Goal: Task Accomplishment & Management: Manage account settings

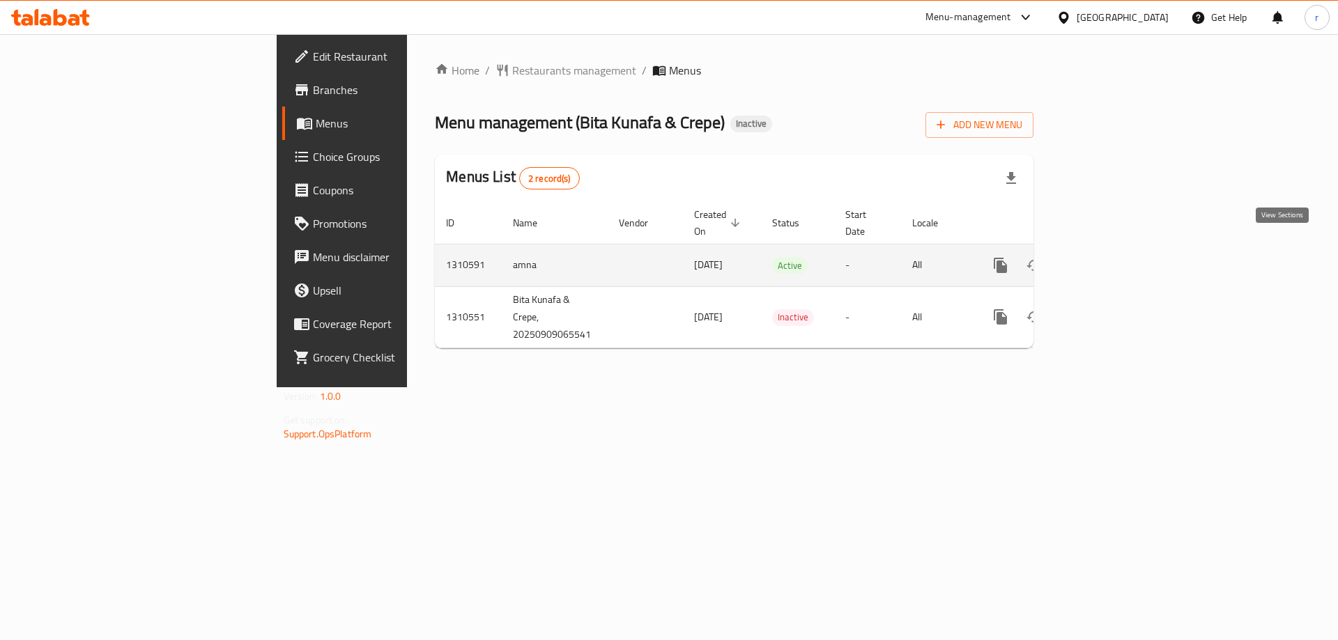
click at [1107, 259] on icon "enhanced table" at bounding box center [1101, 265] width 13 height 13
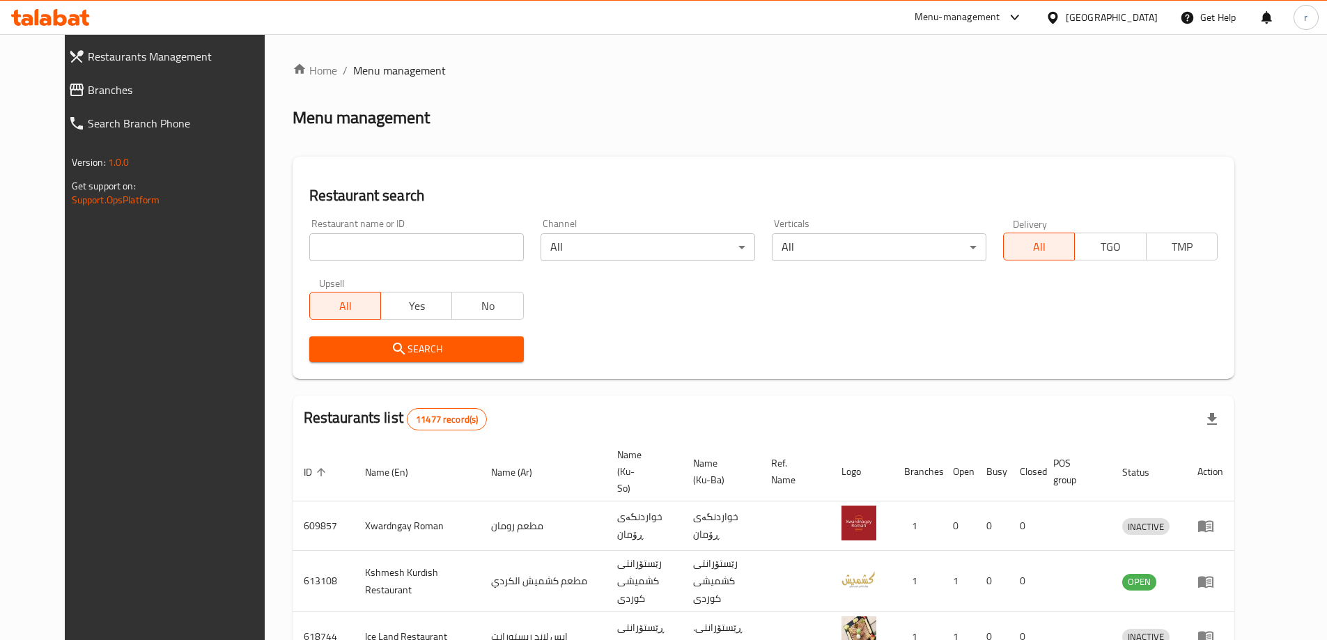
click at [344, 244] on div "Home / Menu management Menu management Restaurant search Restaurant name or ID …" at bounding box center [764, 545] width 942 height 966
drag, startPoint x: 313, startPoint y: 259, endPoint x: 303, endPoint y: 261, distance: 10.0
click at [313, 259] on input "search" at bounding box center [416, 247] width 215 height 28
paste input "Espressolab, Family Mall"
type input "Espressolab, Family Mall"
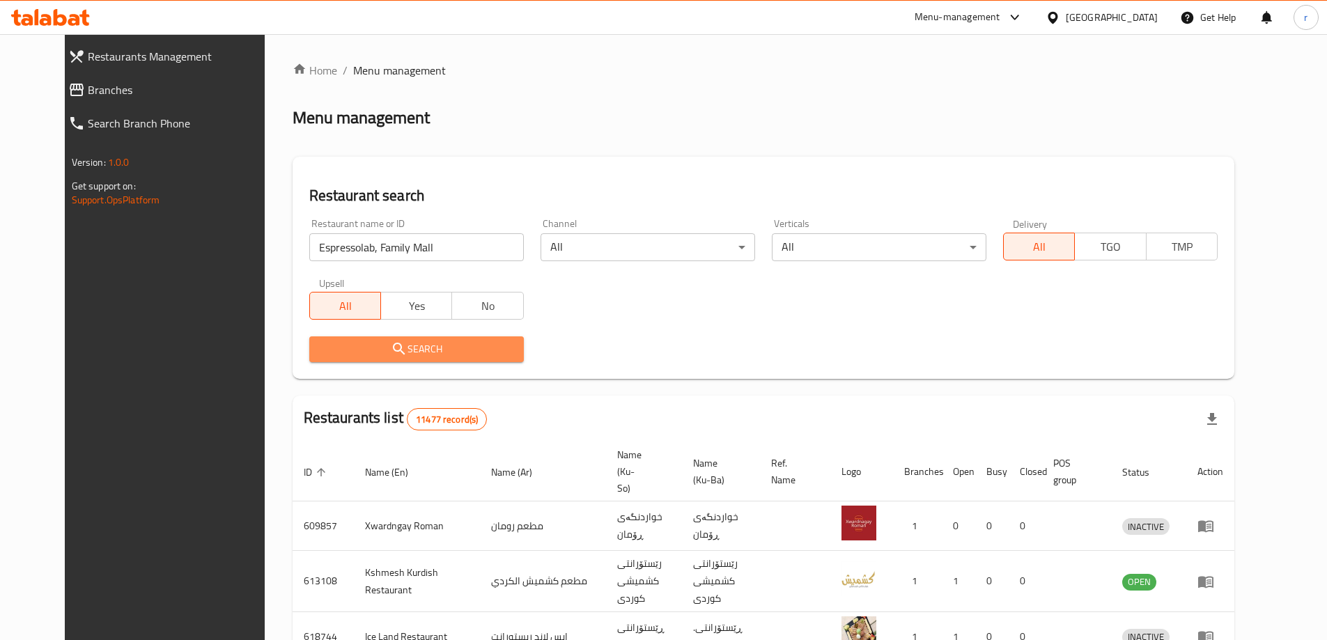
click at [321, 355] on span "Search" at bounding box center [417, 349] width 192 height 17
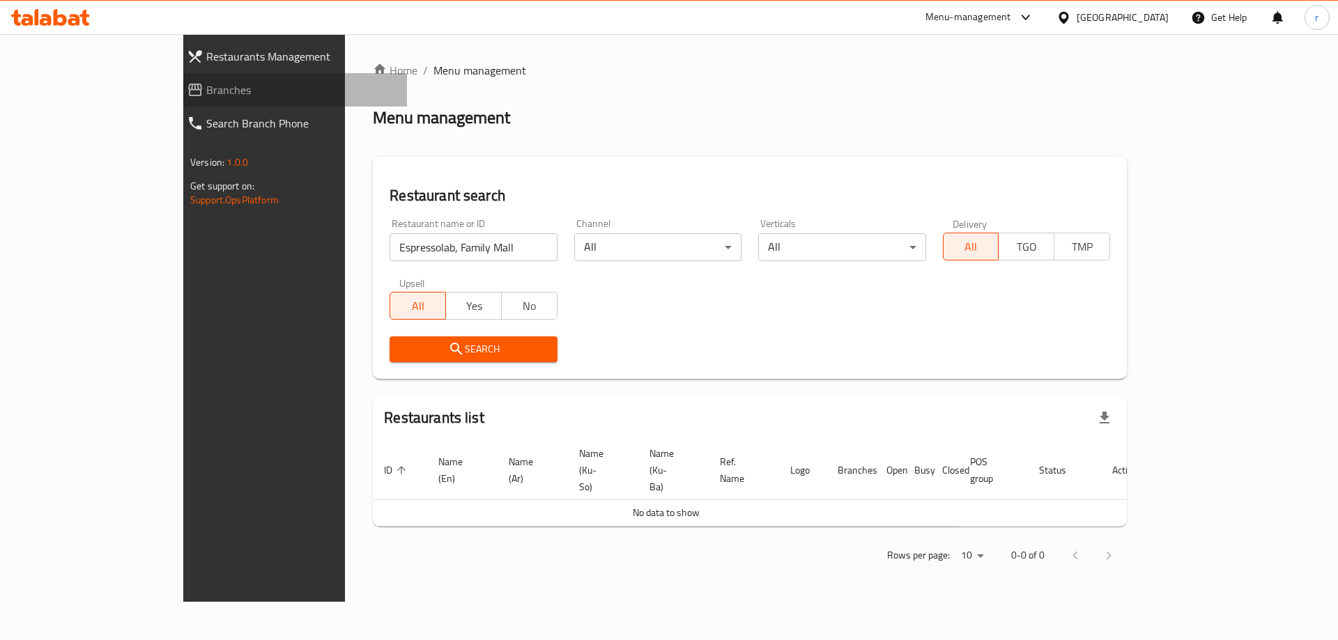
click at [206, 88] on span "Branches" at bounding box center [301, 90] width 190 height 17
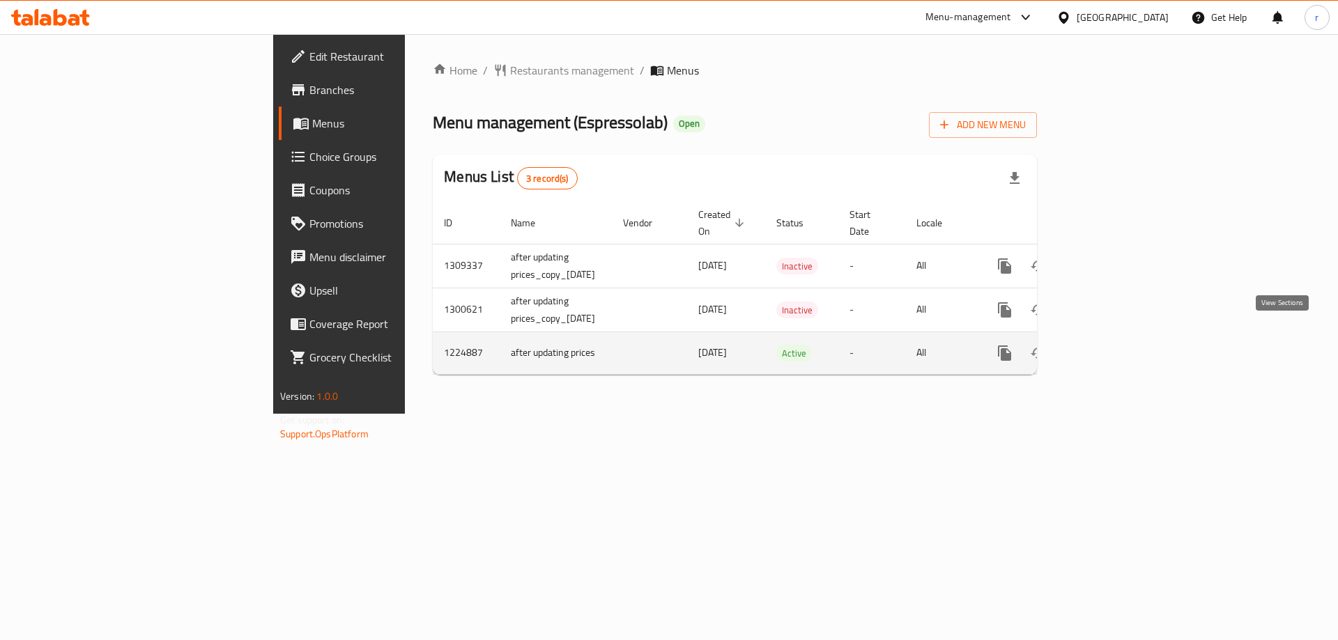
click at [1114, 345] on icon "enhanced table" at bounding box center [1105, 353] width 17 height 17
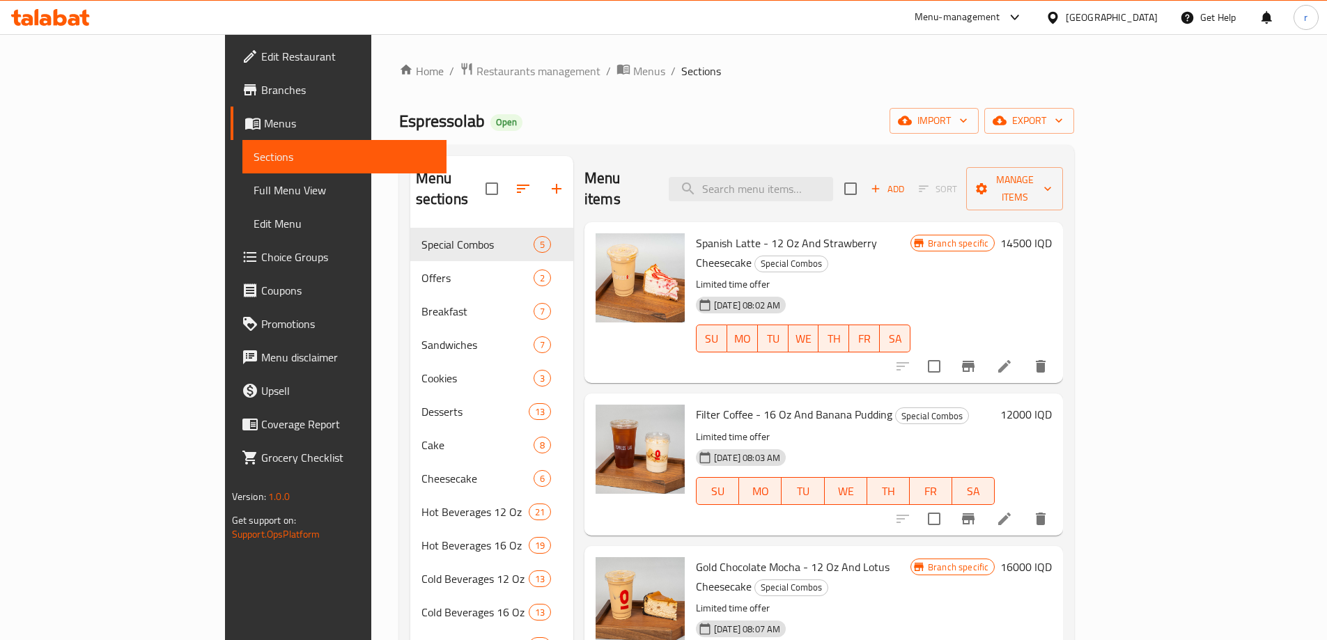
click at [667, 156] on div "Menu items Add Sort Manage items" at bounding box center [824, 189] width 479 height 66
click at [1052, 171] on span "Manage items" at bounding box center [1015, 188] width 75 height 35
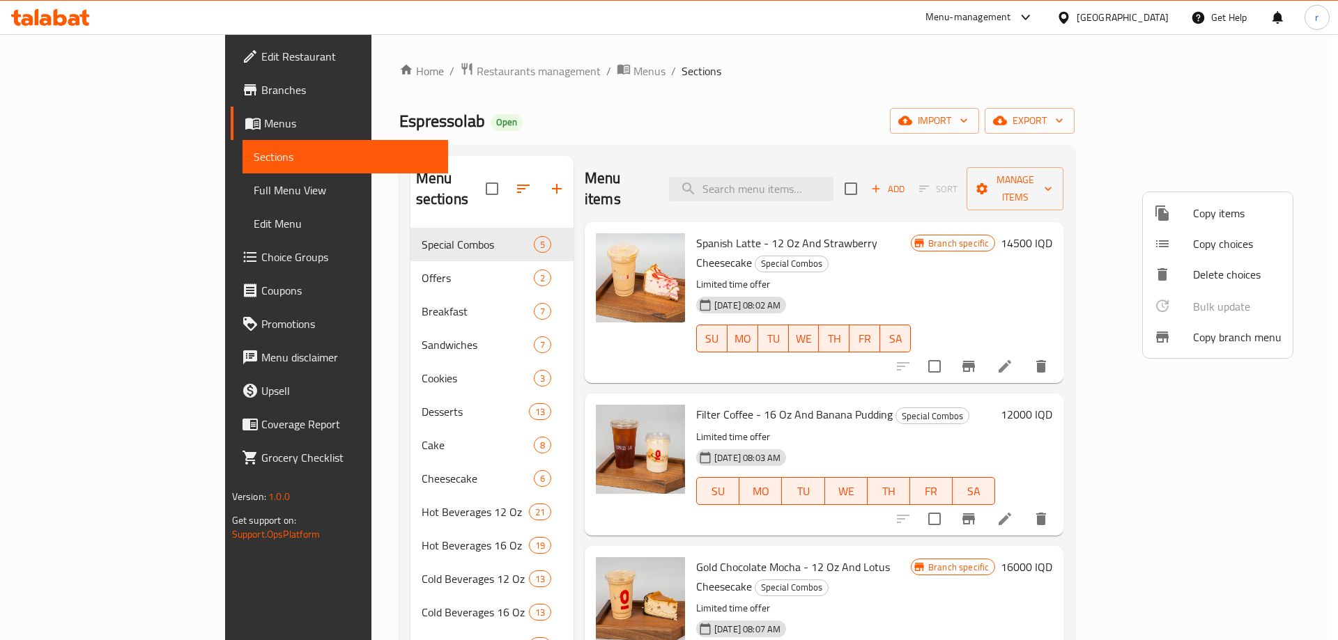
click at [1189, 339] on div at bounding box center [1173, 337] width 39 height 17
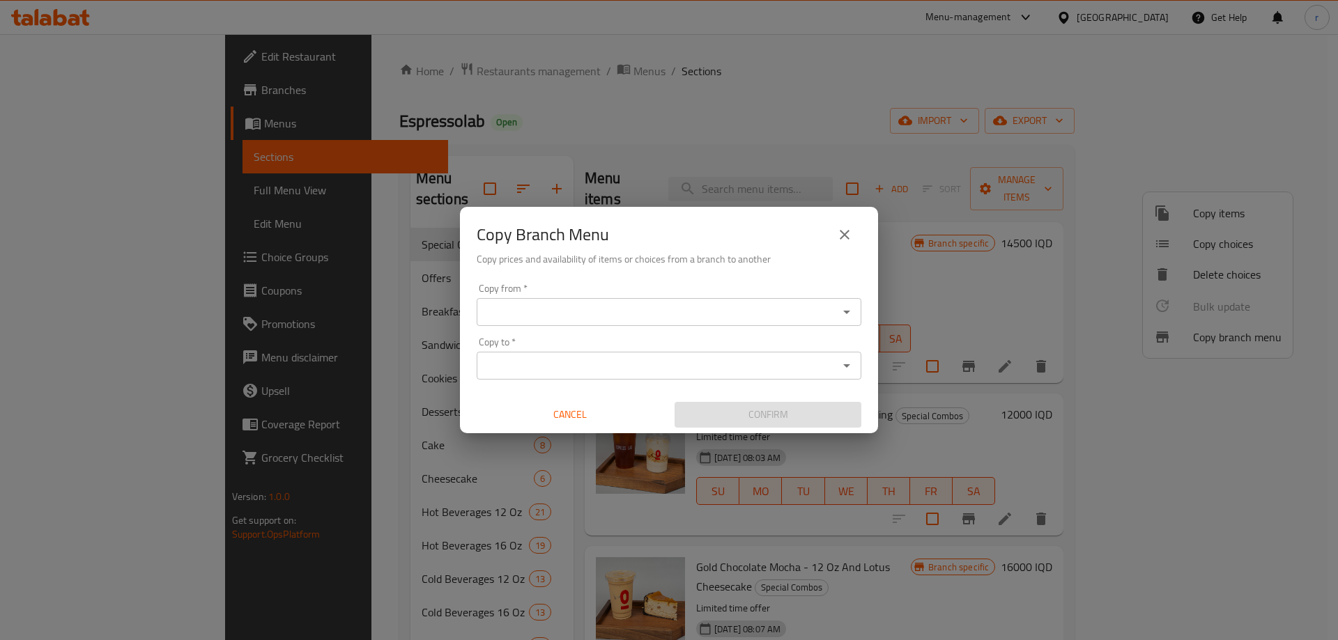
click at [832, 323] on div "Copy from *" at bounding box center [669, 312] width 385 height 28
click at [845, 311] on icon "Open" at bounding box center [846, 312] width 7 height 3
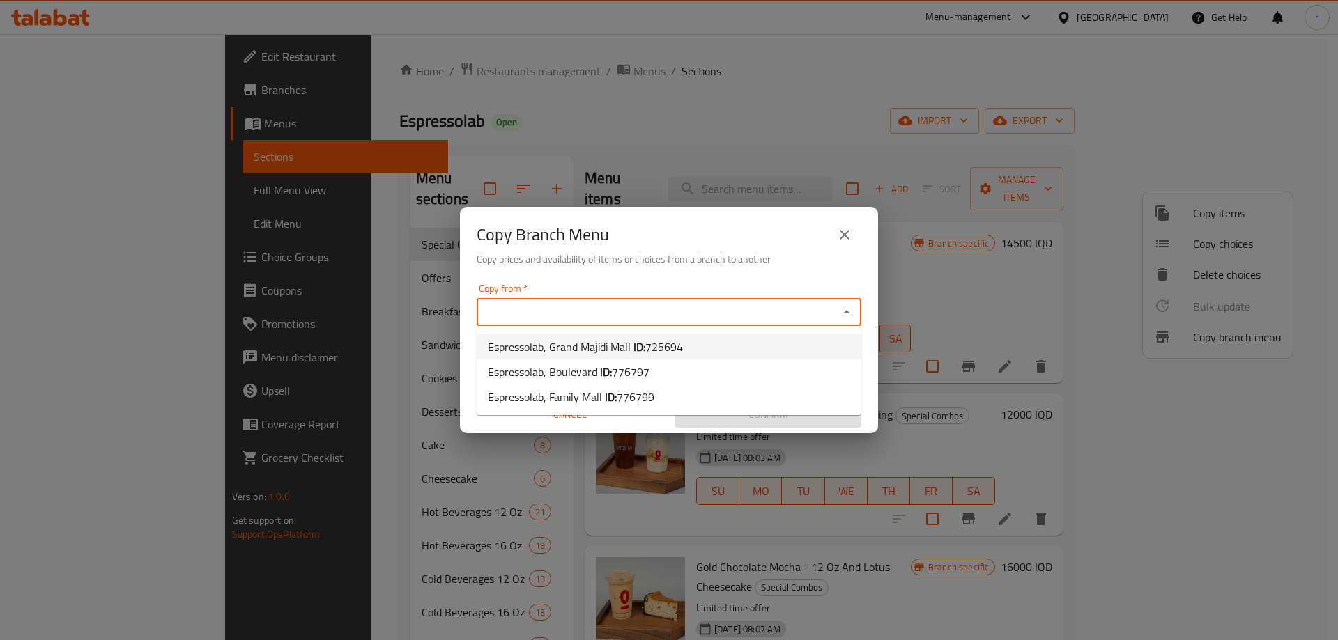
click at [729, 348] on li "Espressolab, Grand Majidi Mall ID: 725694" at bounding box center [669, 346] width 385 height 25
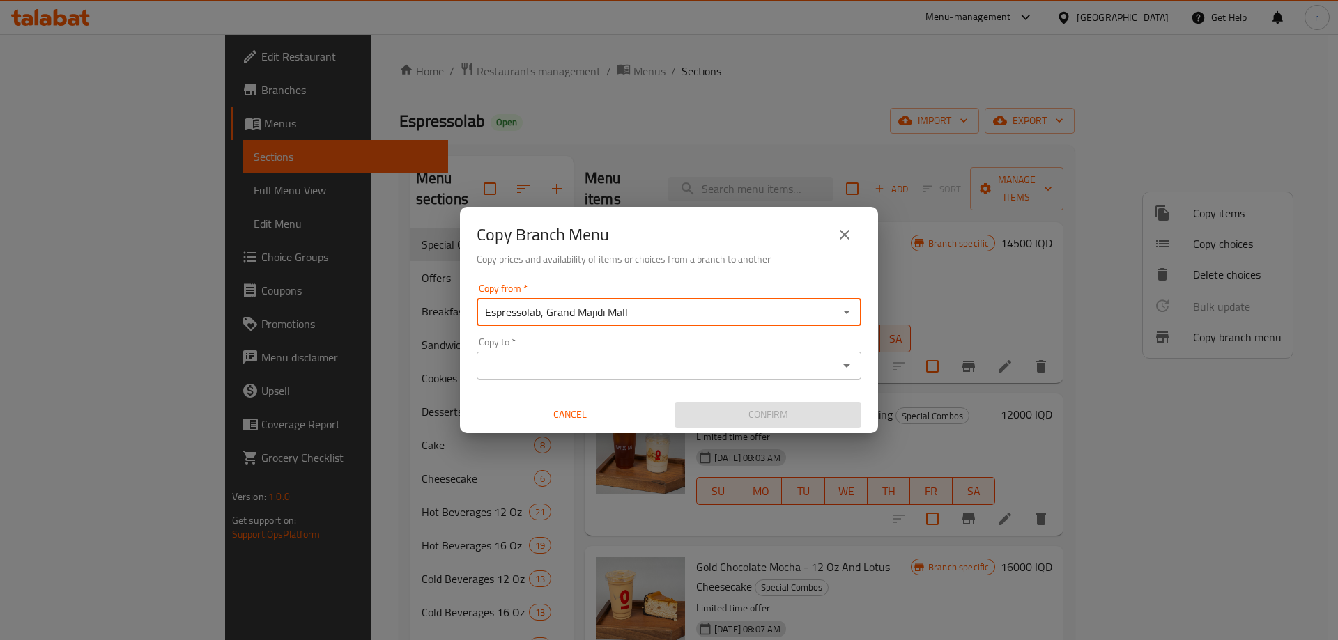
type input "Espressolab, Grand Majidi Mall"
click at [746, 373] on input "Copy to   *" at bounding box center [657, 366] width 353 height 20
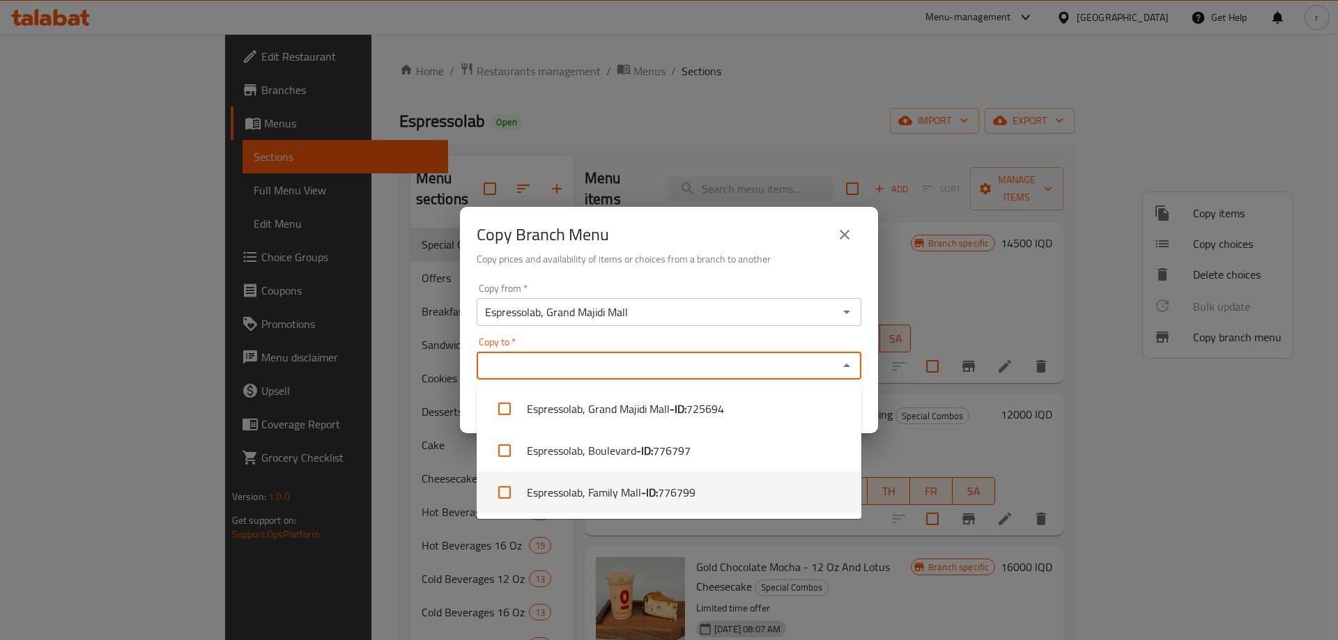
click at [673, 495] on span "776799" at bounding box center [677, 492] width 38 height 17
checkbox input "true"
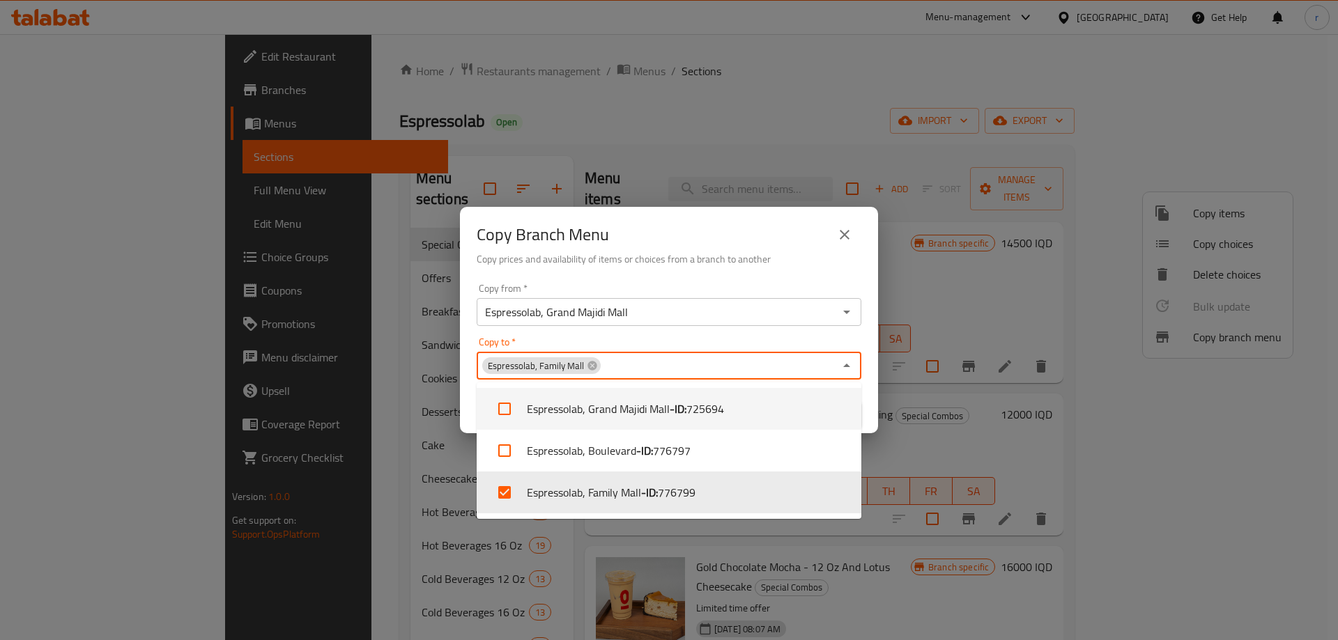
click at [656, 261] on h6 "Copy prices and availability of items or choices from a branch to another" at bounding box center [669, 259] width 385 height 15
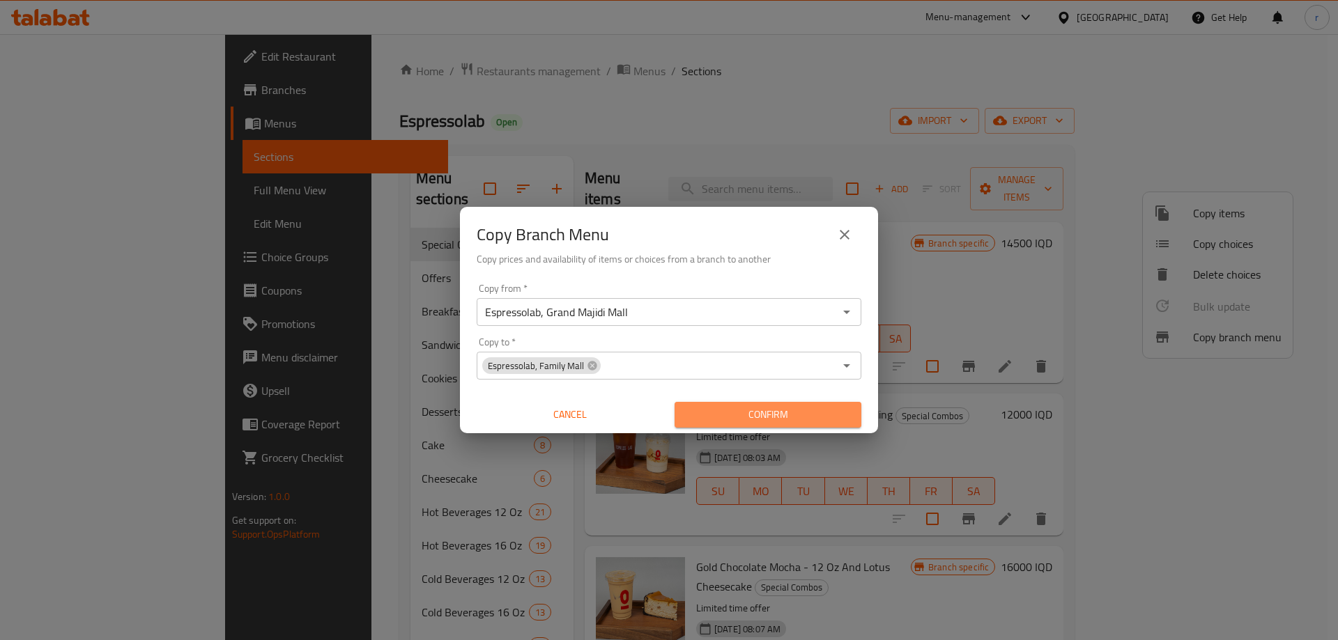
click at [750, 417] on span "Confirm" at bounding box center [768, 414] width 164 height 17
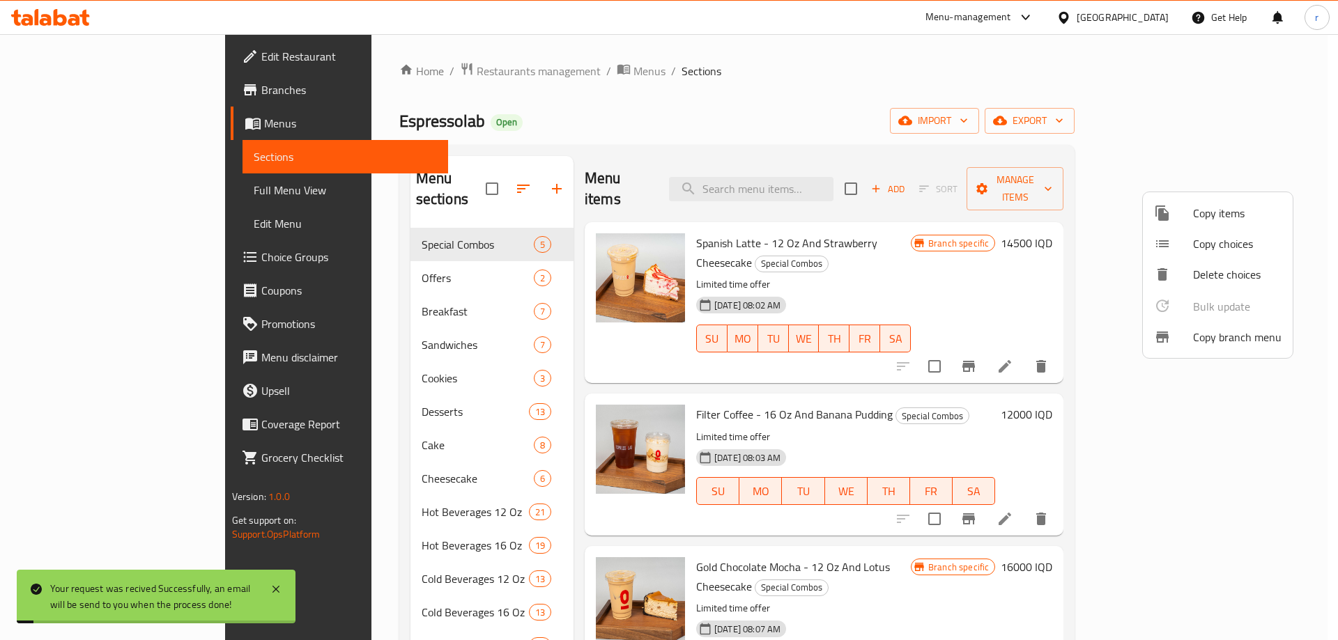
click at [130, 191] on div at bounding box center [669, 320] width 1338 height 640
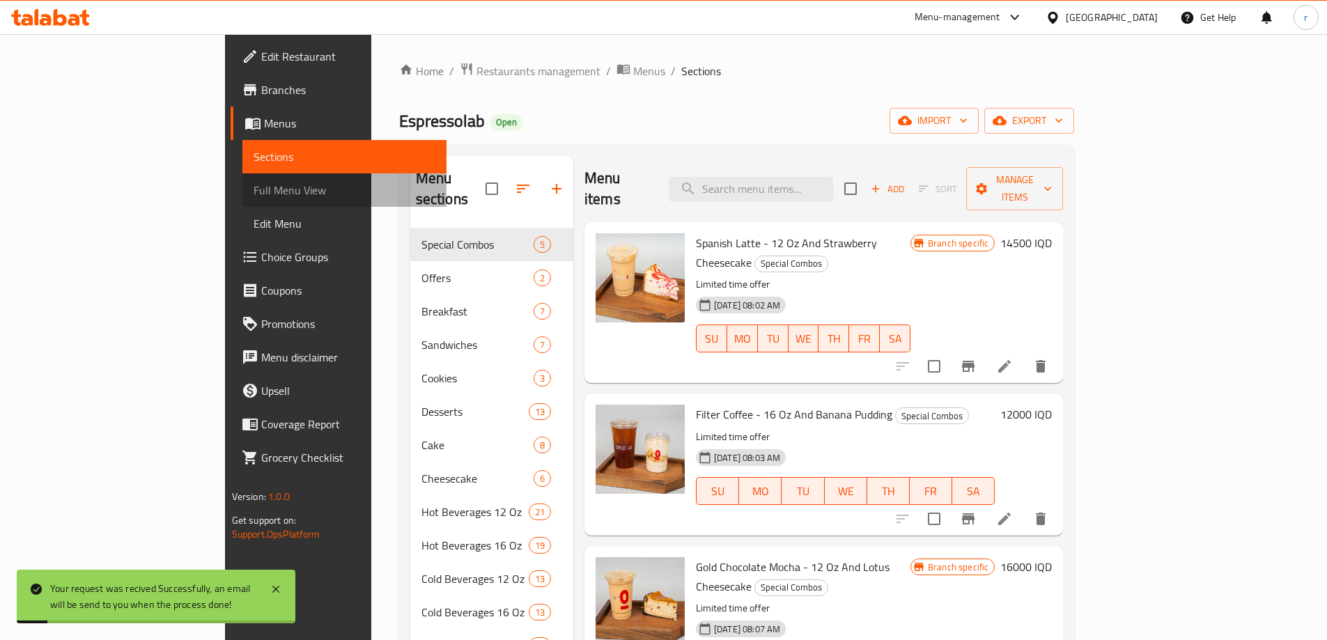
click at [254, 191] on span "Full Menu View" at bounding box center [345, 190] width 182 height 17
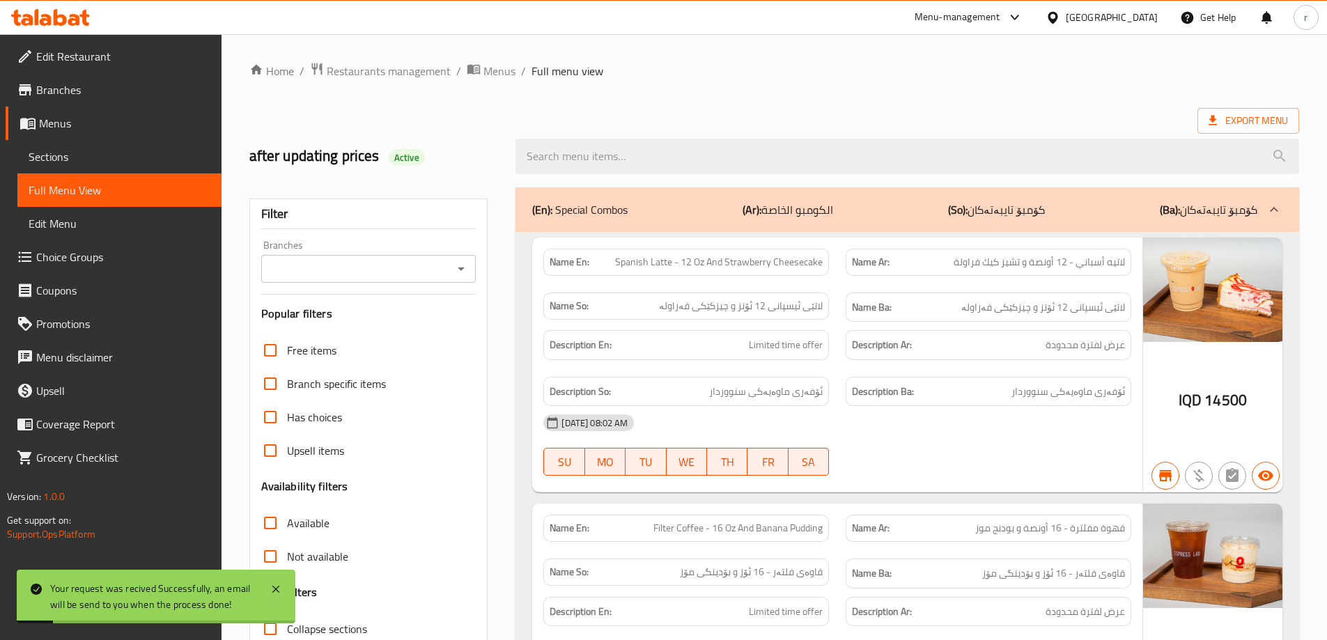
click at [462, 272] on icon "Open" at bounding box center [461, 269] width 17 height 17
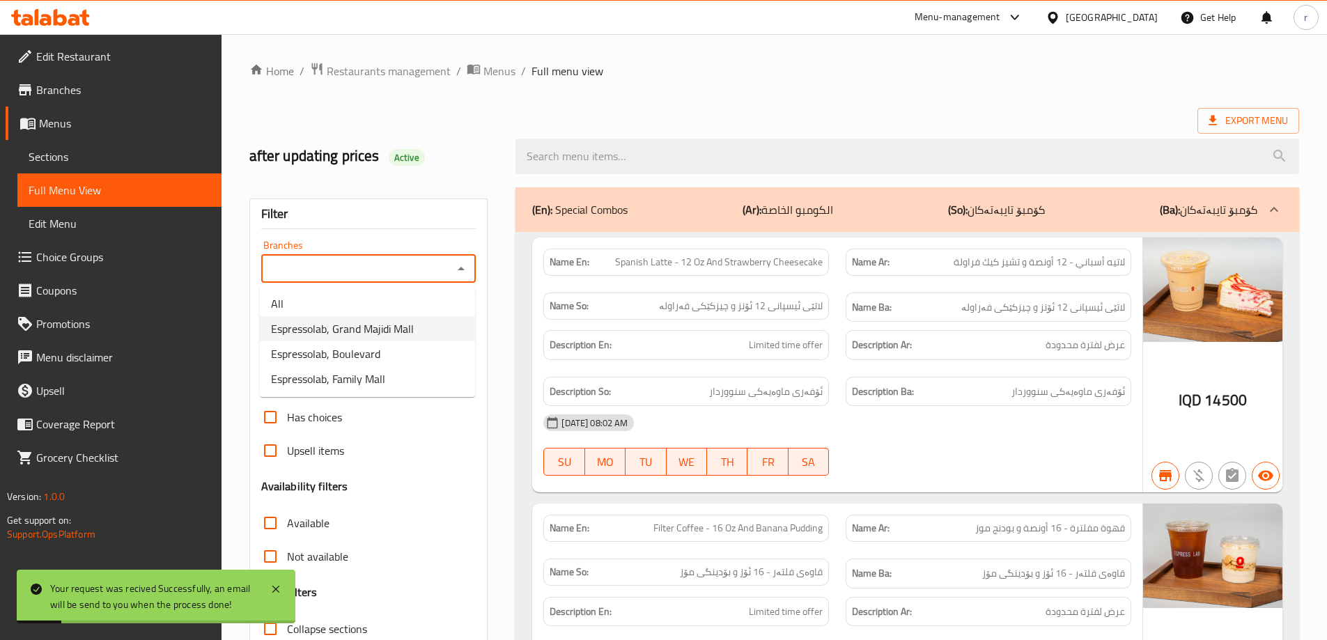
click at [410, 385] on li "Espressolab, Family Mall" at bounding box center [367, 379] width 215 height 25
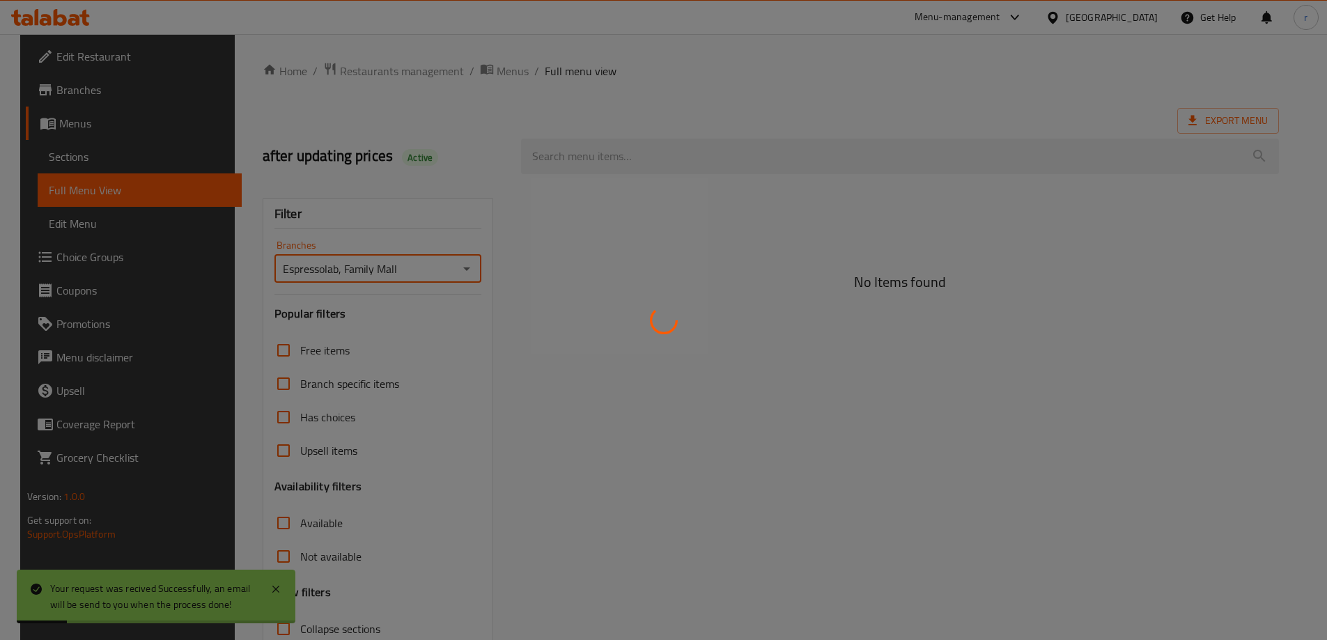
type input "Espressolab, Family Mall"
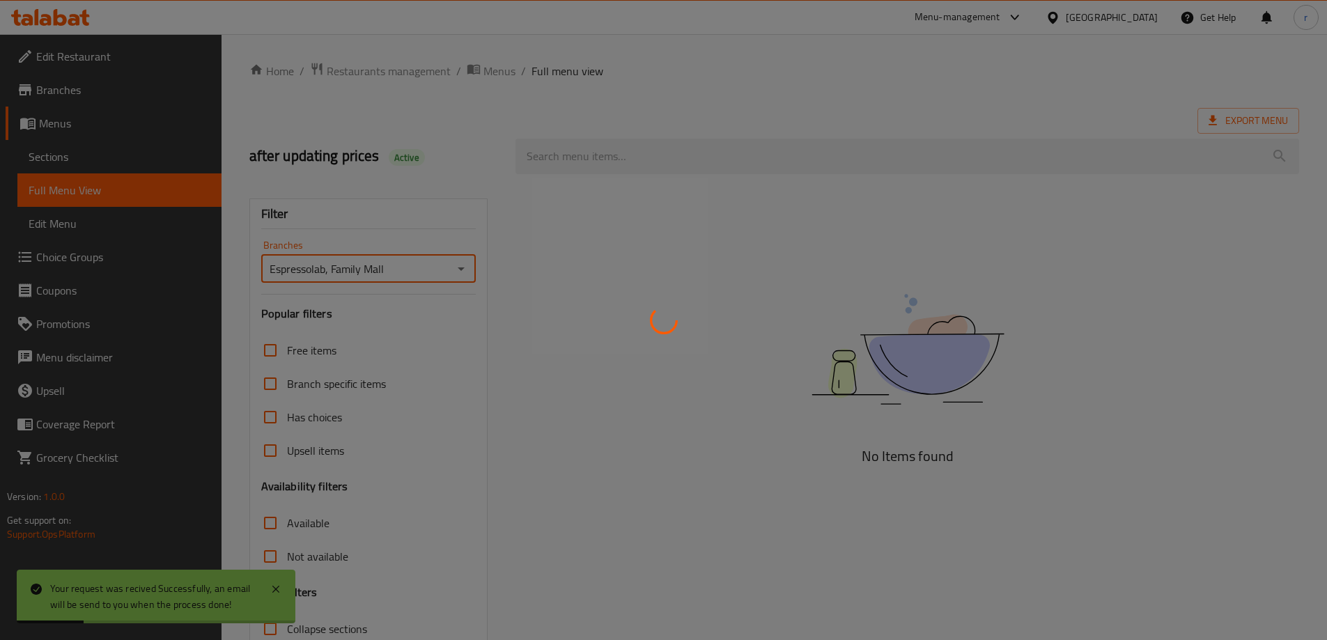
click at [479, 151] on div at bounding box center [663, 320] width 1327 height 640
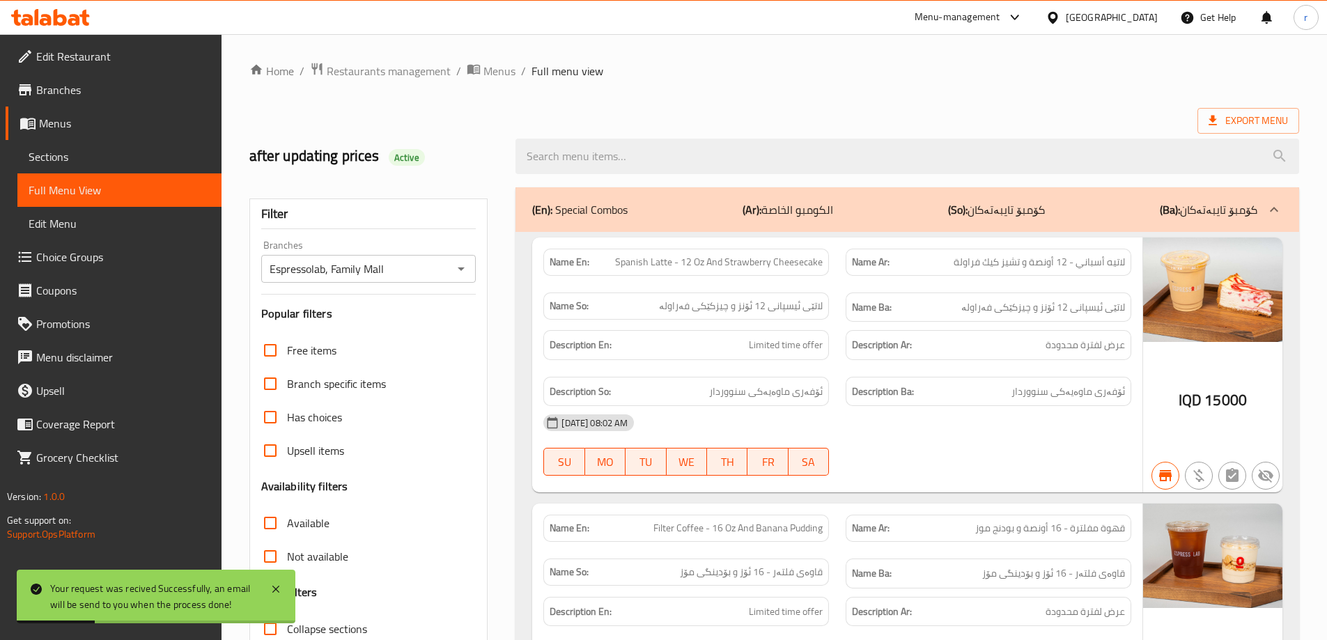
click at [490, 151] on h2 "after updating prices Active" at bounding box center [374, 156] width 250 height 21
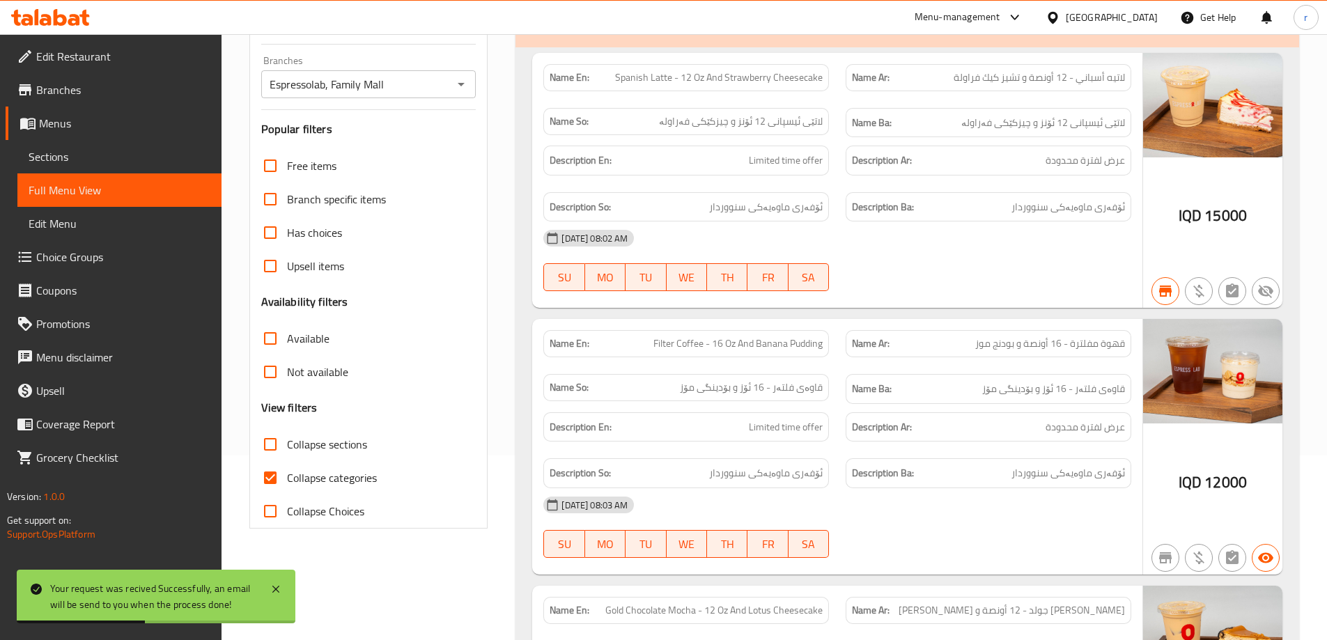
scroll to position [186, 0]
click at [272, 482] on input "Collapse categories" at bounding box center [270, 476] width 33 height 33
checkbox input "false"
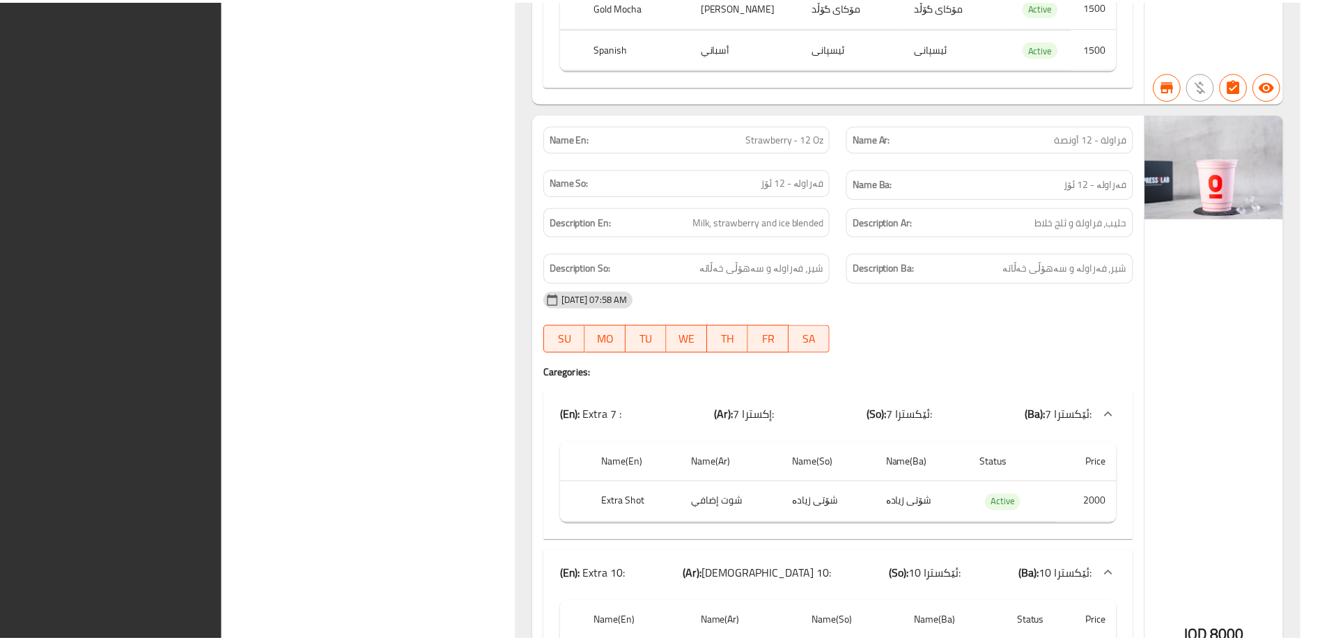
scroll to position [100500, 0]
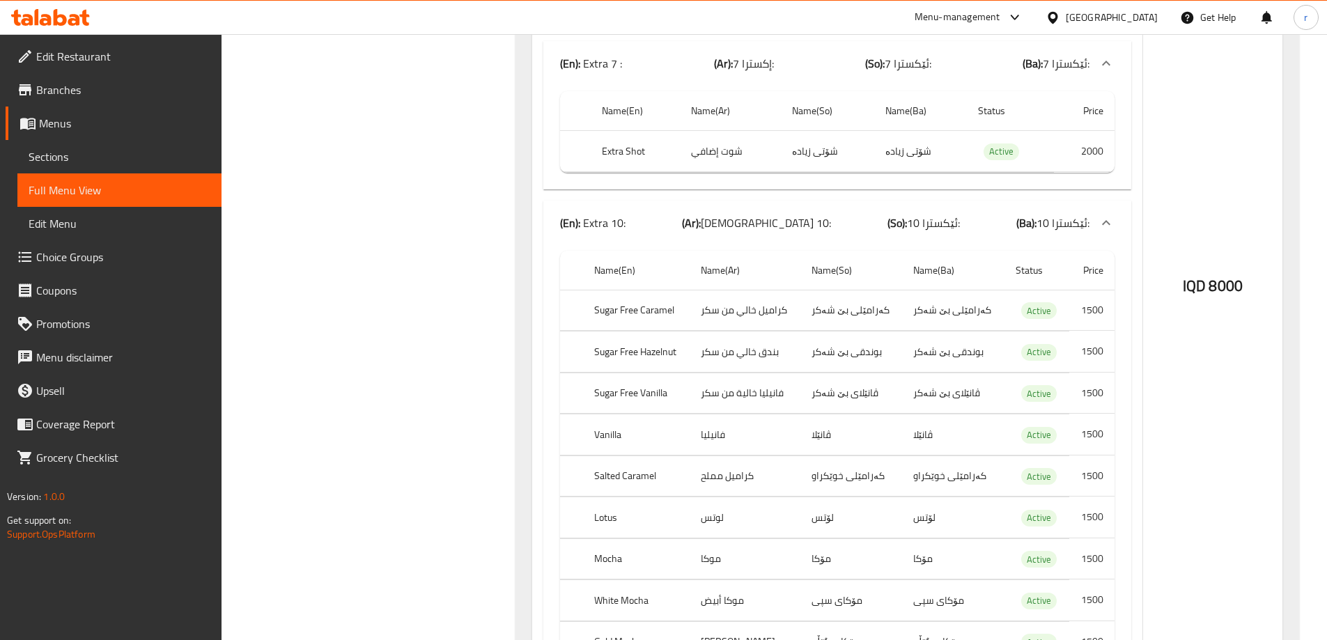
click at [63, 93] on span "Branches" at bounding box center [123, 90] width 174 height 17
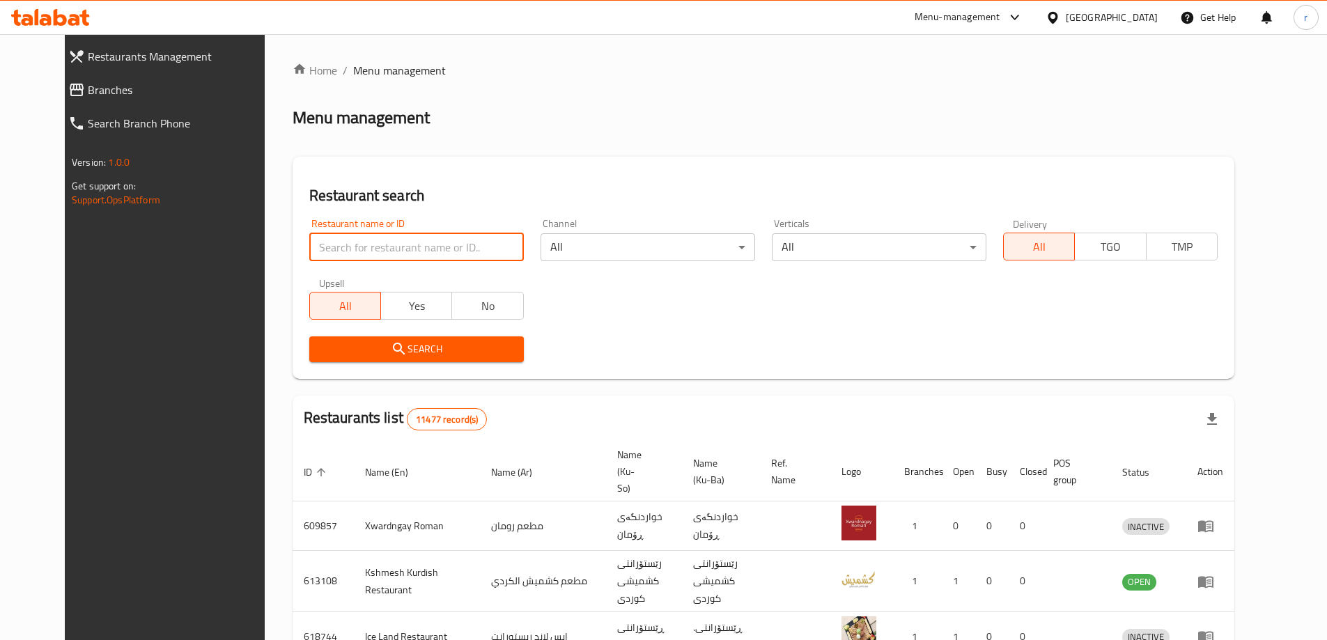
click at [311, 243] on input "search" at bounding box center [416, 247] width 215 height 28
paste input "AzBerry"
type input "AzBerry"
click at [330, 348] on span "Search" at bounding box center [417, 349] width 192 height 17
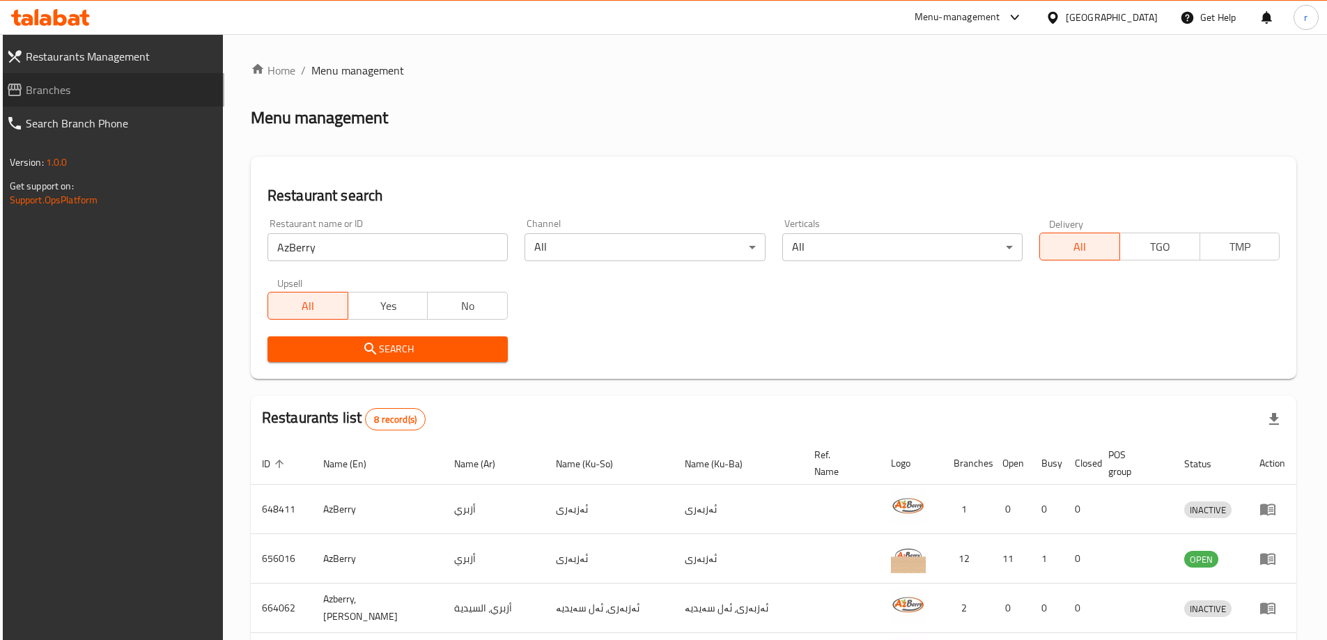
click at [93, 90] on span "Branches" at bounding box center [119, 90] width 187 height 17
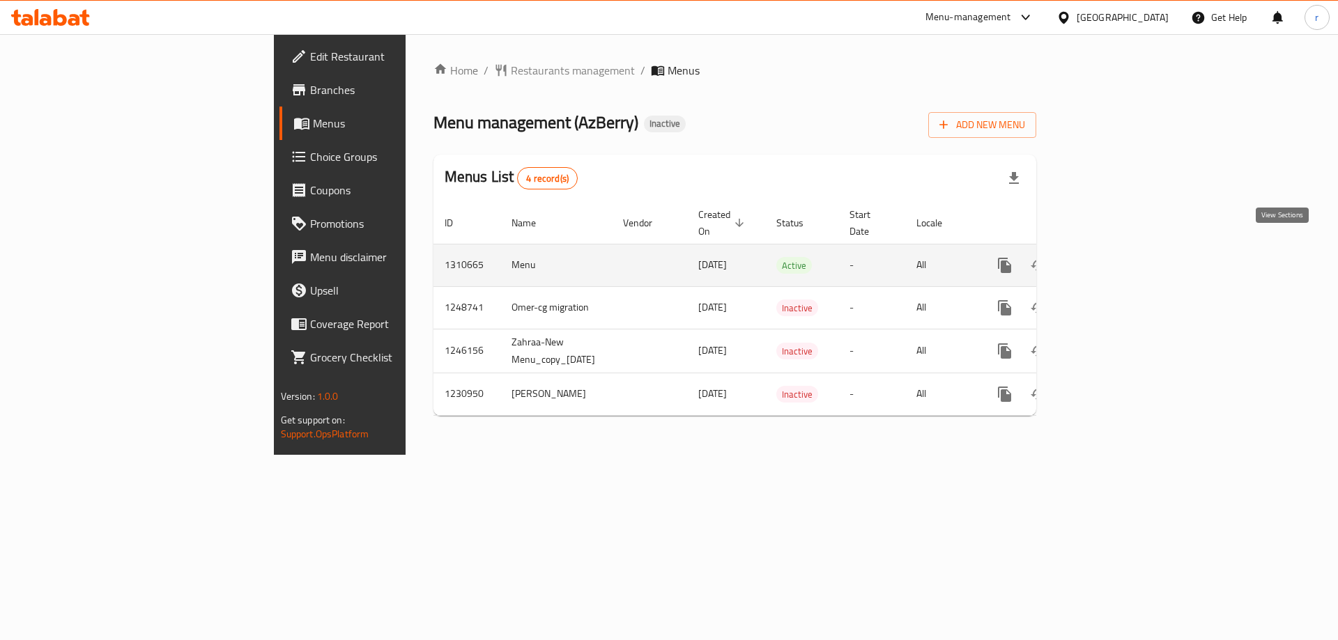
click at [1114, 257] on icon "enhanced table" at bounding box center [1105, 265] width 17 height 17
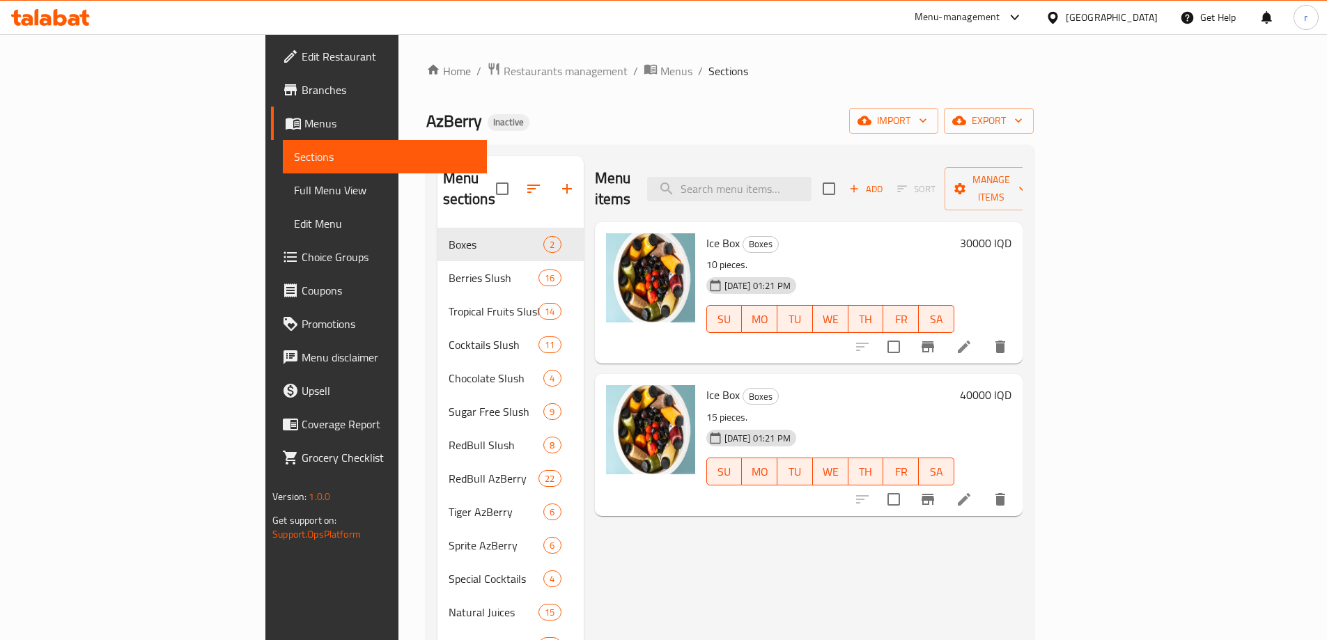
click at [294, 190] on span "Full Menu View" at bounding box center [385, 190] width 182 height 17
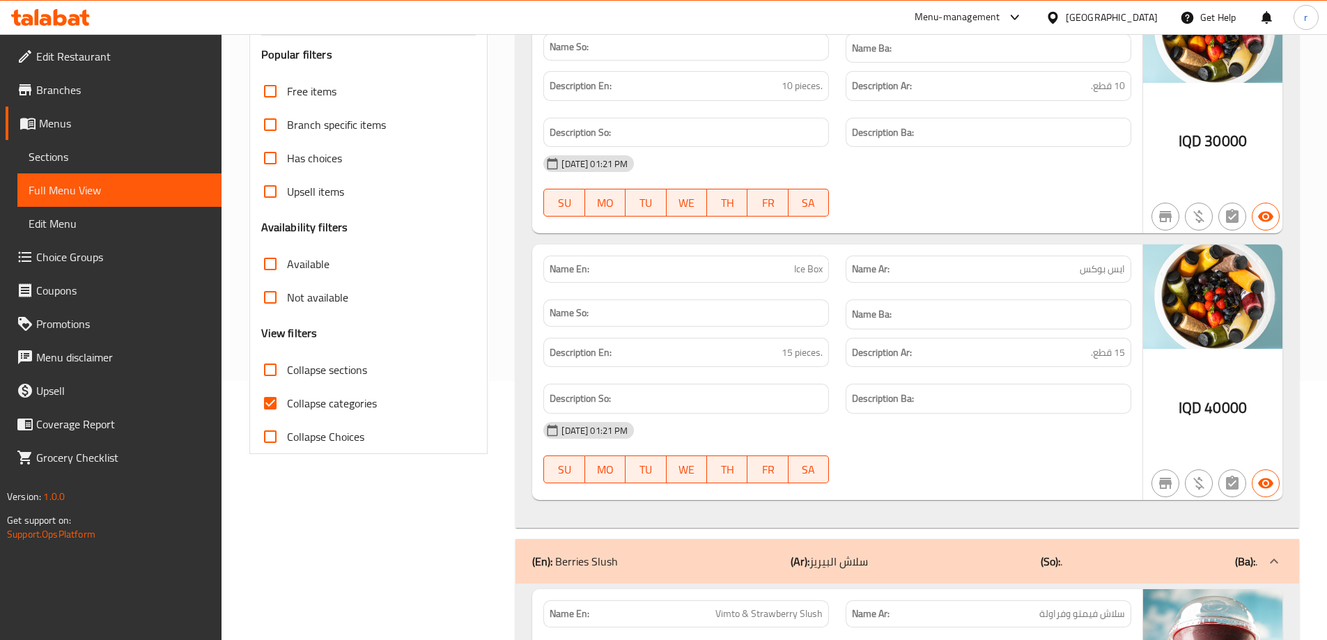
scroll to position [279, 0]
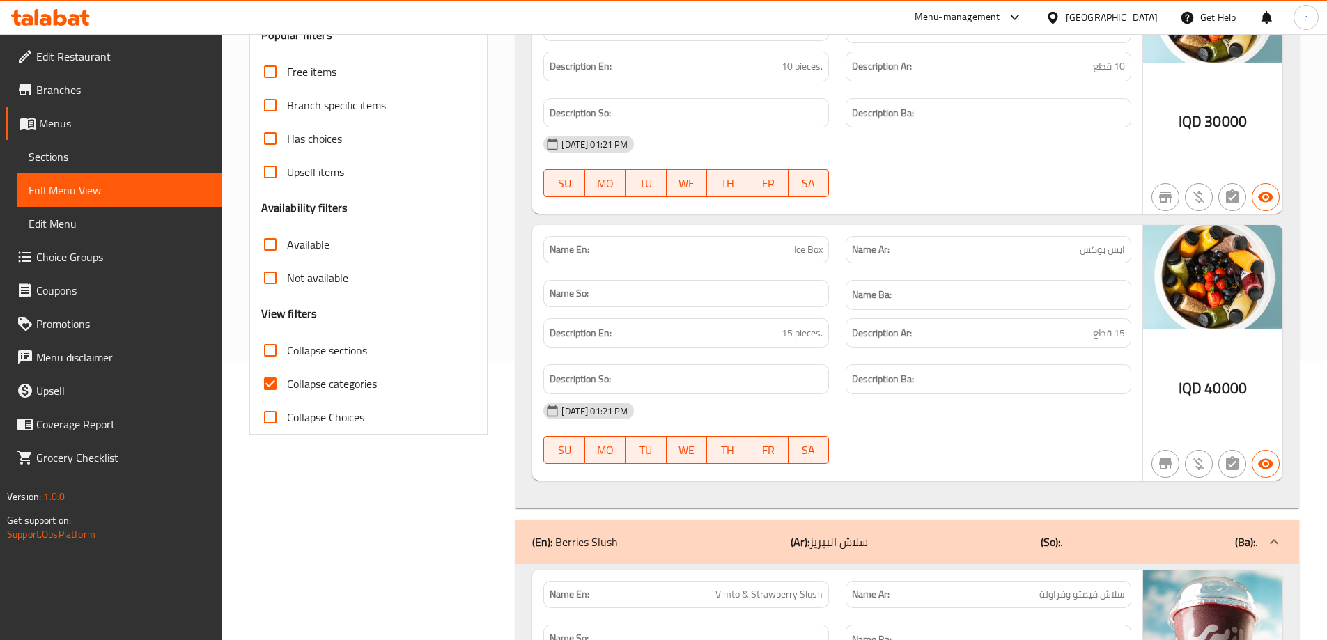
click at [269, 385] on input "Collapse categories" at bounding box center [270, 383] width 33 height 33
checkbox input "false"
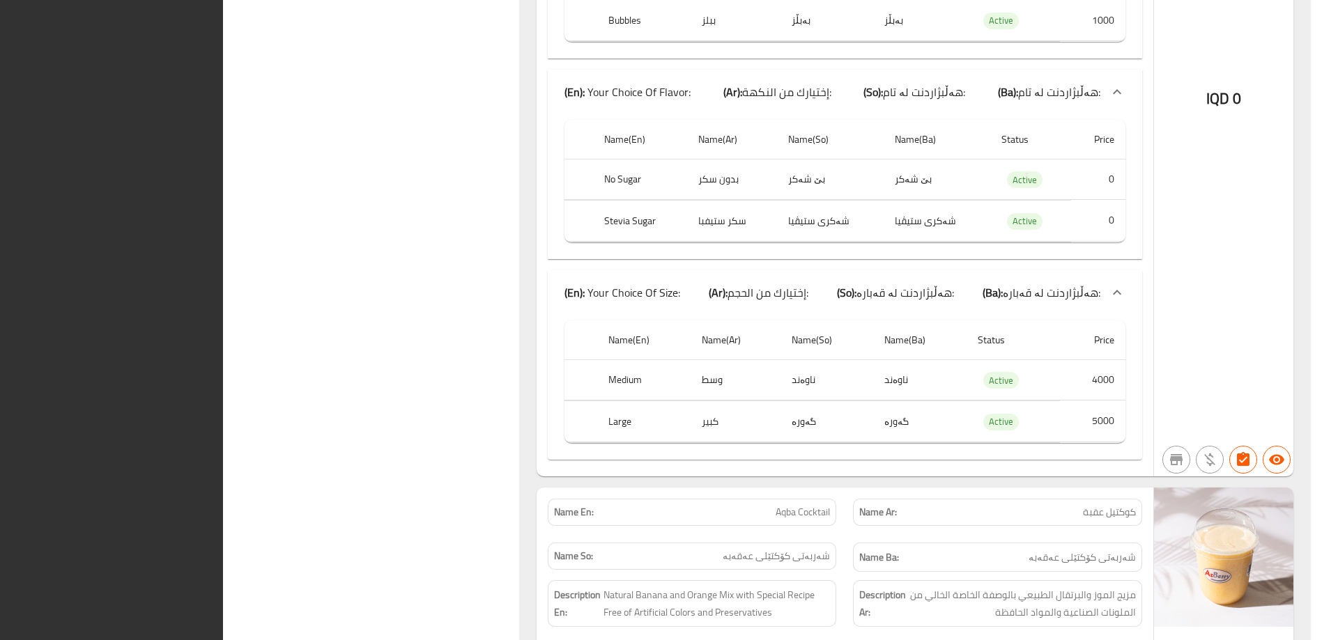
scroll to position [92058, 0]
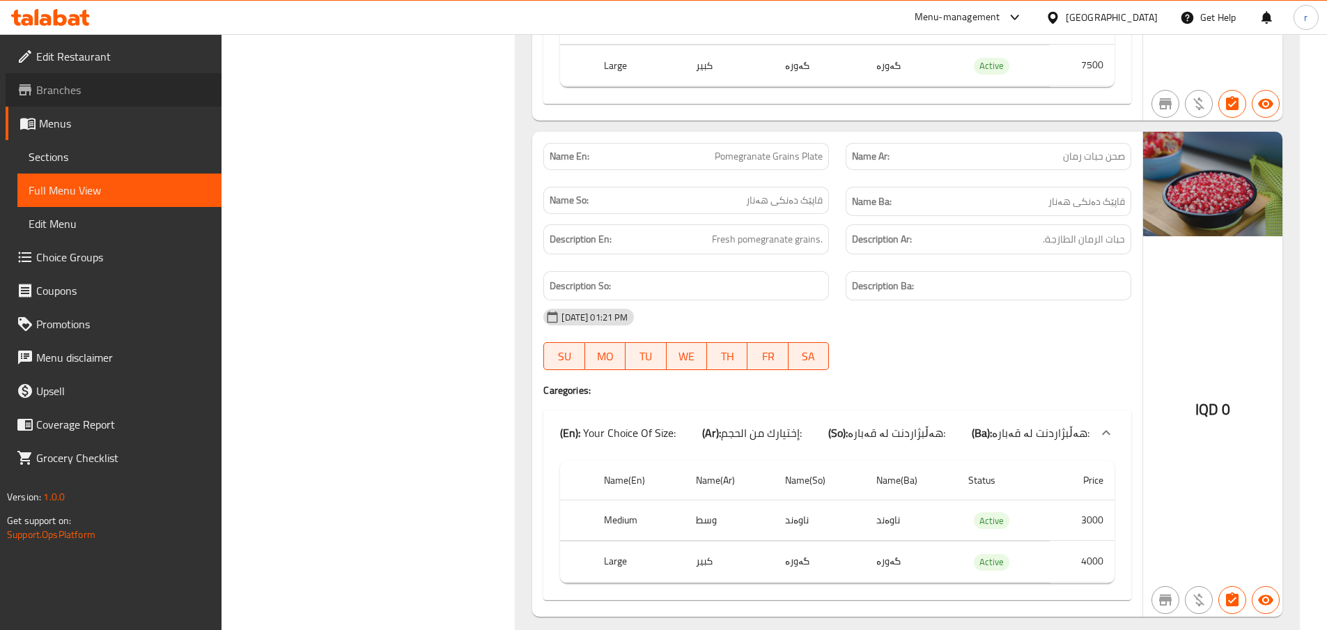
click at [134, 95] on span "Branches" at bounding box center [123, 90] width 174 height 17
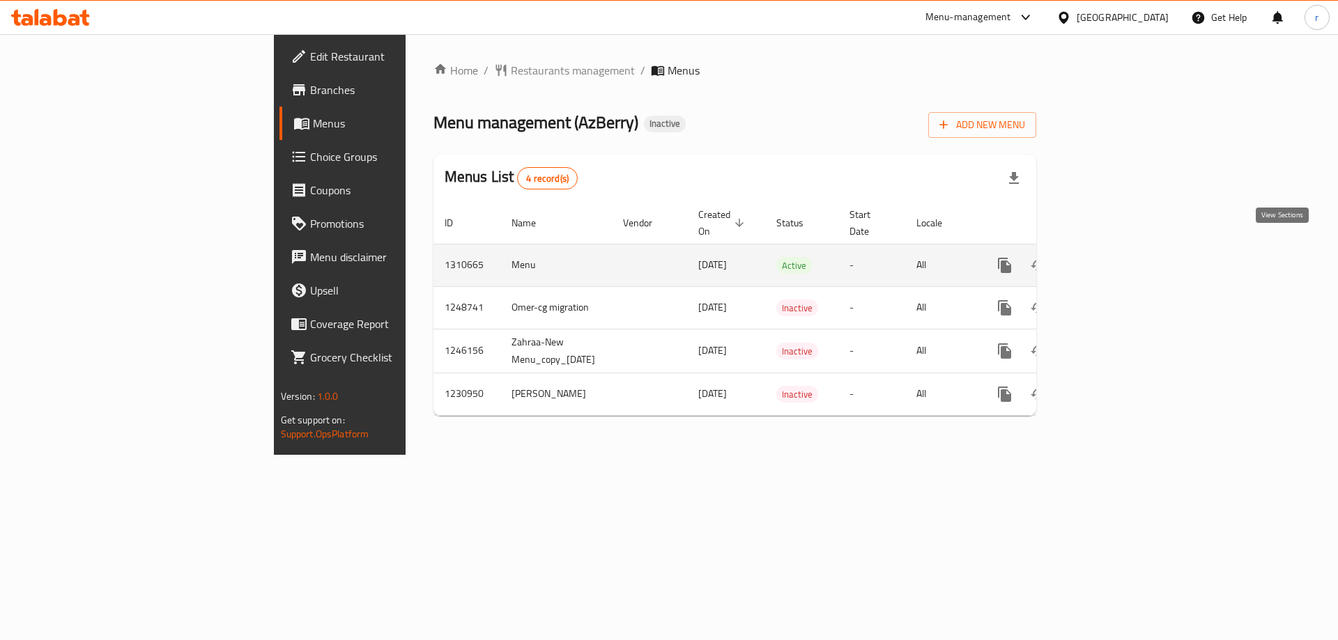
click at [1114, 257] on icon "enhanced table" at bounding box center [1105, 265] width 17 height 17
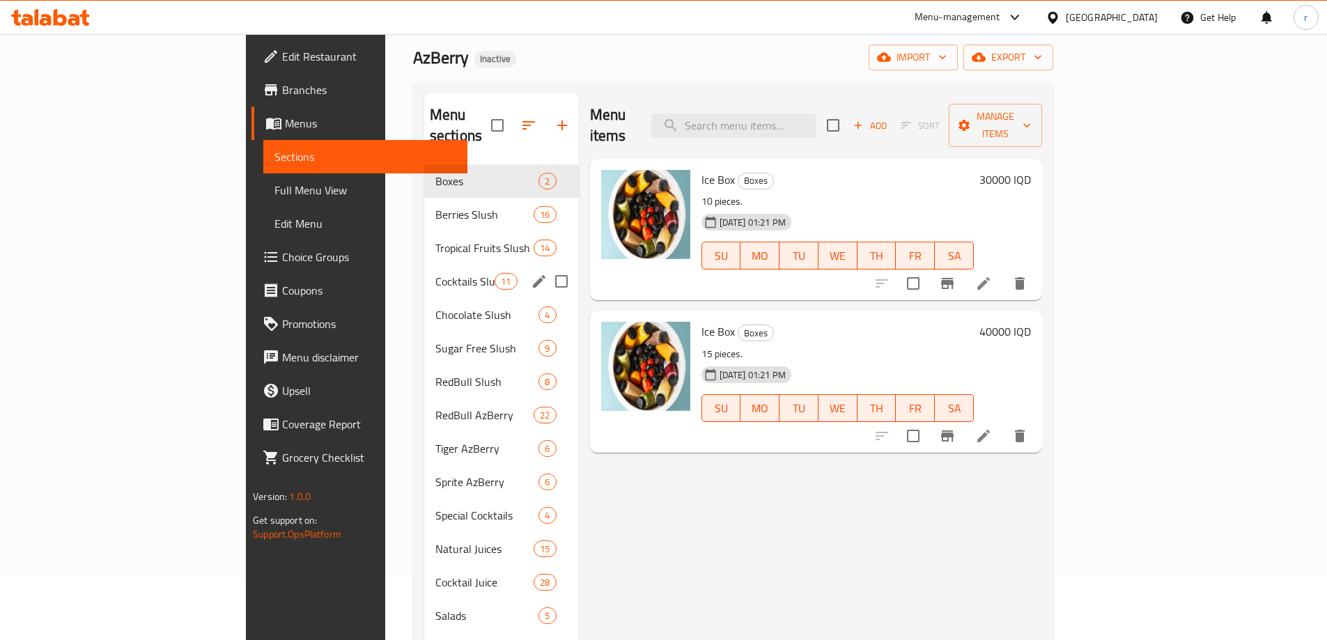
scroll to position [93, 0]
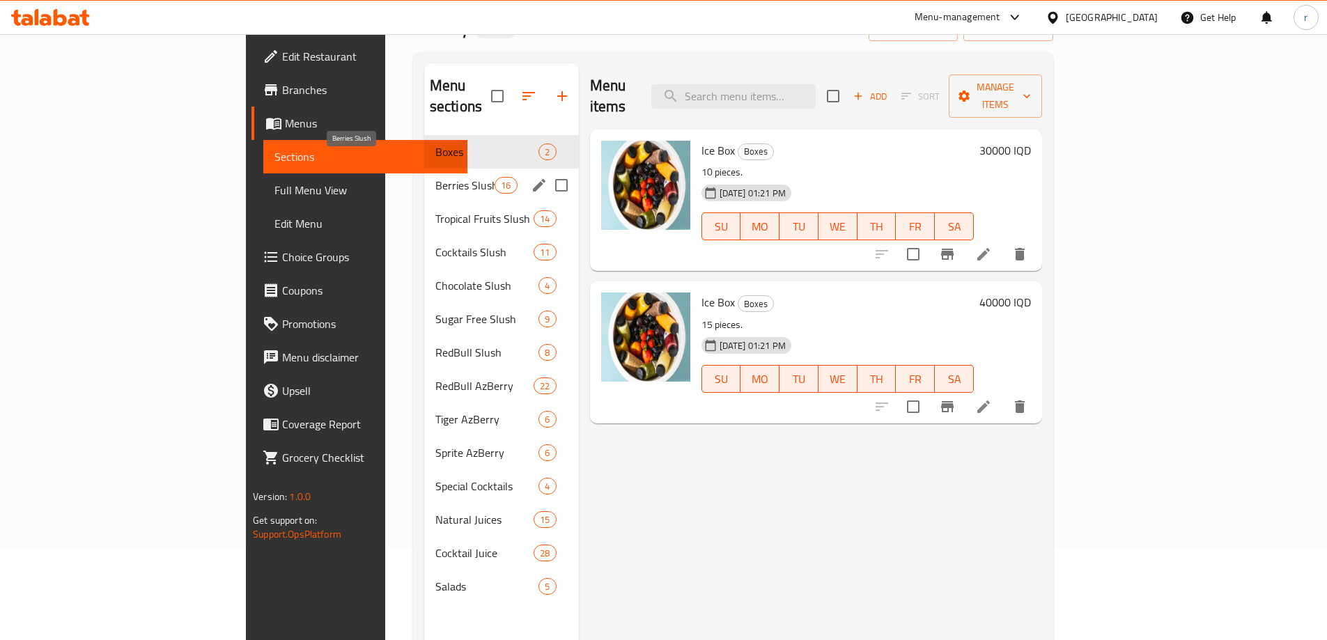
click at [436, 177] on span "Berries Slush" at bounding box center [465, 185] width 59 height 17
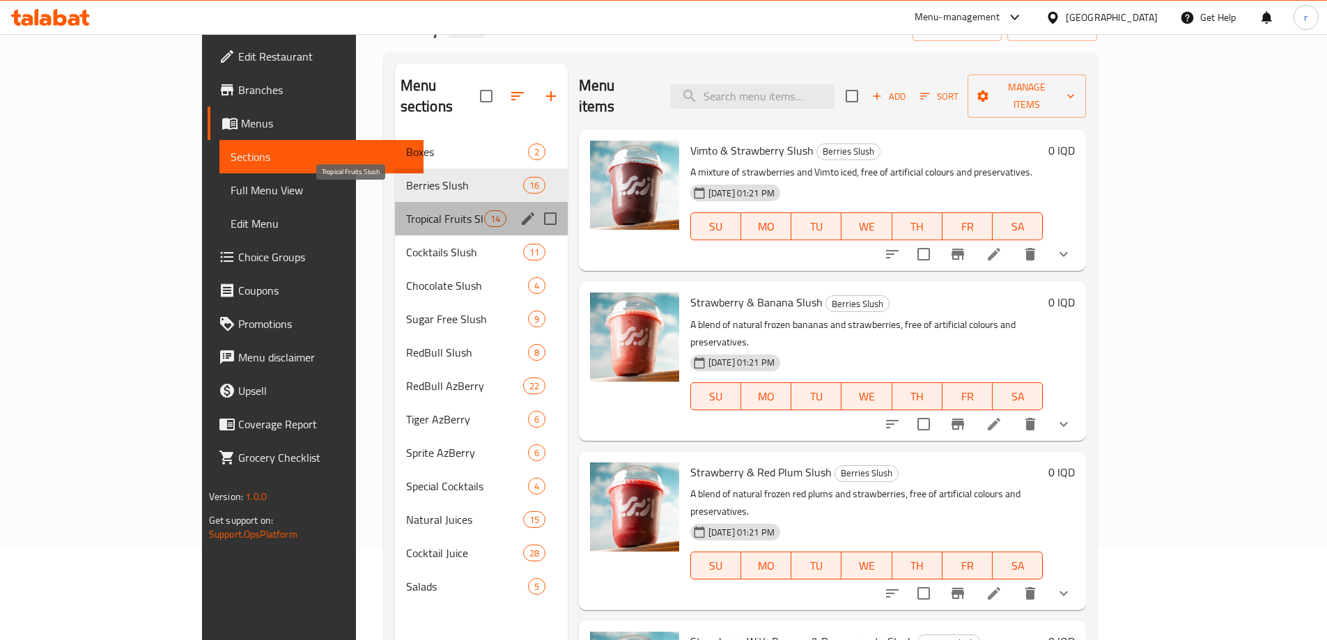
click at [406, 210] on span "Tropical Fruits Slush" at bounding box center [445, 218] width 78 height 17
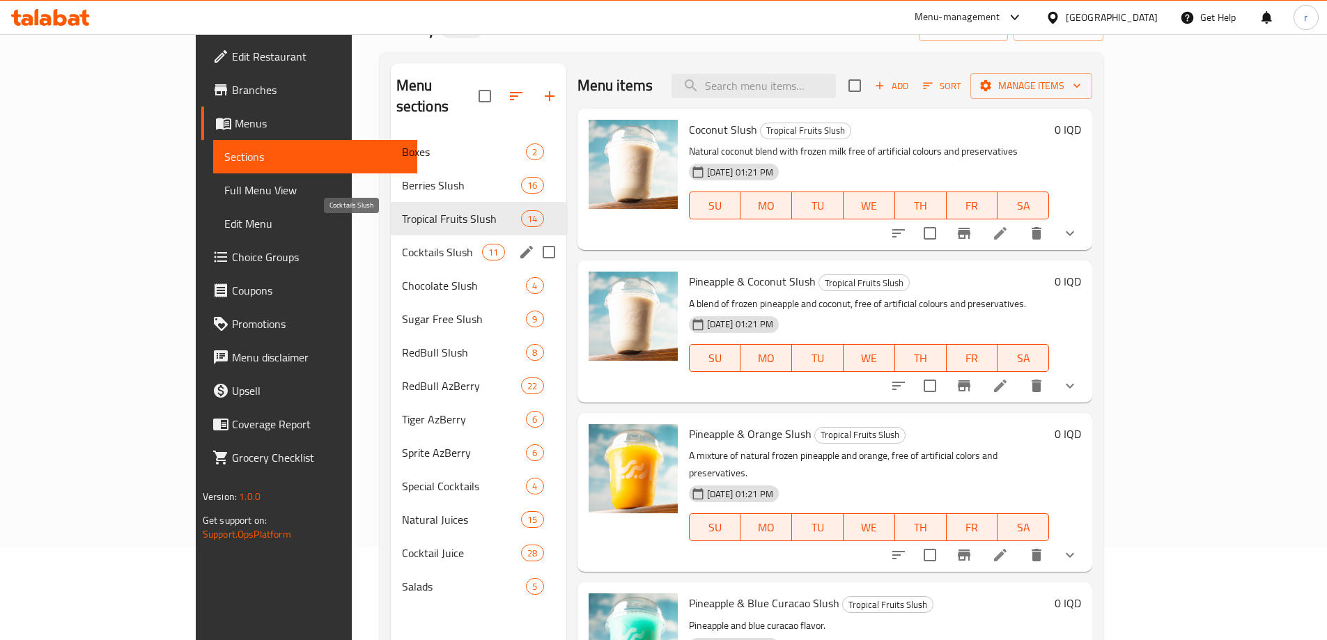
click at [402, 244] on span "Cocktails Slush" at bounding box center [442, 252] width 81 height 17
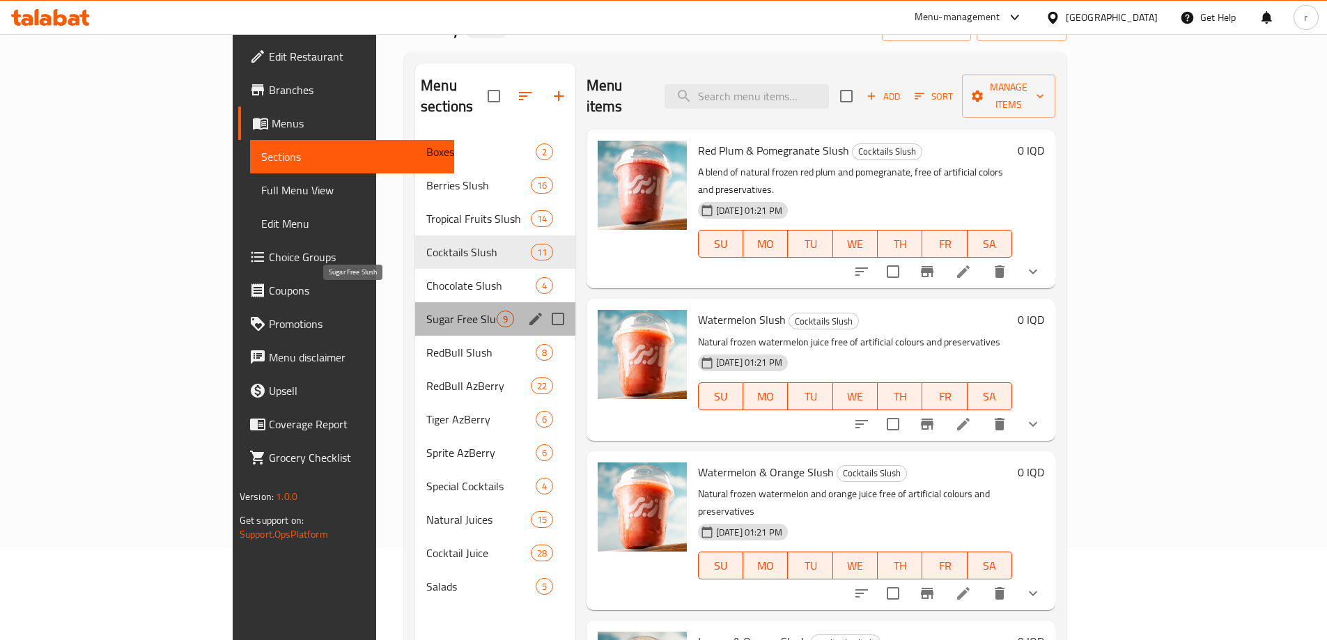
click at [426, 311] on span "Sugar Free Slush" at bounding box center [461, 319] width 70 height 17
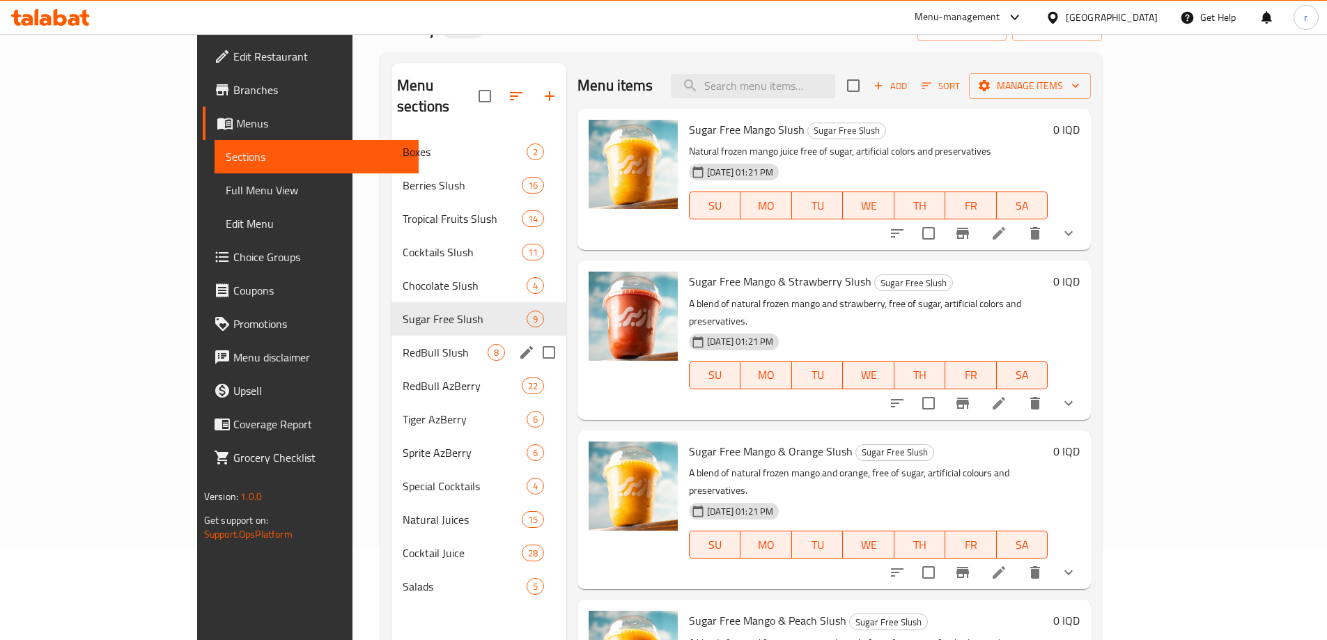
drag, startPoint x: 367, startPoint y: 343, endPoint x: 369, endPoint y: 358, distance: 15.6
click at [392, 344] on div "RedBull Slush 8" at bounding box center [479, 352] width 175 height 33
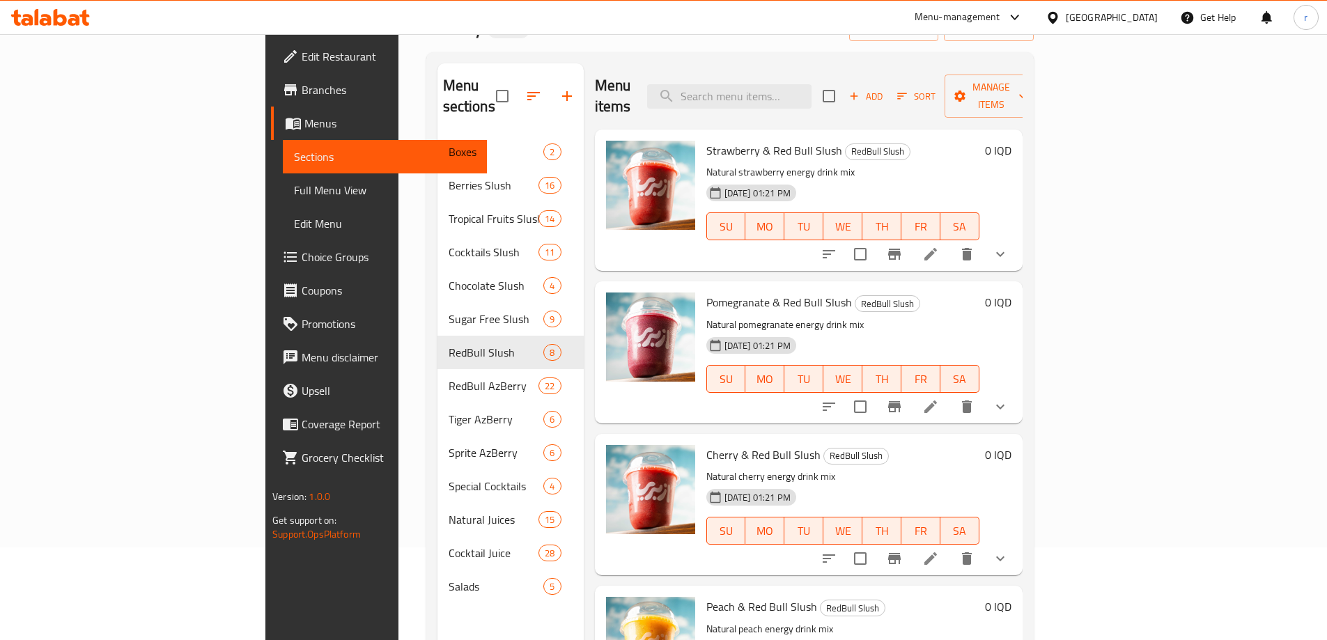
click at [271, 99] on link "Branches" at bounding box center [379, 89] width 216 height 33
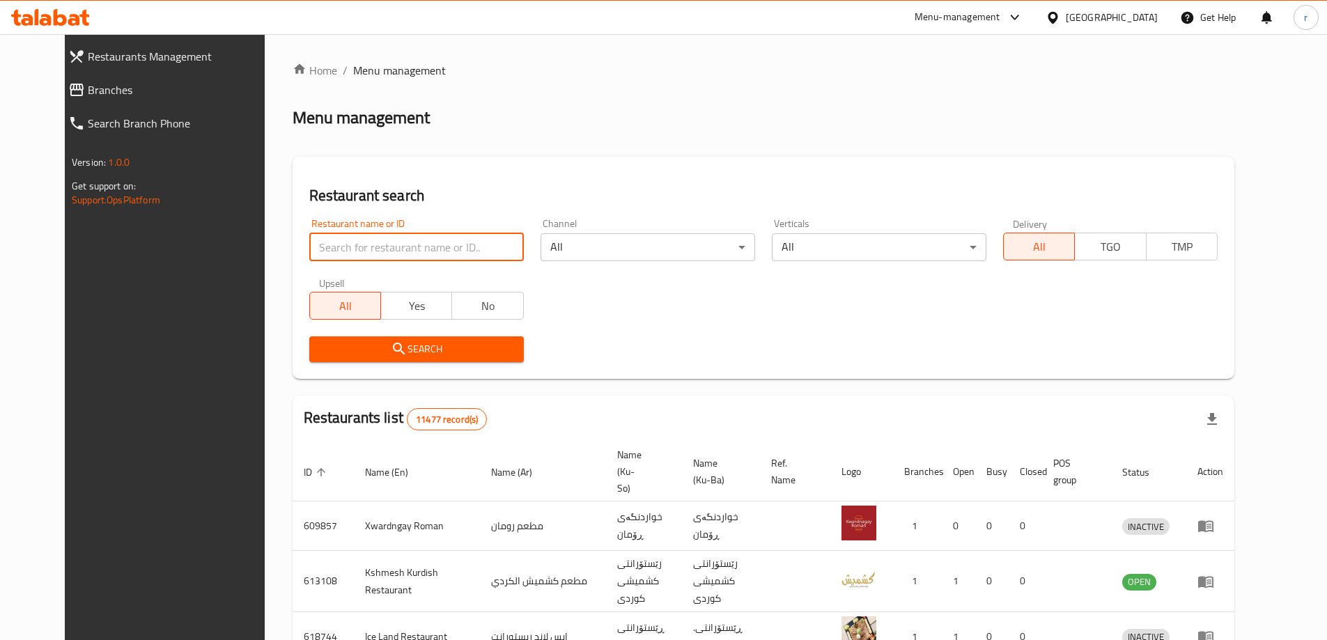
click at [369, 245] on input "search" at bounding box center [416, 247] width 215 height 28
paste input "Naskanani Wan"
type input "Naskanani Wan"
click at [394, 344] on span "Search" at bounding box center [417, 349] width 192 height 17
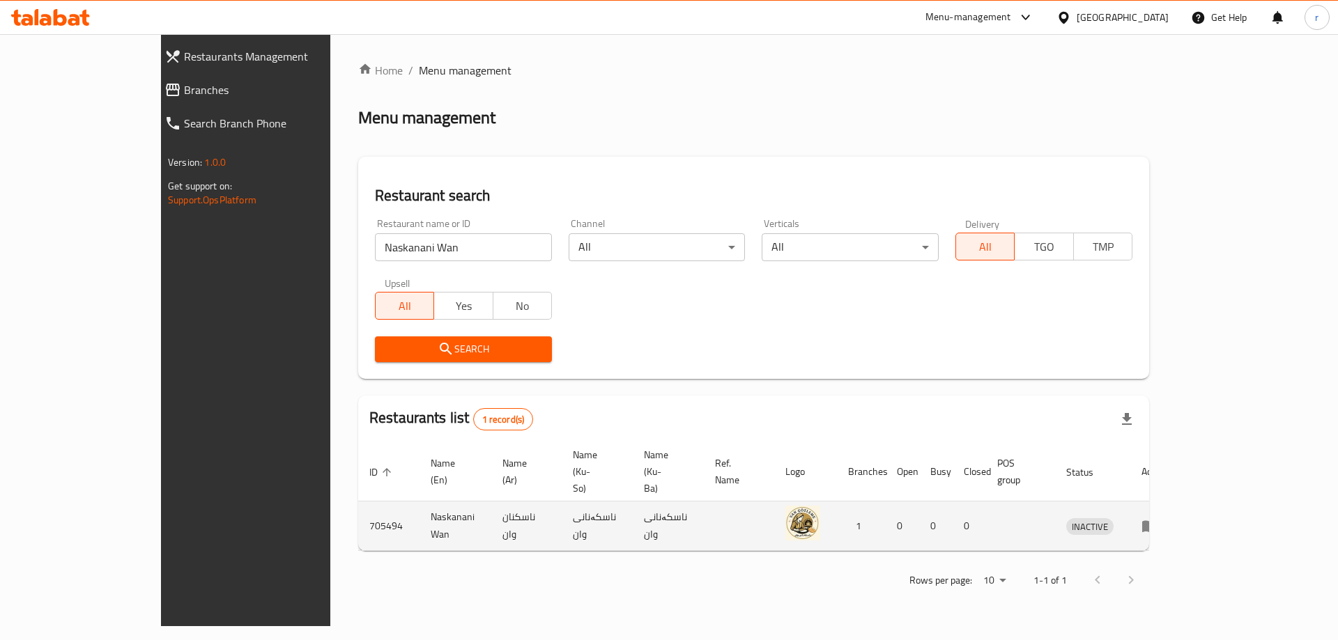
click at [1178, 502] on td "enhanced table" at bounding box center [1154, 526] width 48 height 49
click at [1157, 521] on icon "enhanced table" at bounding box center [1149, 527] width 15 height 12
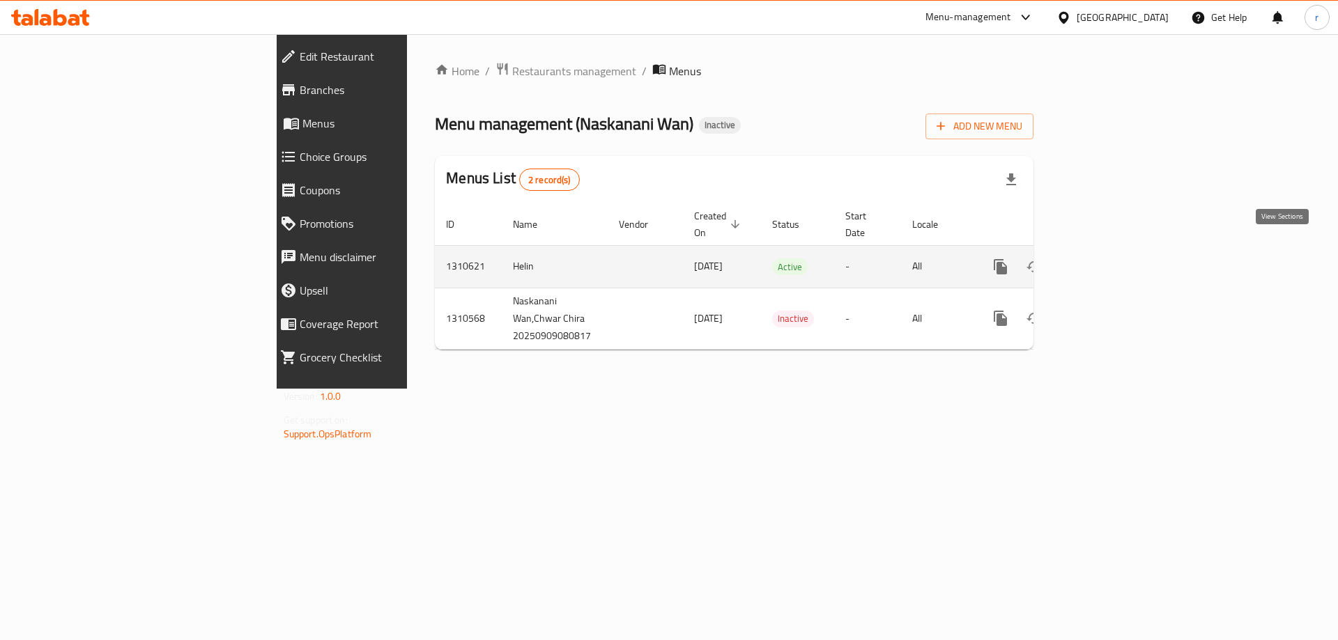
click at [1107, 261] on icon "enhanced table" at bounding box center [1101, 267] width 13 height 13
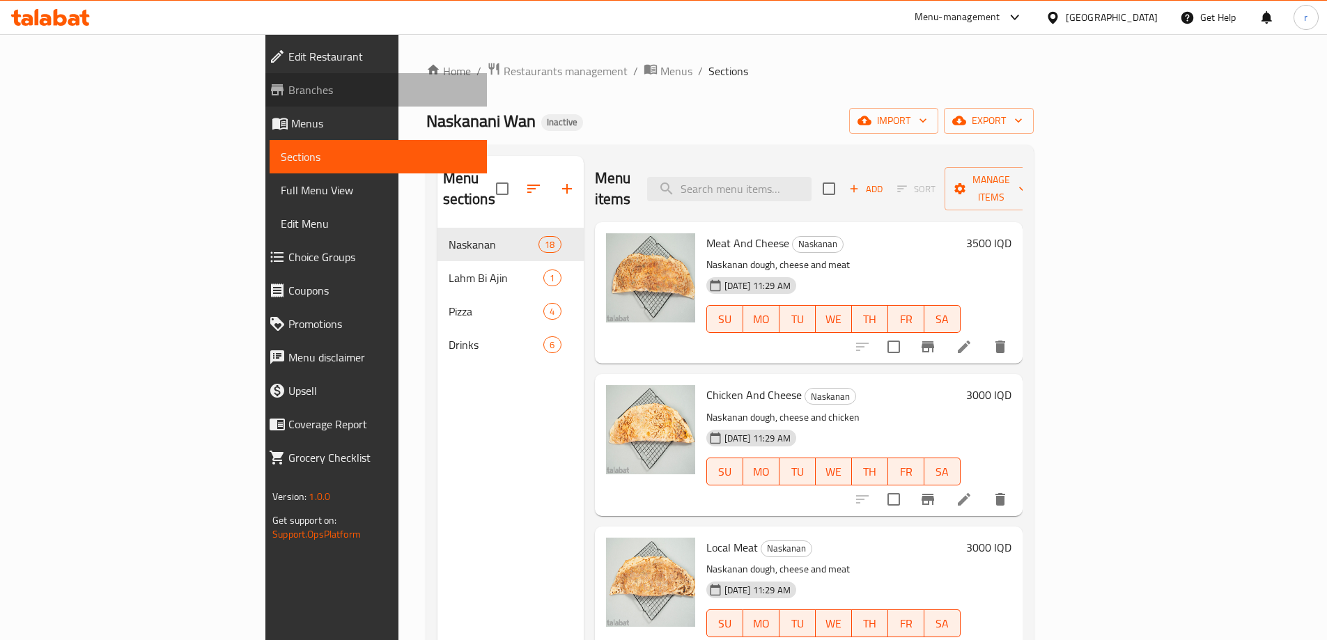
click at [288, 93] on span "Branches" at bounding box center [381, 90] width 187 height 17
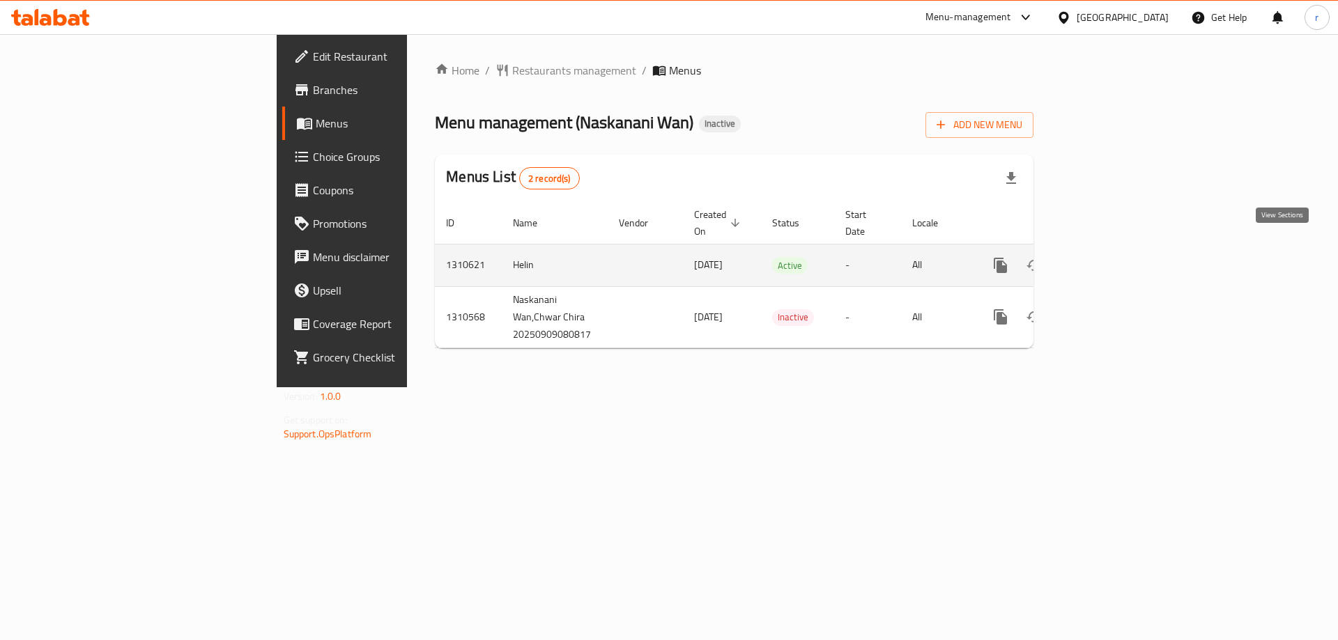
click at [1109, 257] on icon "enhanced table" at bounding box center [1101, 265] width 17 height 17
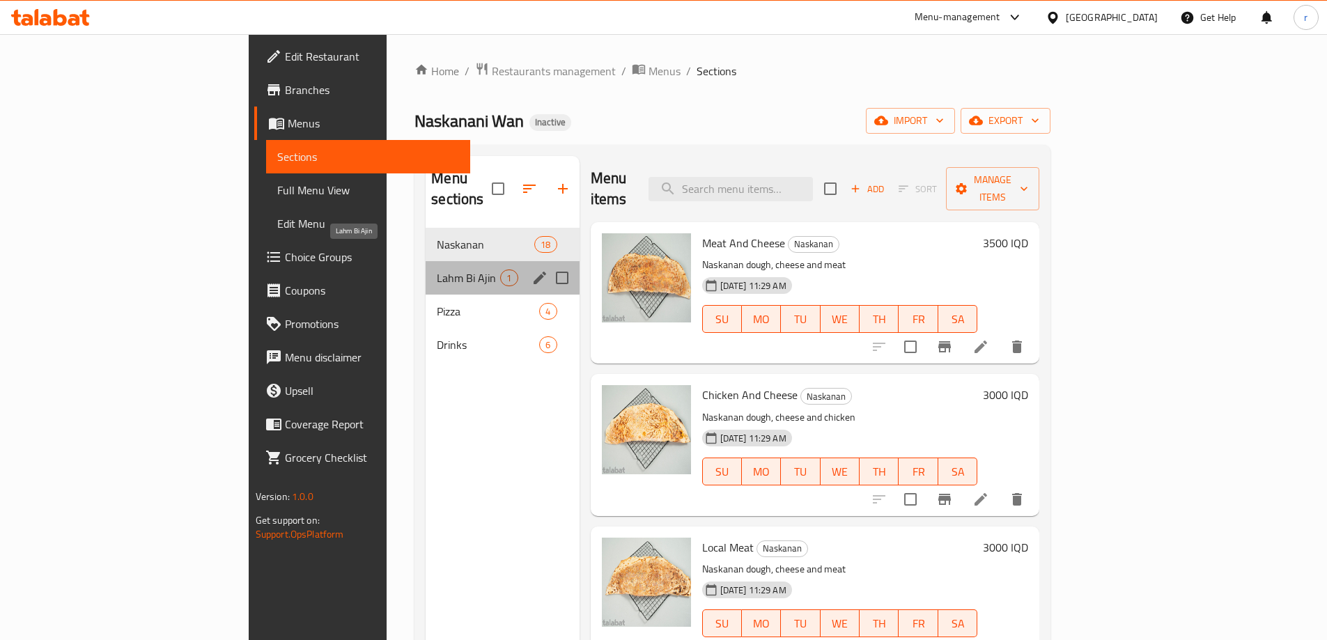
click at [437, 270] on span "Lahm Bi Ajin" at bounding box center [468, 278] width 63 height 17
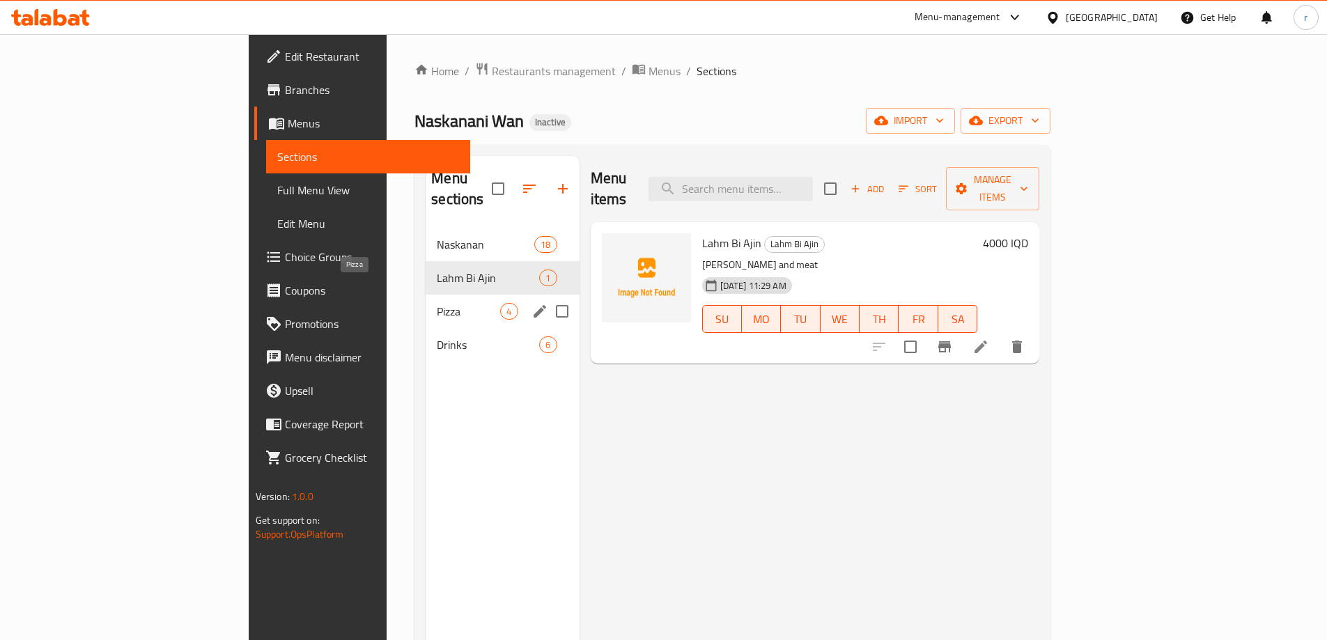
click at [437, 303] on span "Pizza" at bounding box center [468, 311] width 63 height 17
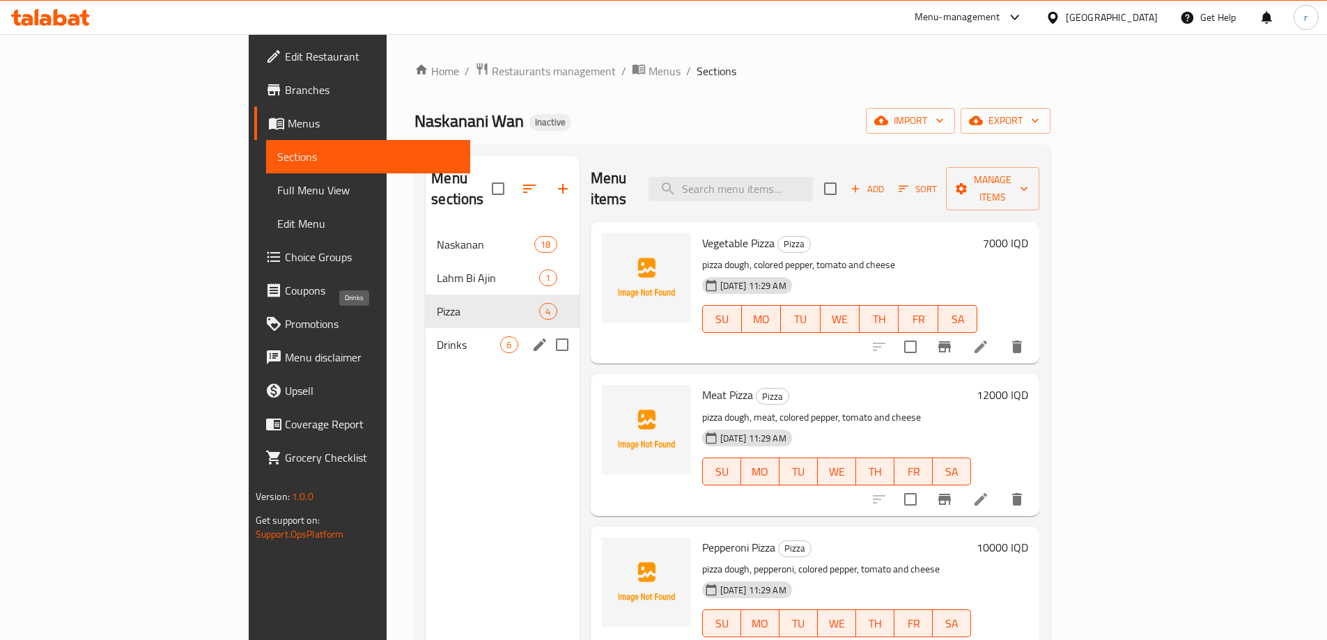
click at [437, 337] on span "Drinks" at bounding box center [468, 345] width 63 height 17
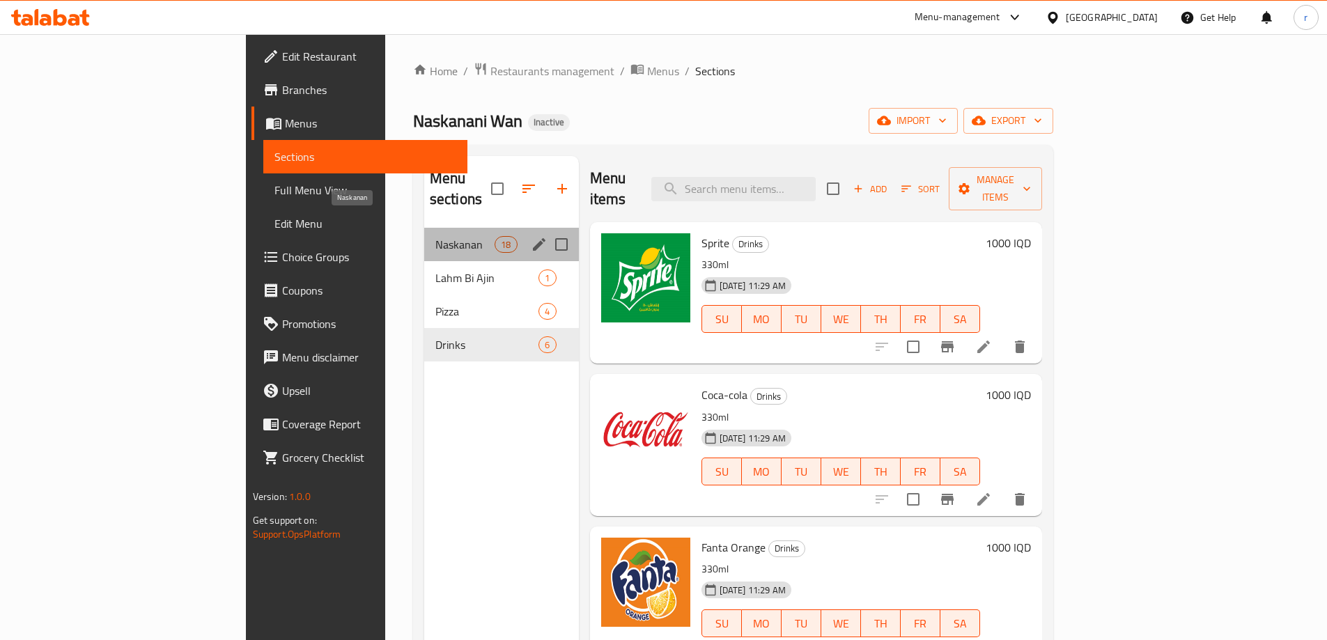
click at [436, 236] on span "Naskanan" at bounding box center [465, 244] width 59 height 17
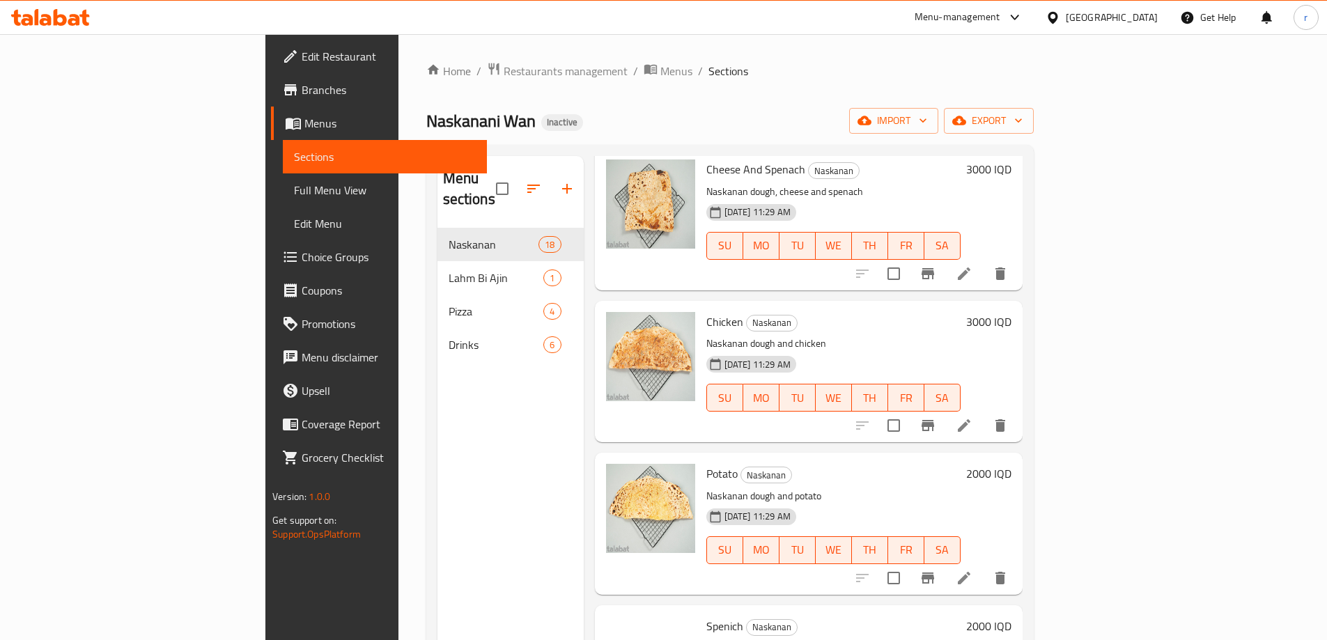
scroll to position [836, 0]
click at [57, 11] on icon at bounding box center [60, 17] width 13 height 17
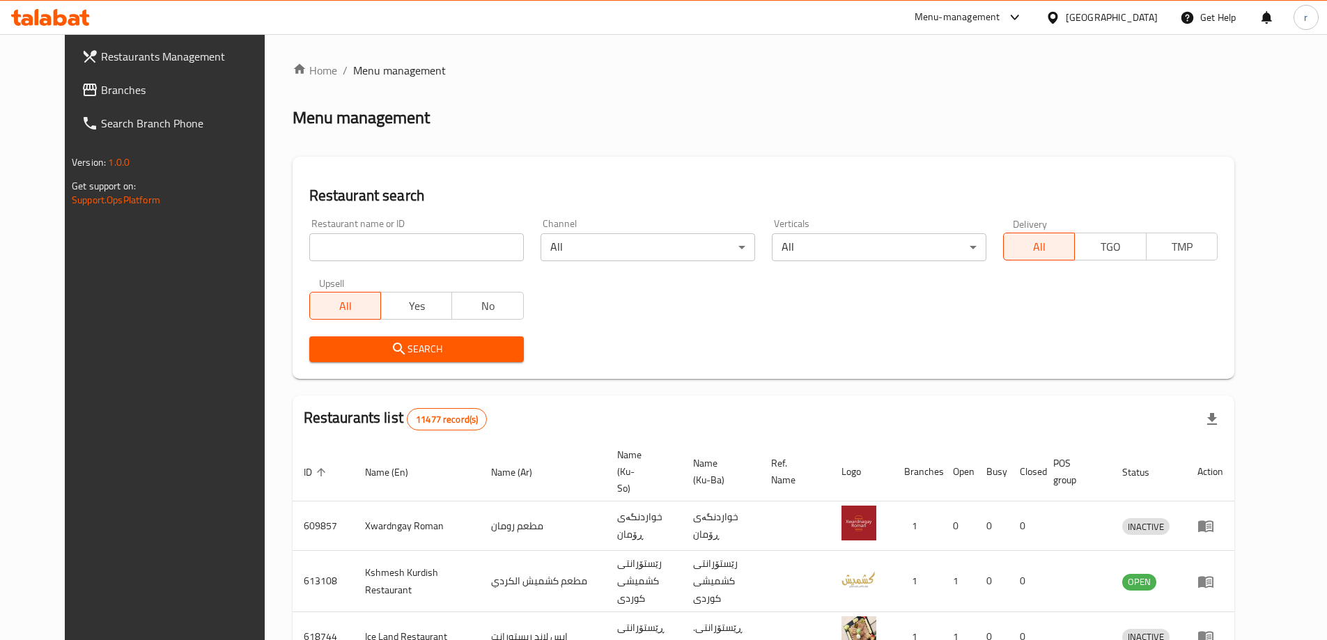
click at [442, 252] on input "search" at bounding box center [416, 247] width 215 height 28
paste input "[PERSON_NAME] [PERSON_NAME]"
type input "[PERSON_NAME] [PERSON_NAME]"
click at [314, 360] on button "Search" at bounding box center [416, 350] width 215 height 26
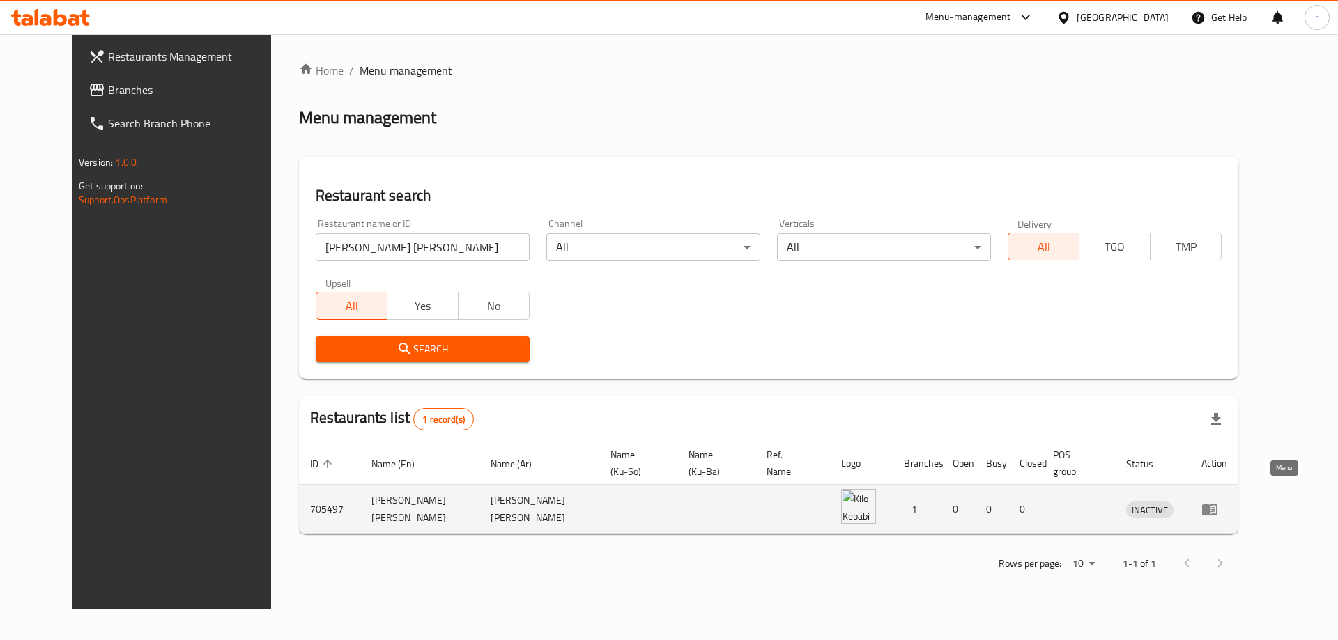
click at [1218, 501] on icon "enhanced table" at bounding box center [1209, 509] width 17 height 17
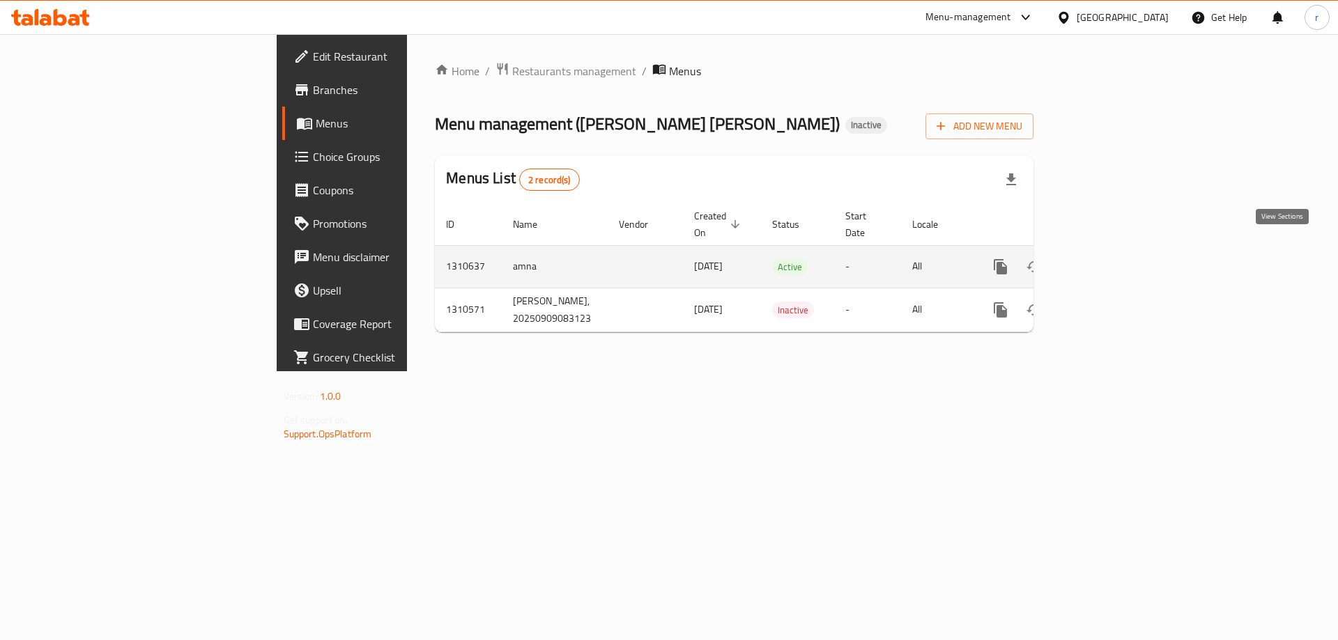
click at [1109, 259] on icon "enhanced table" at bounding box center [1101, 267] width 17 height 17
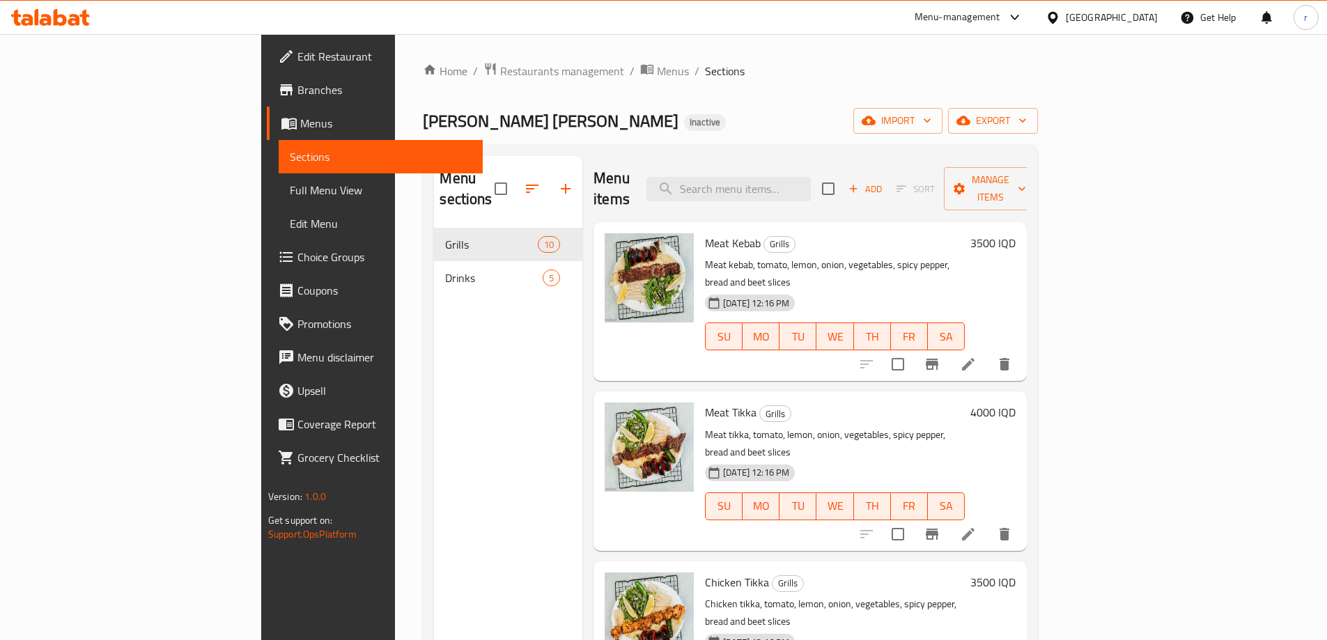
click at [290, 186] on span "Full Menu View" at bounding box center [381, 190] width 182 height 17
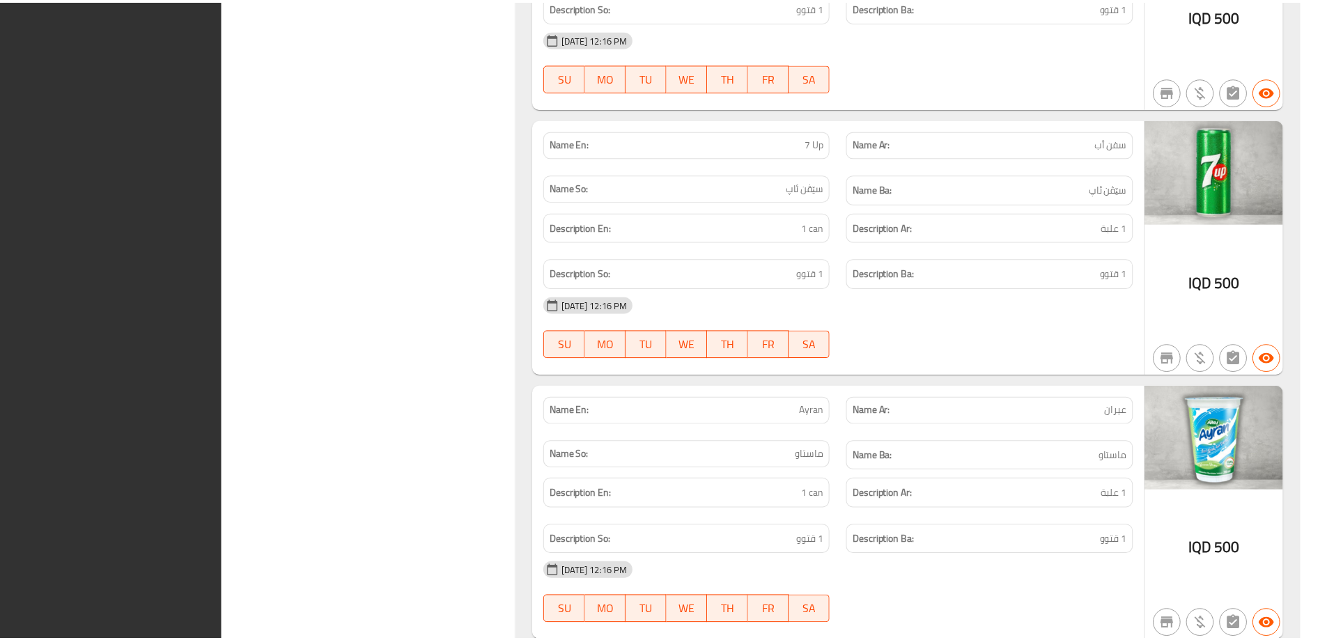
scroll to position [4059, 0]
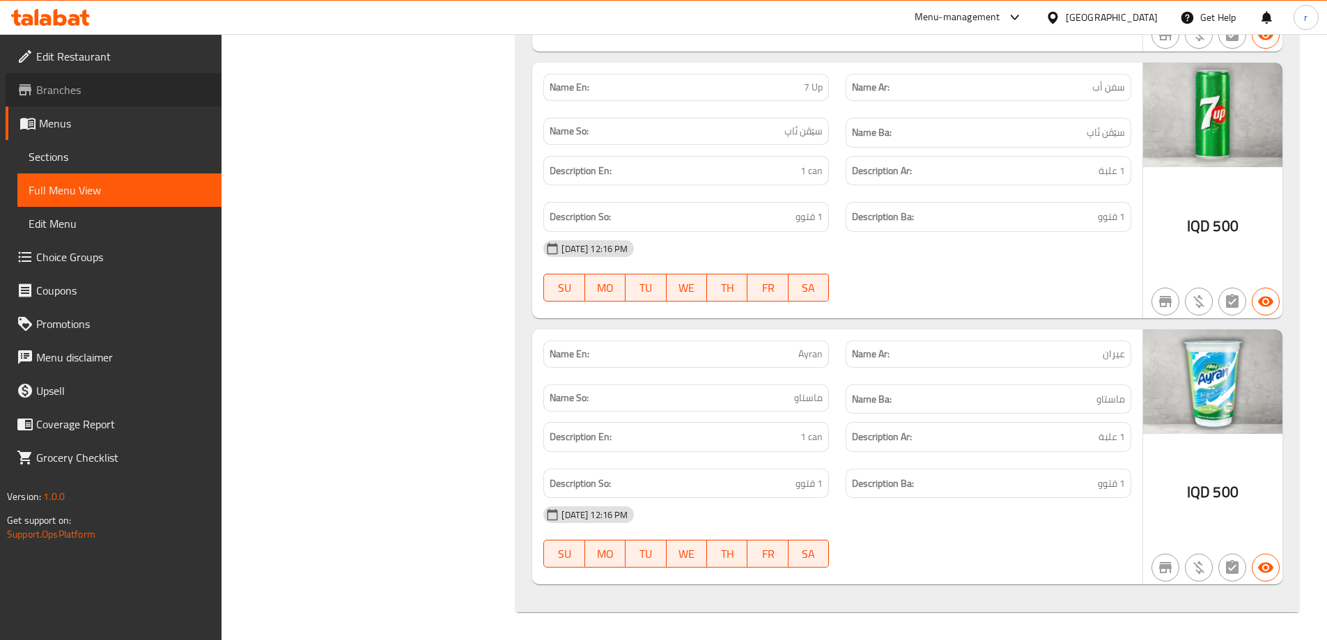
click at [134, 87] on span "Branches" at bounding box center [123, 90] width 174 height 17
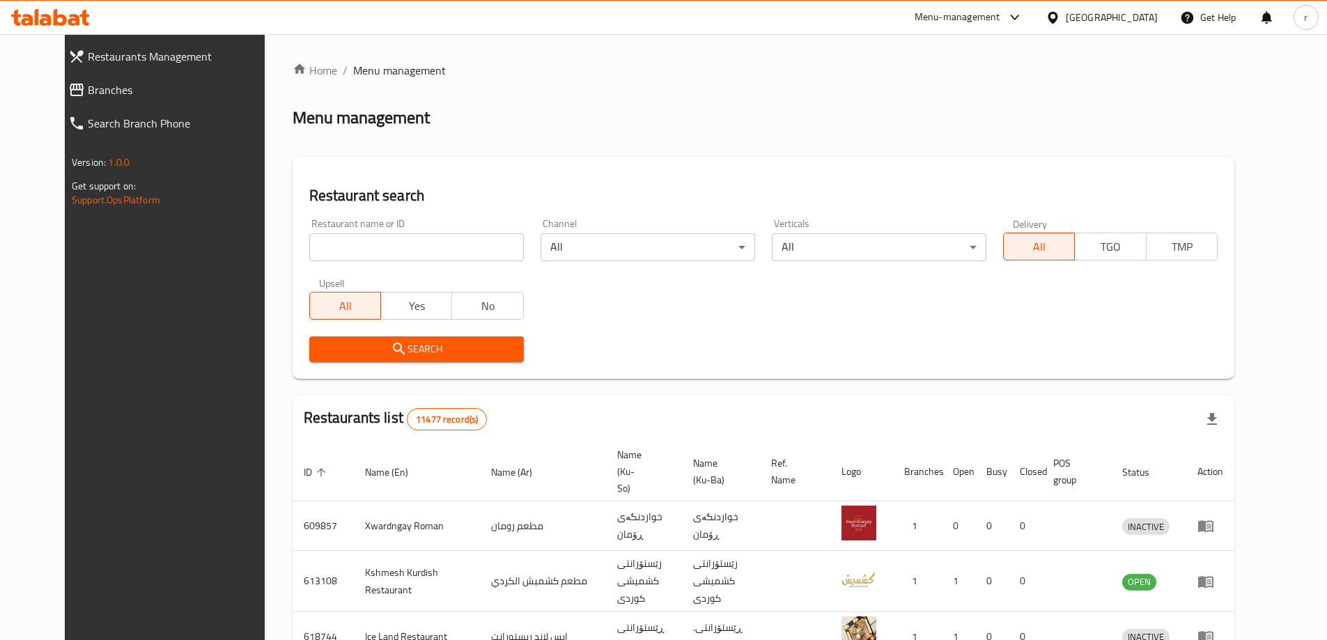
click at [367, 233] on input "search" at bounding box center [416, 247] width 215 height 28
paste input "Al Antabi Baklava"
type input "Al Antabi Baklava"
click at [309, 339] on button "Search" at bounding box center [416, 350] width 215 height 26
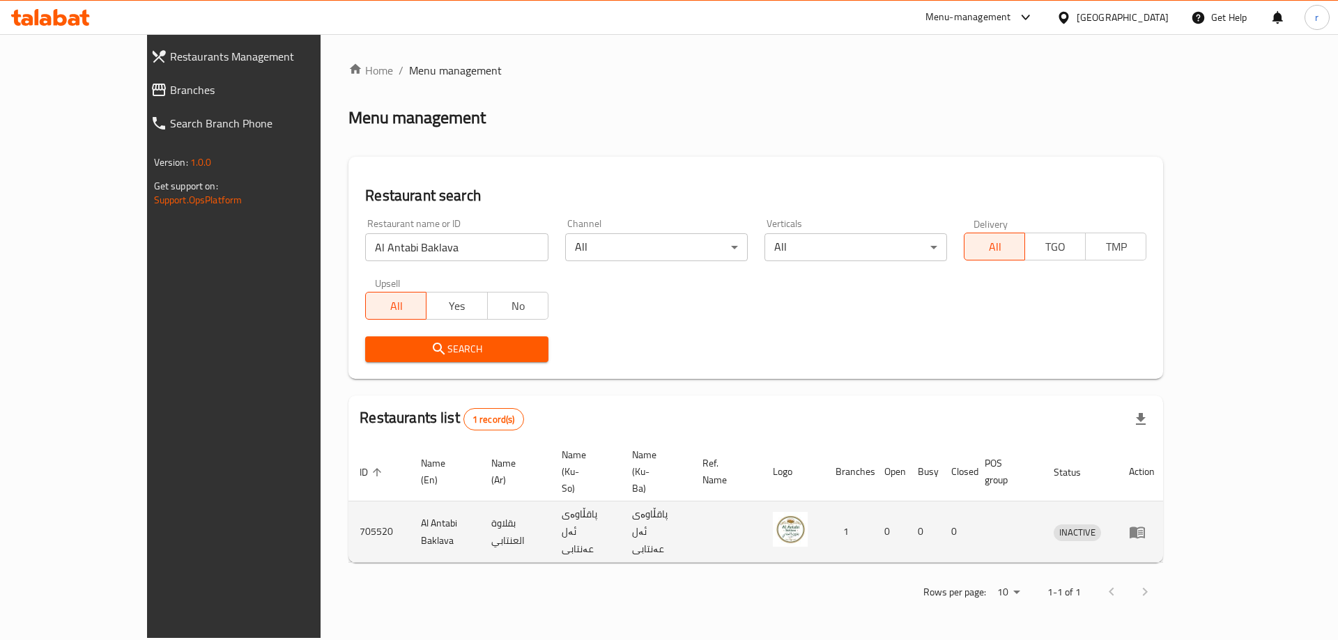
click at [1145, 527] on icon "enhanced table" at bounding box center [1137, 533] width 15 height 12
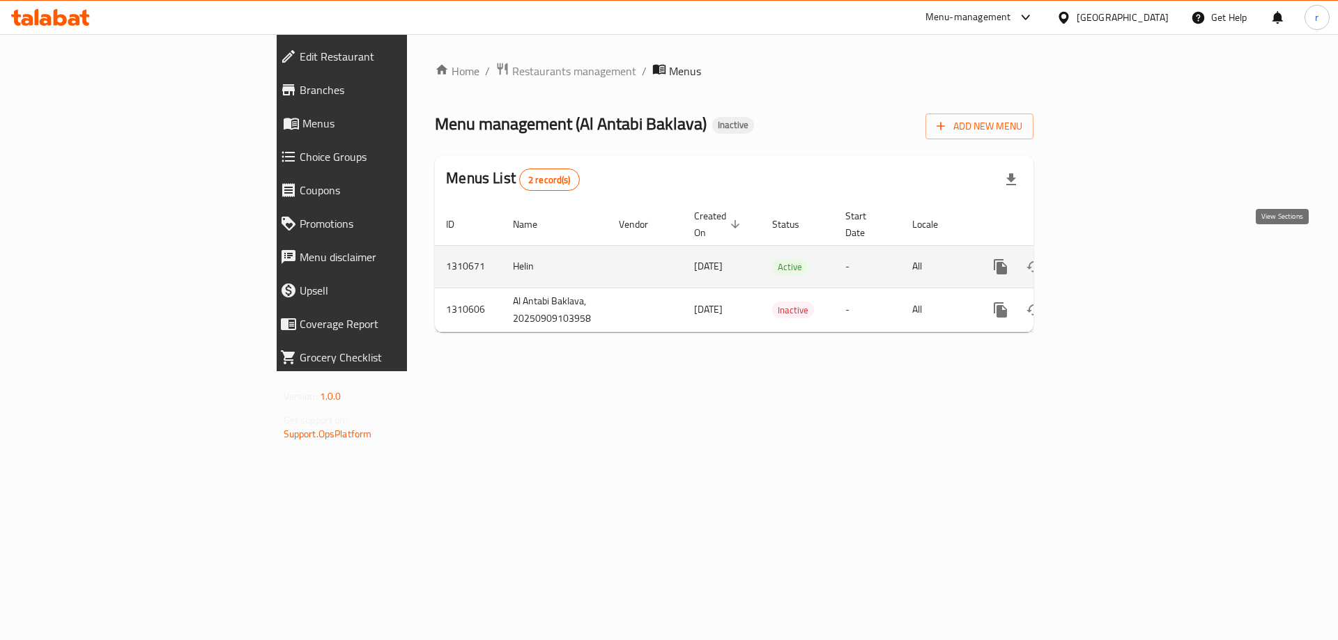
click at [1118, 252] on link "enhanced table" at bounding box center [1100, 266] width 33 height 33
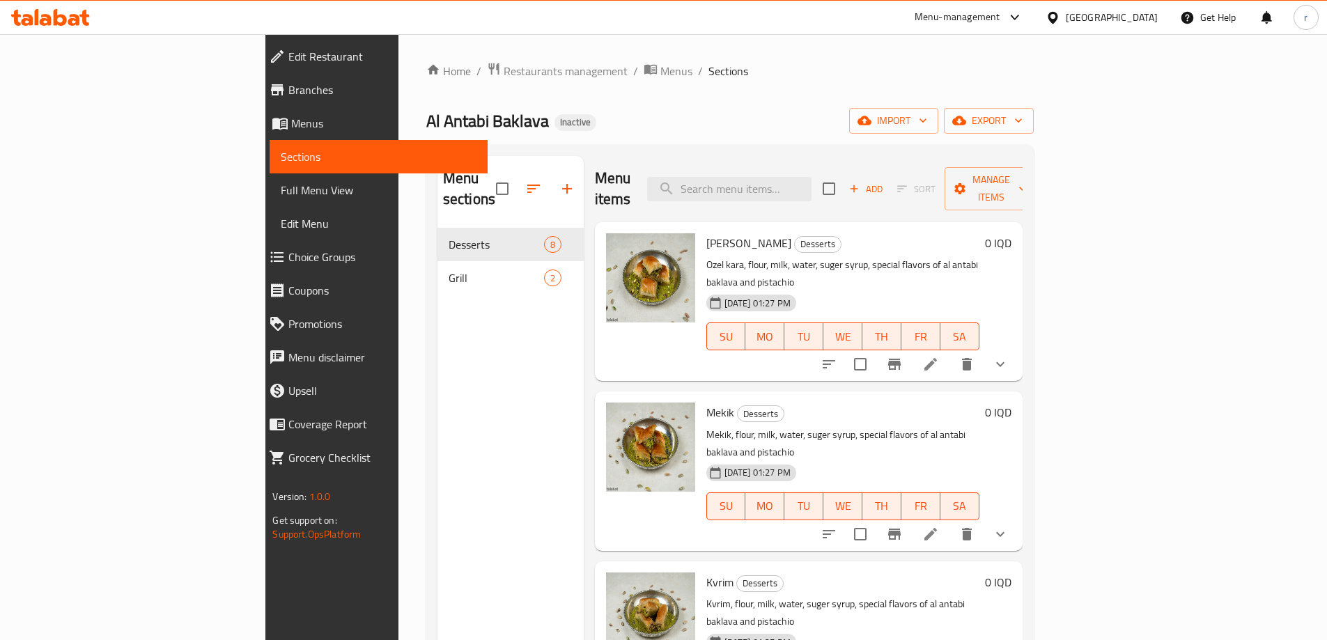
click at [281, 191] on span "Full Menu View" at bounding box center [378, 190] width 195 height 17
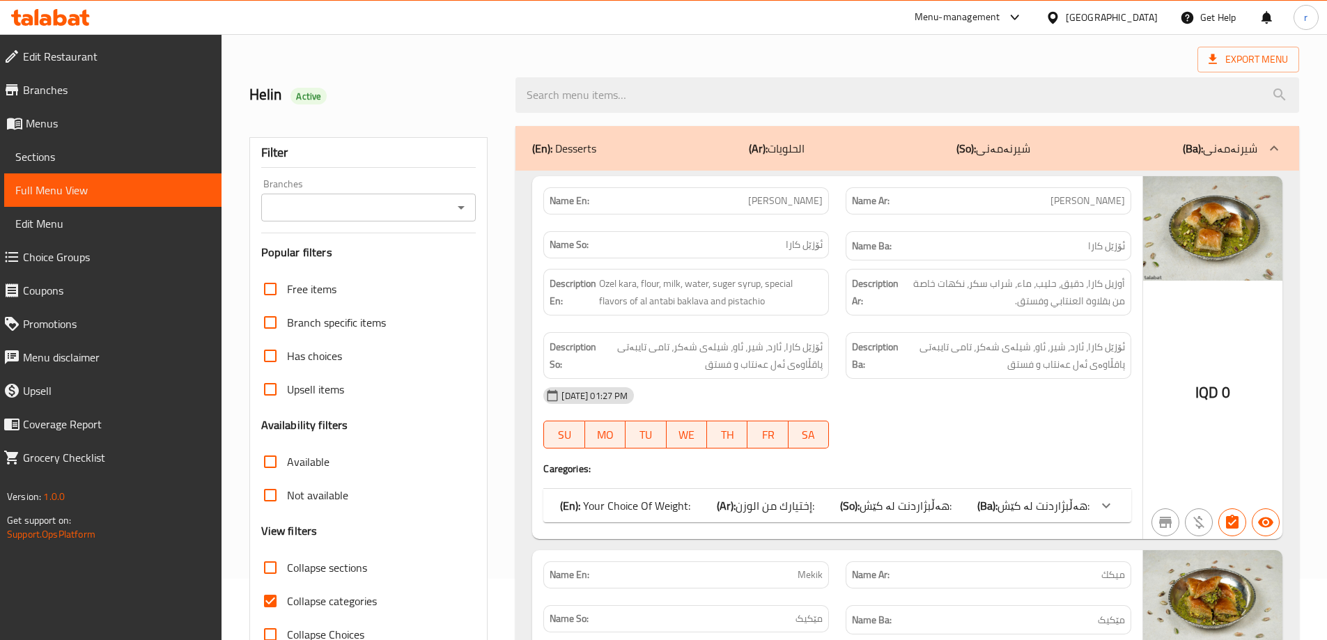
scroll to position [93, 0]
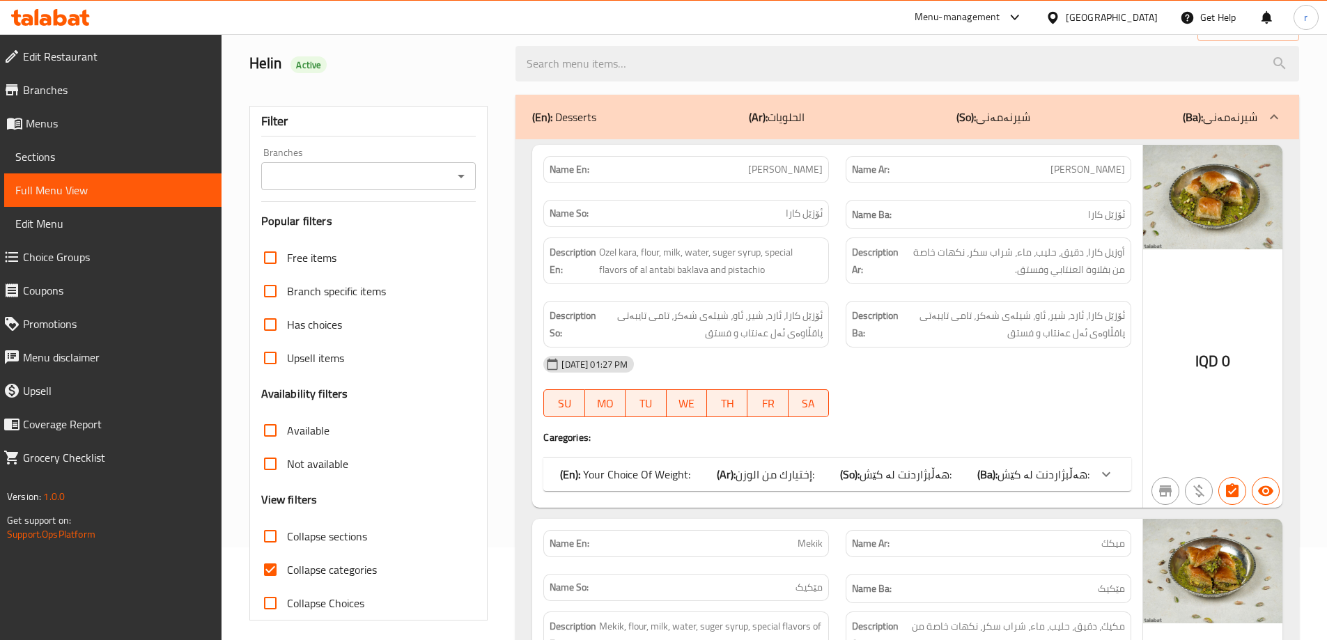
click at [277, 569] on input "Collapse categories" at bounding box center [270, 569] width 33 height 33
checkbox input "false"
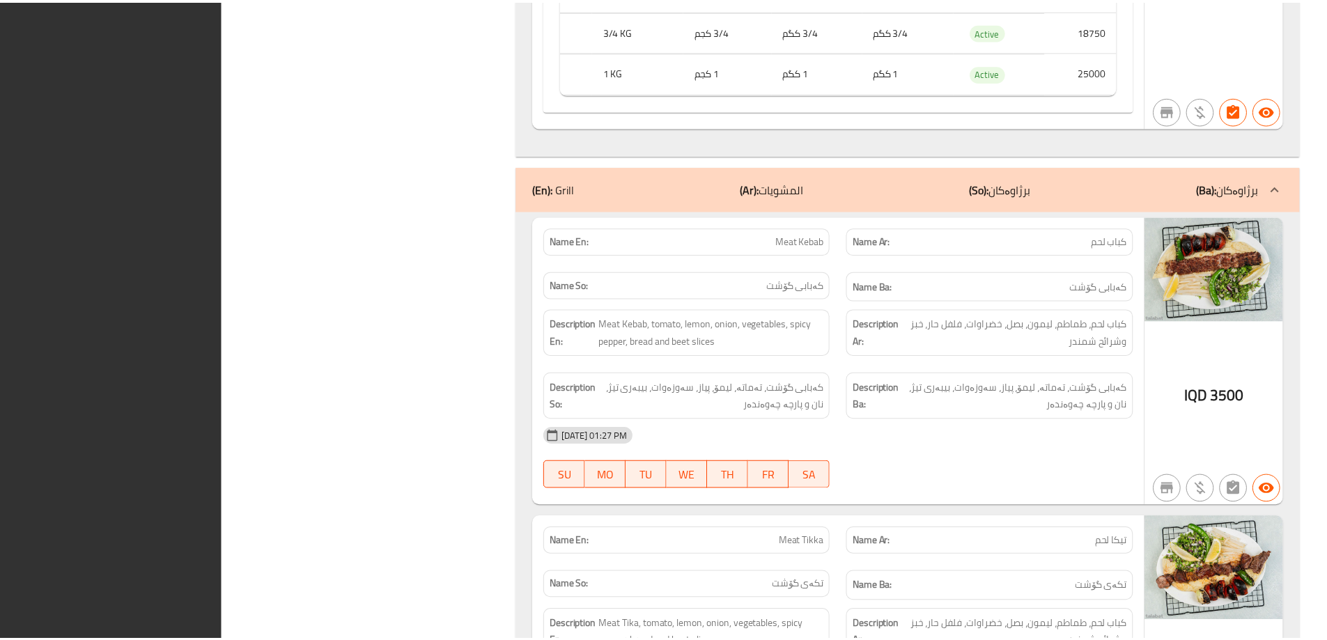
scroll to position [5225, 0]
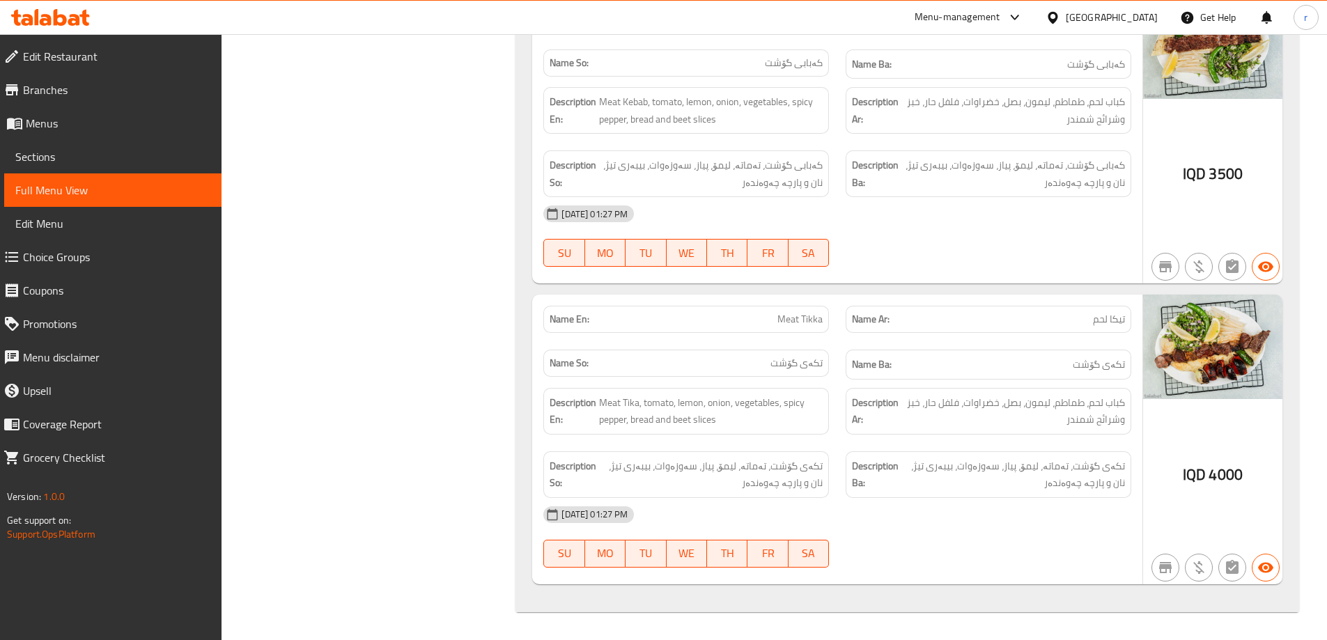
click at [75, 22] on icon at bounding box center [50, 17] width 79 height 17
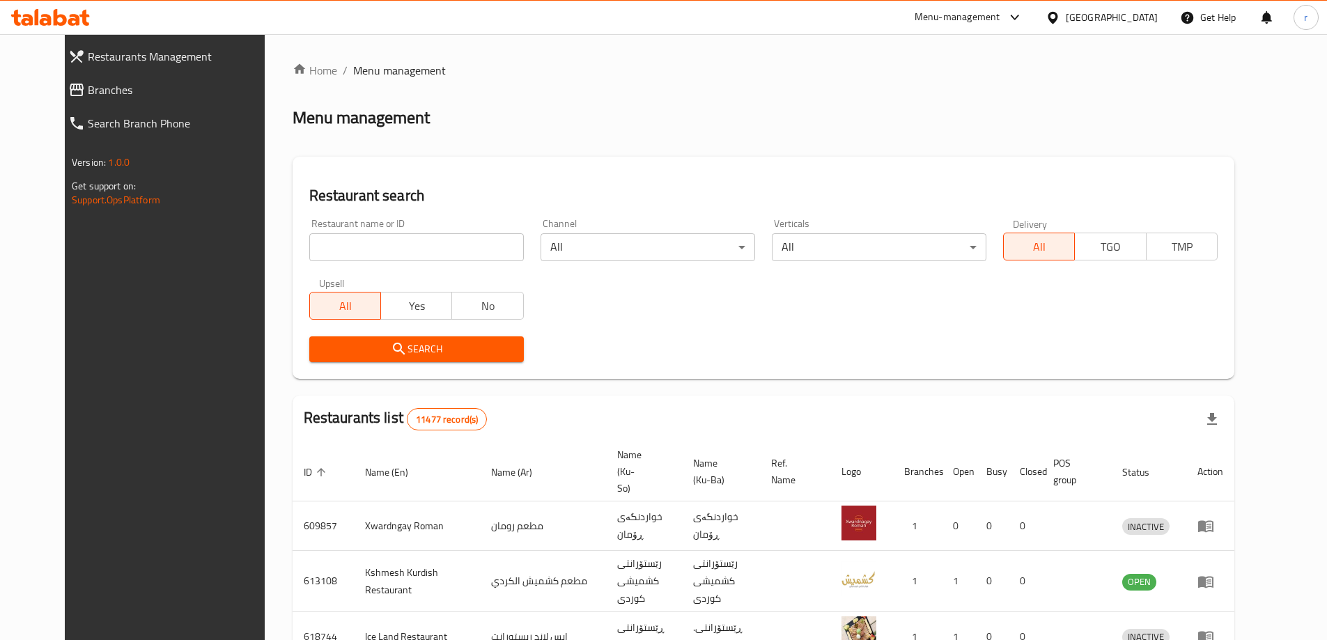
drag, startPoint x: 344, startPoint y: 242, endPoint x: 288, endPoint y: 266, distance: 61.5
click at [344, 242] on input "search" at bounding box center [416, 247] width 215 height 28
paste input "Diva"
type input "Diva"
click at [309, 337] on button "Search" at bounding box center [416, 350] width 215 height 26
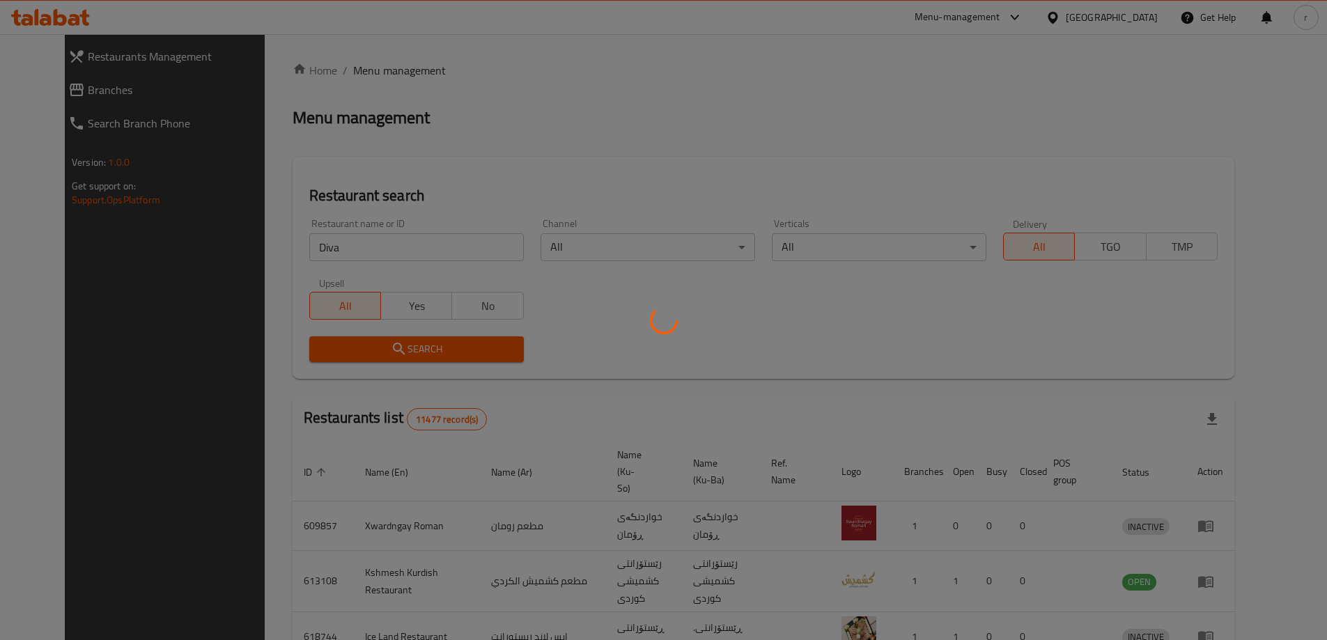
click at [316, 344] on div at bounding box center [663, 320] width 1327 height 640
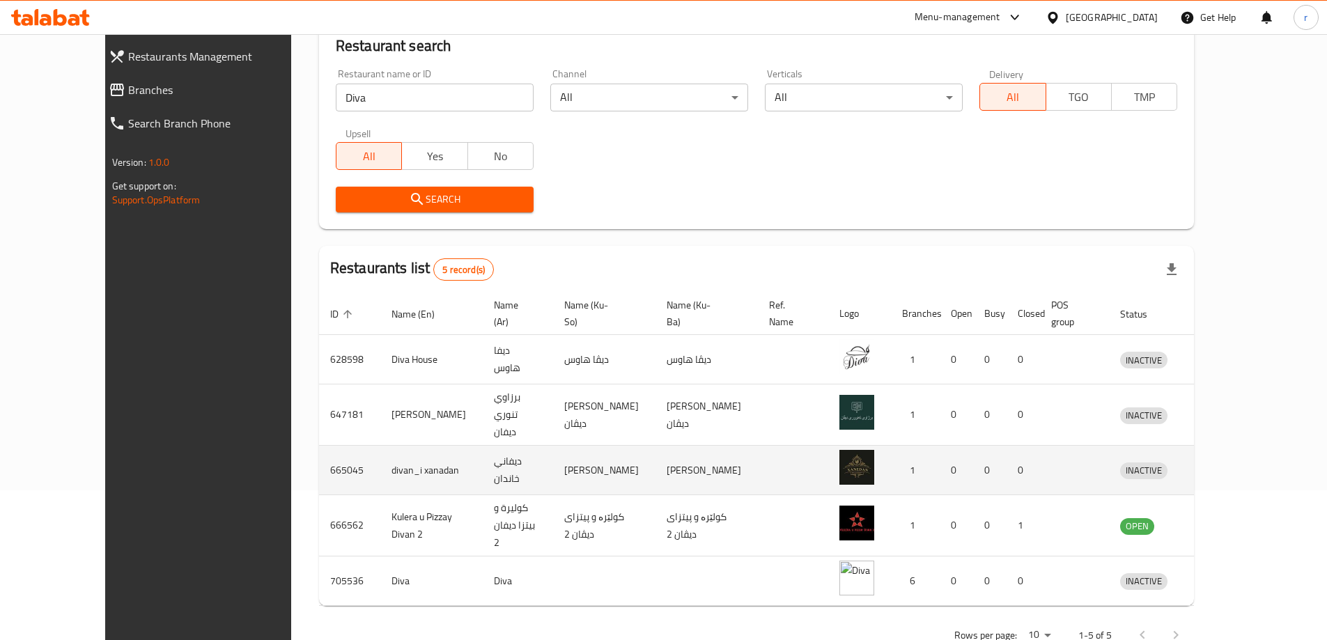
scroll to position [152, 0]
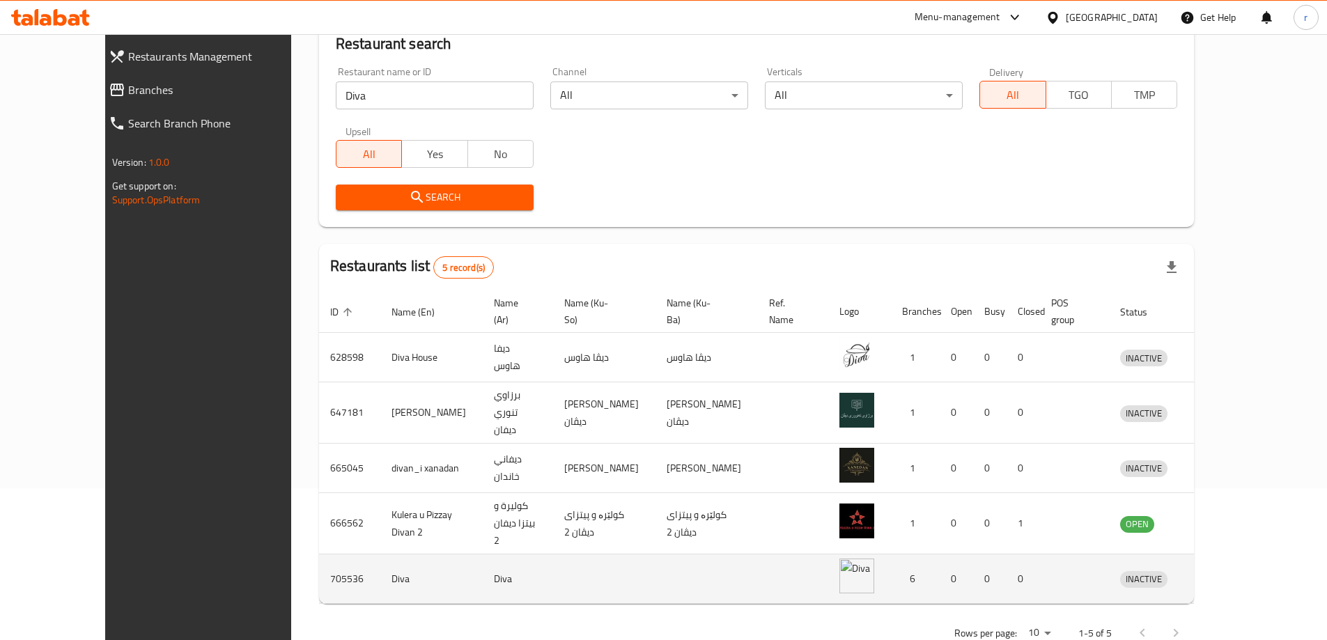
click at [1212, 574] on icon "enhanced table" at bounding box center [1203, 580] width 15 height 12
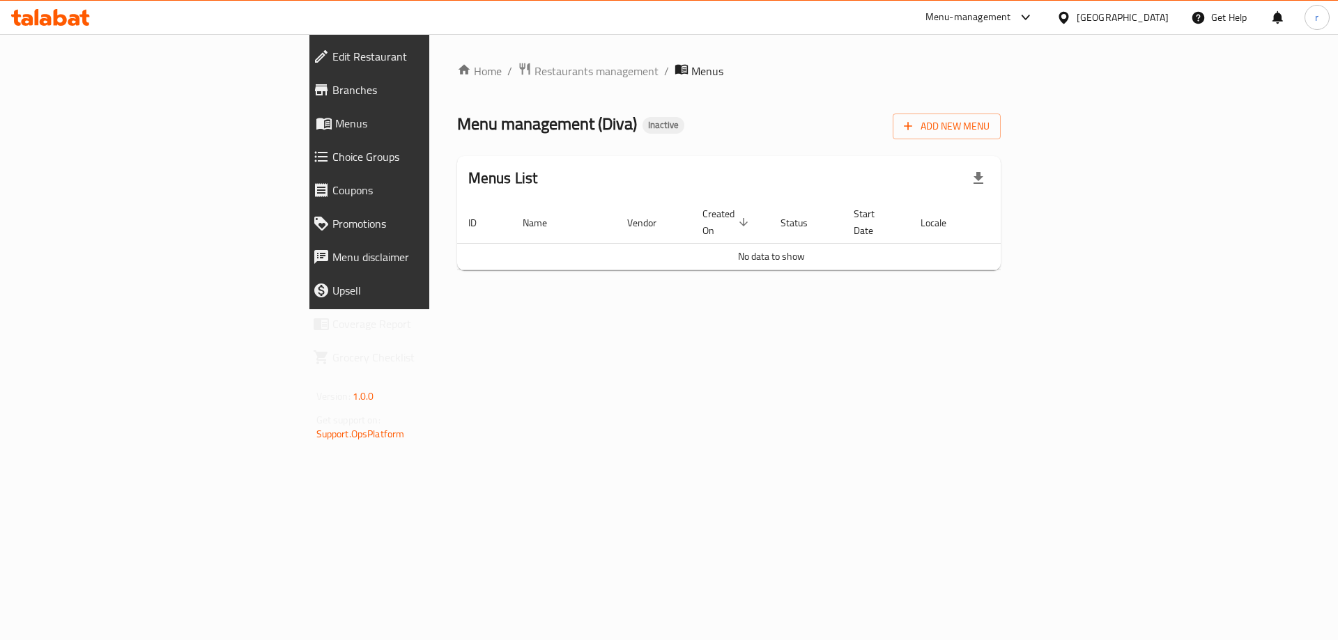
click at [315, 86] on icon at bounding box center [321, 89] width 13 height 11
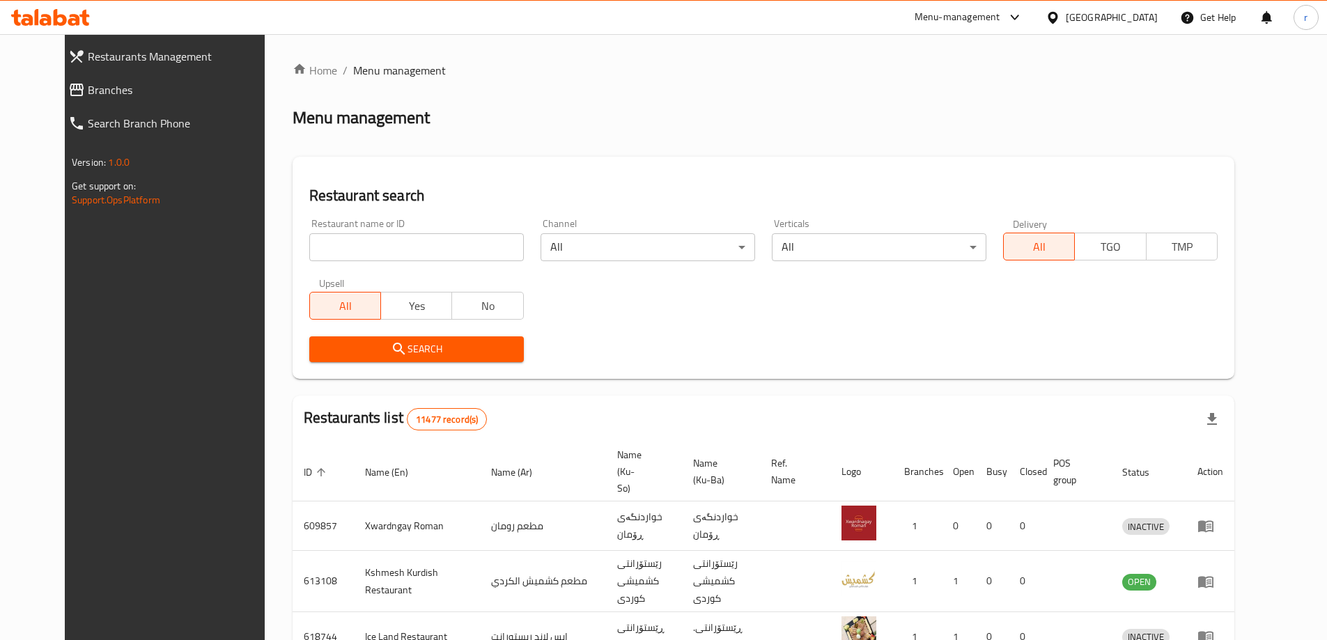
click at [346, 249] on input "search" at bounding box center [416, 247] width 215 height 28
paste input "Doghawa 2"
type input "Doghawa 2"
click at [309, 354] on button "Search" at bounding box center [416, 350] width 215 height 26
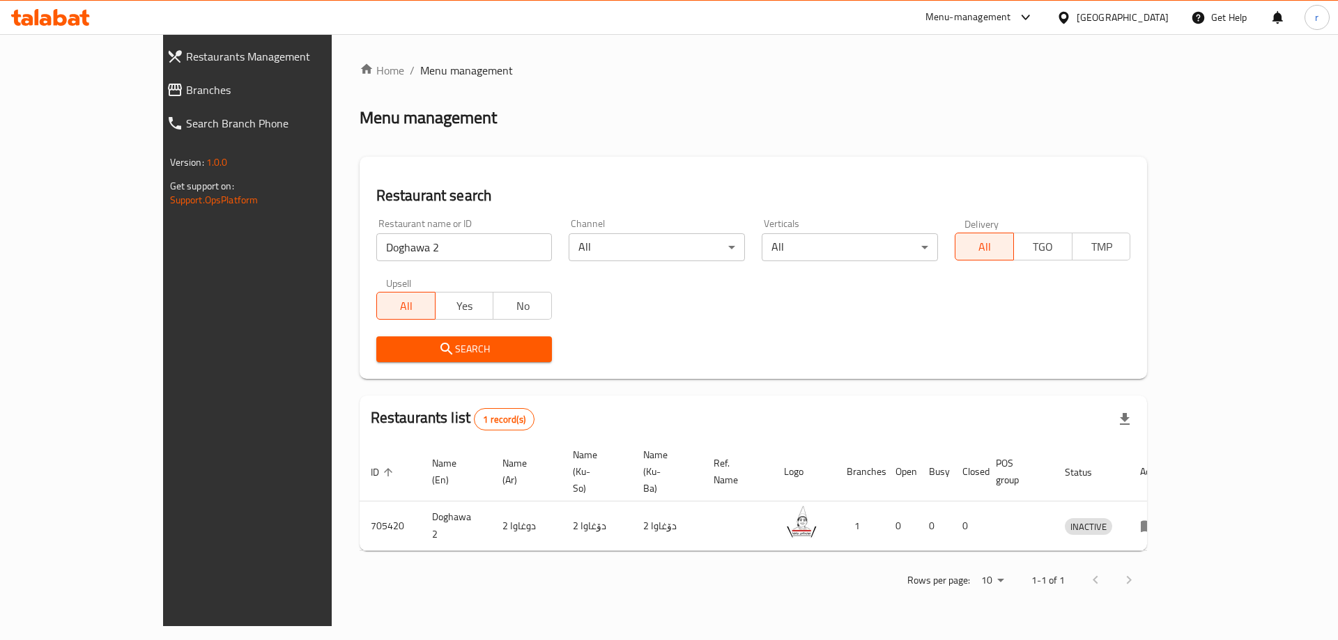
click at [672, 373] on div "Restaurant search Restaurant name or ID Doghawa 2 Restaurant name or ID Channel…" at bounding box center [754, 268] width 788 height 222
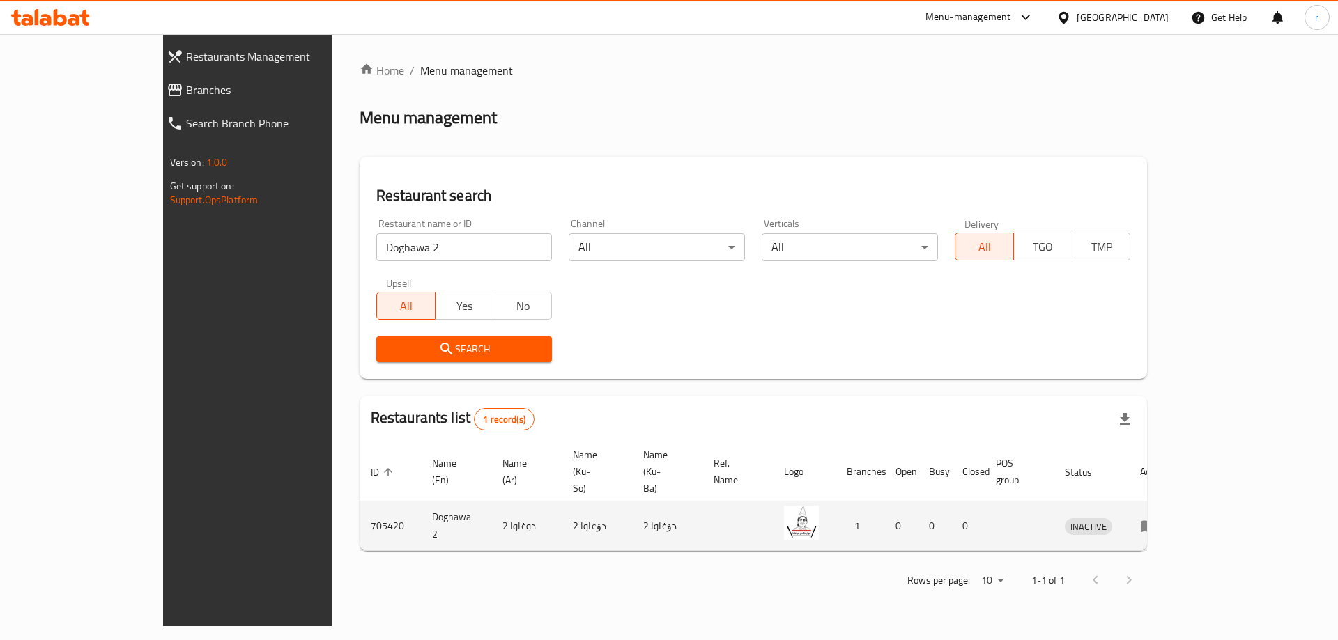
click at [1154, 524] on icon "enhanced table" at bounding box center [1151, 527] width 5 height 6
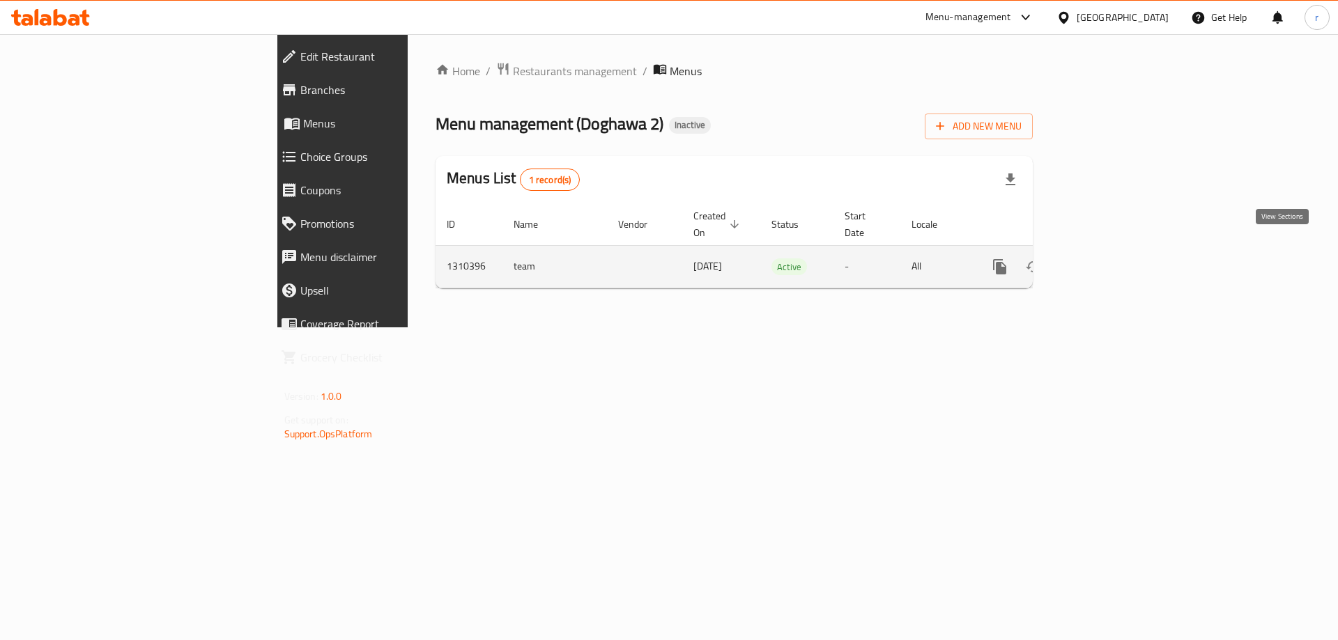
click at [1109, 259] on icon "enhanced table" at bounding box center [1100, 267] width 17 height 17
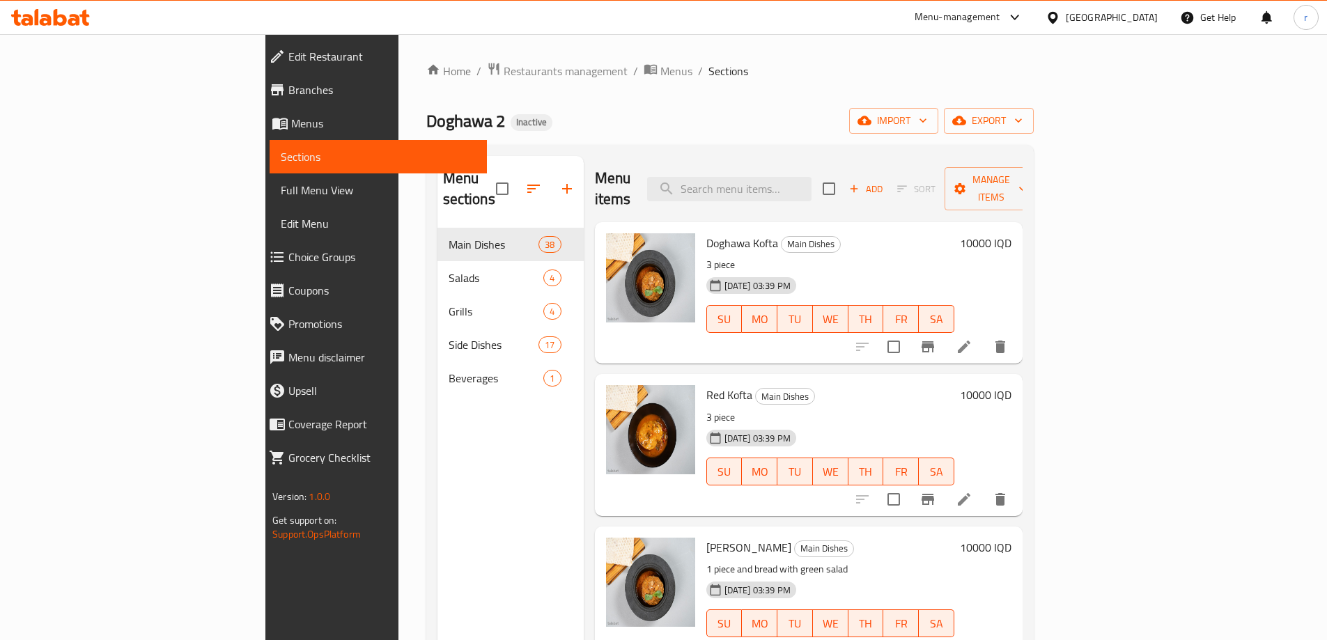
click at [502, 147] on div "Menu sections Main Dishes 38 Salads 4 Grills 4 Side Dishes 17 Beverages 1 Menu …" at bounding box center [730, 476] width 608 height 663
click at [426, 123] on div "Doghawa 2 Inactive import export" at bounding box center [730, 121] width 608 height 26
click at [281, 190] on span "Full Menu View" at bounding box center [378, 190] width 195 height 17
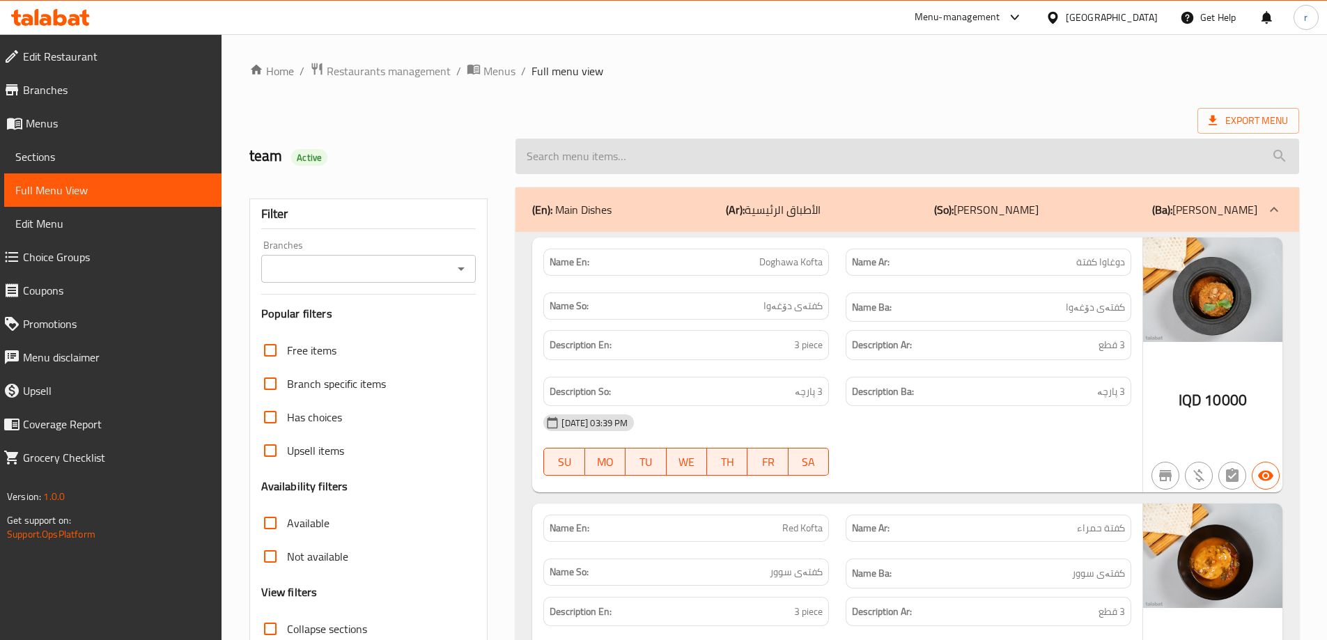
click at [538, 164] on input "search" at bounding box center [908, 157] width 784 height 36
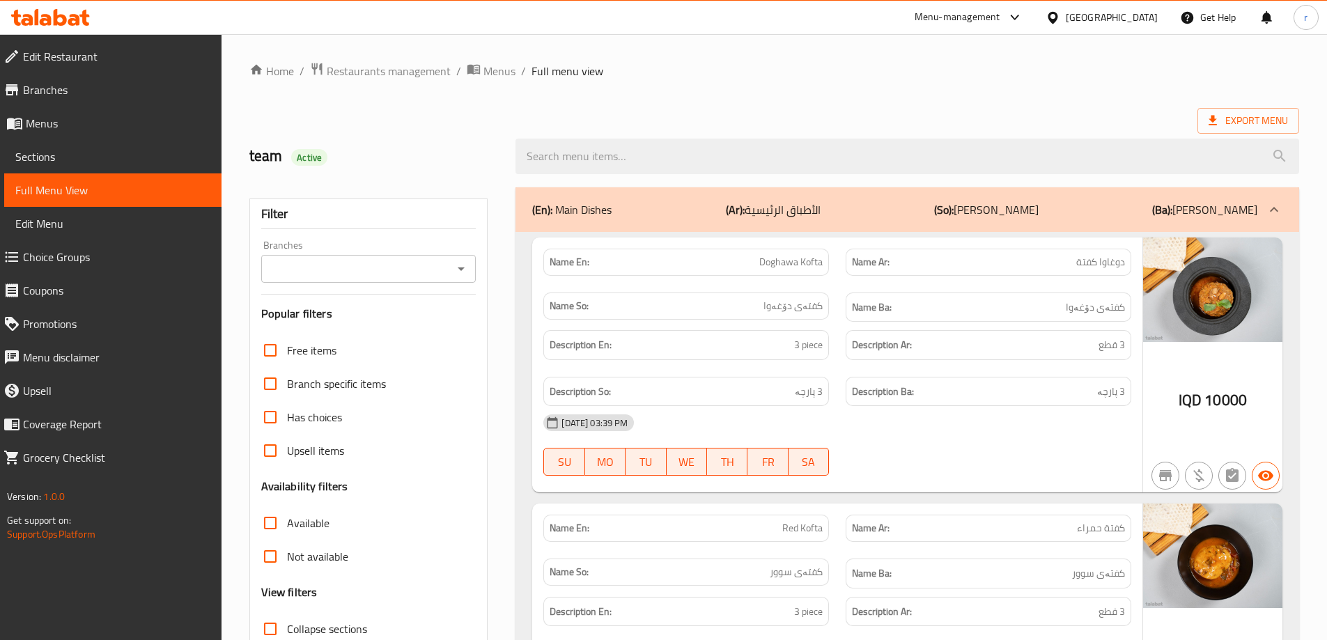
drag, startPoint x: 530, startPoint y: 154, endPoint x: 468, endPoint y: 154, distance: 62.0
click at [468, 154] on div "team Active" at bounding box center [774, 156] width 1067 height 62
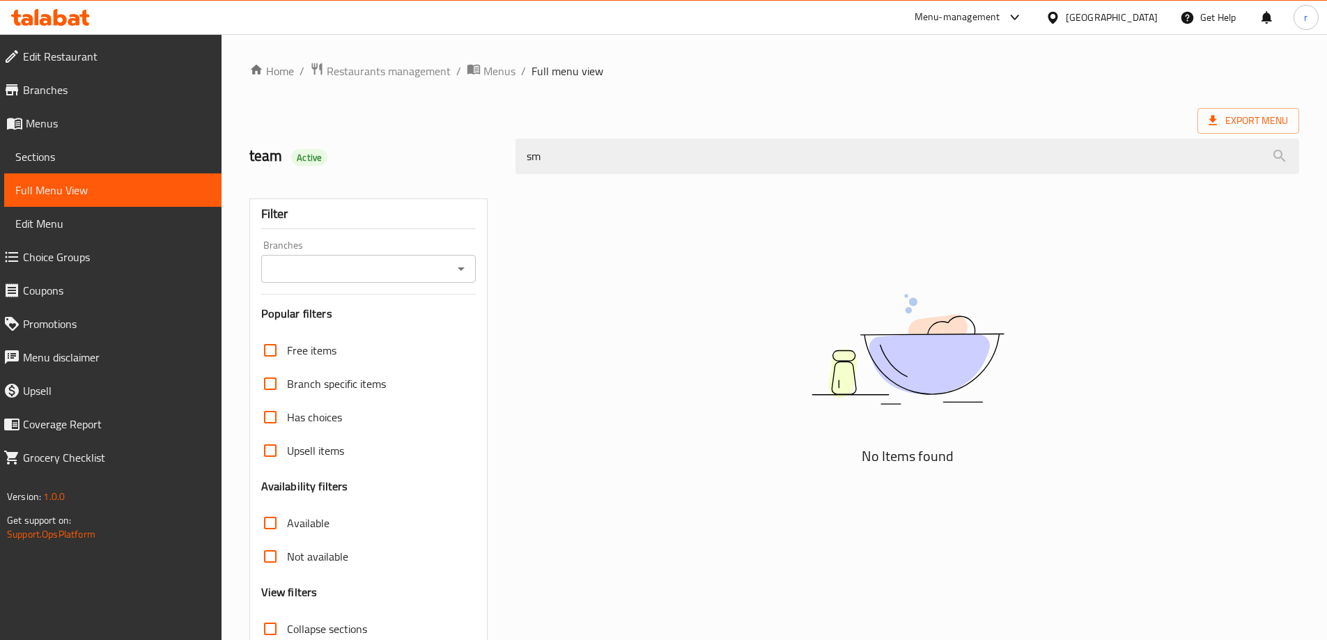
type input "s"
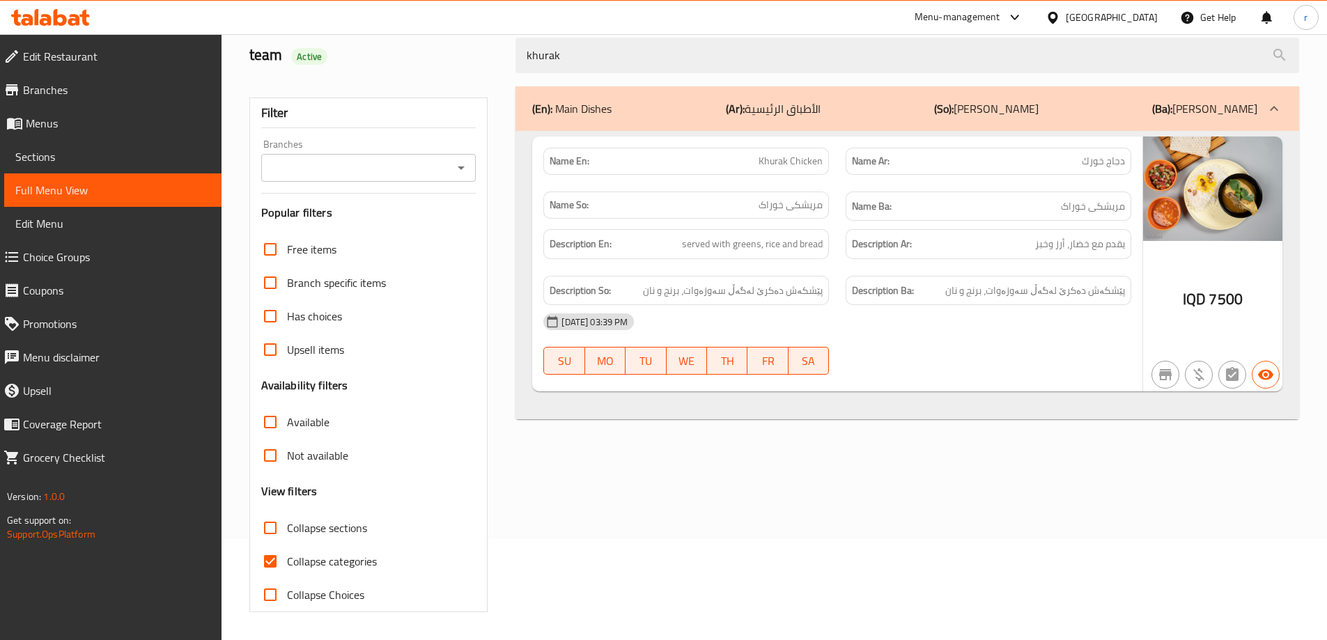
scroll to position [101, 0]
type input "khurak"
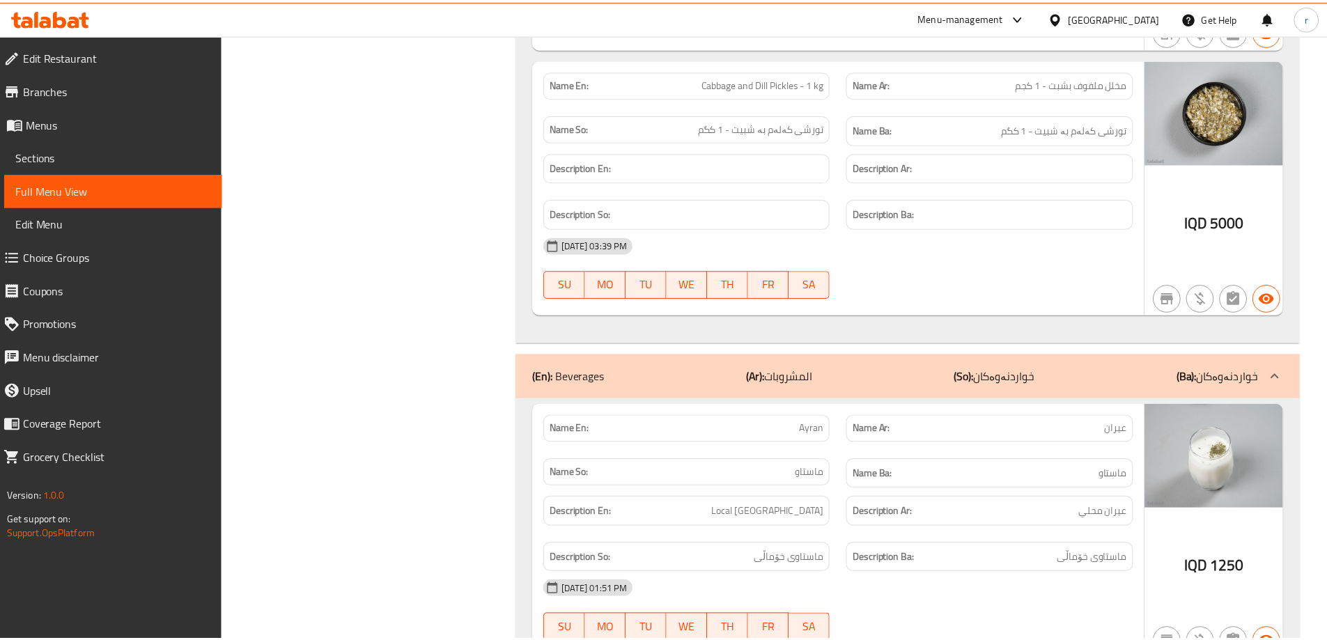
scroll to position [17085, 0]
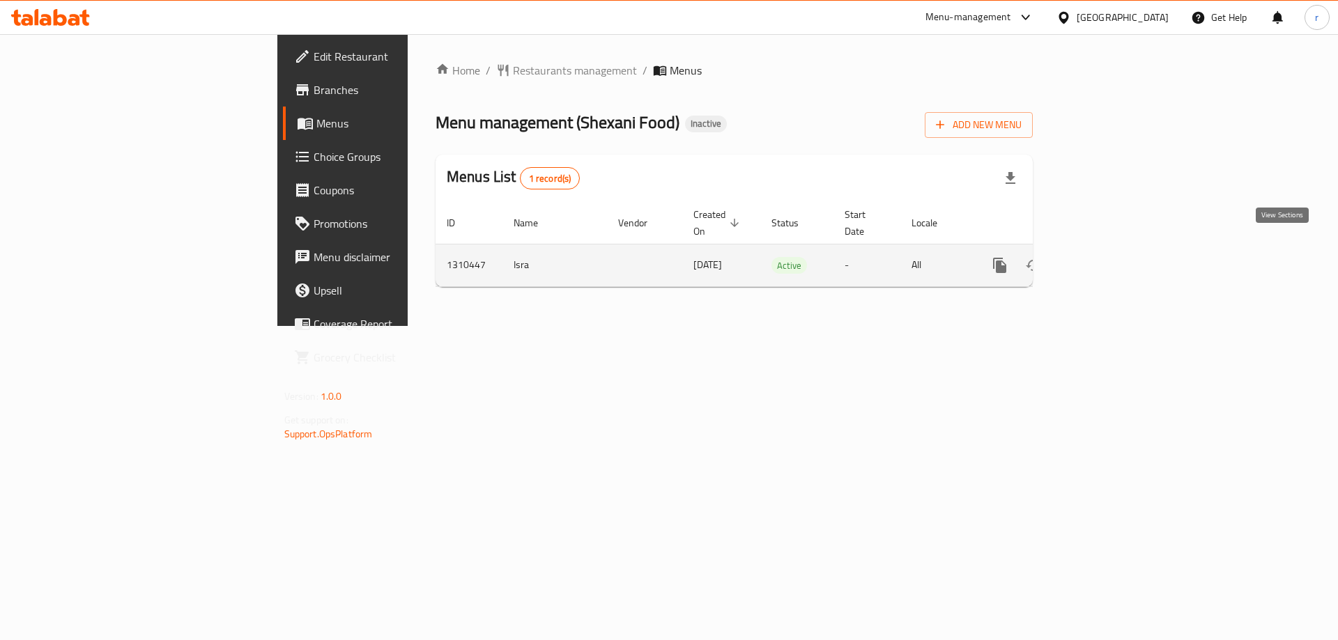
click at [1117, 249] on link "enhanced table" at bounding box center [1100, 265] width 33 height 33
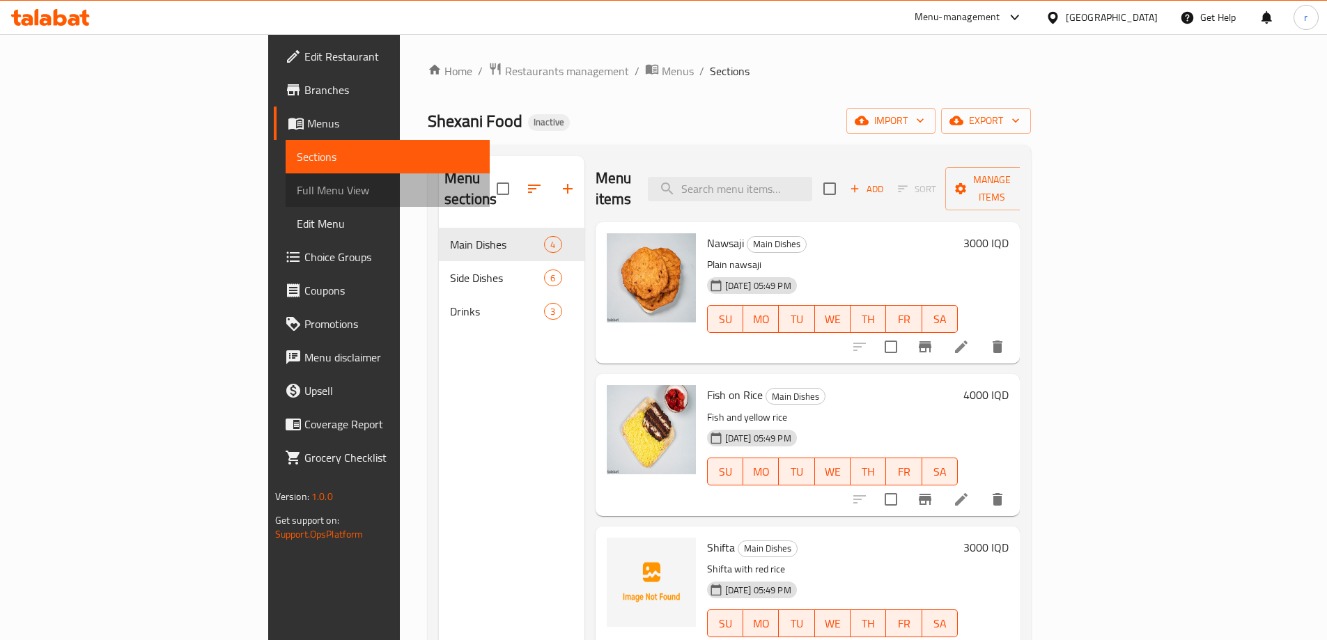
click at [297, 187] on span "Full Menu View" at bounding box center [388, 190] width 182 height 17
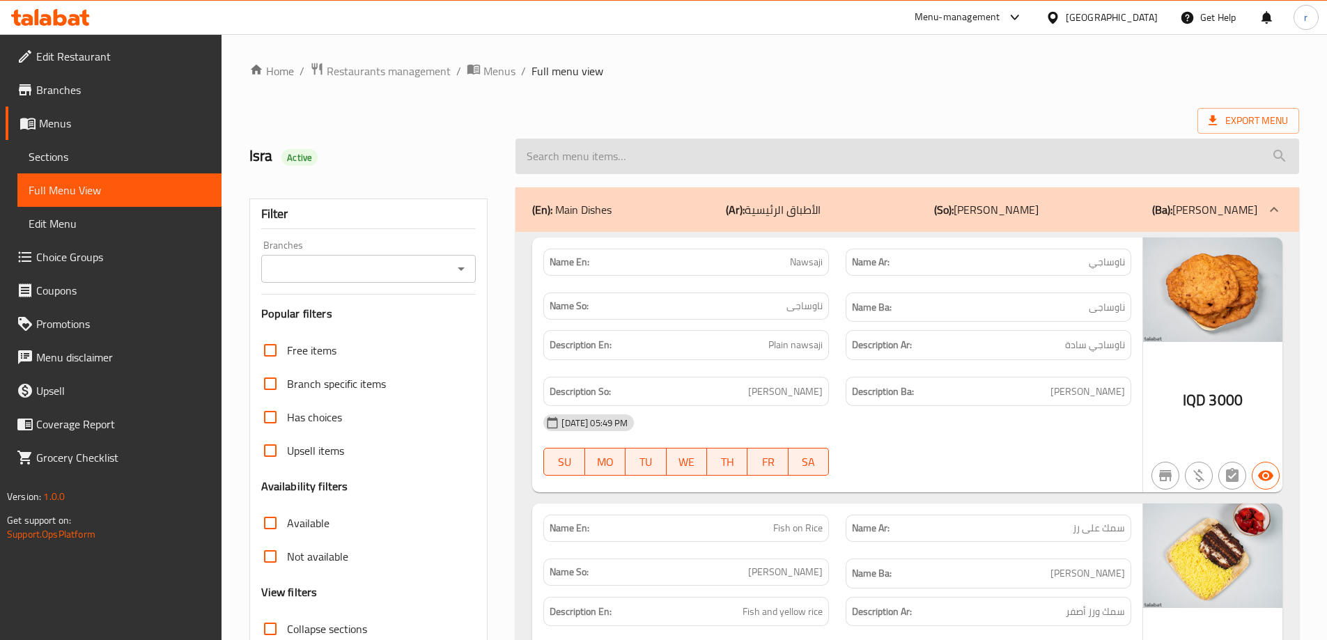
click at [624, 165] on input "search" at bounding box center [908, 157] width 784 height 36
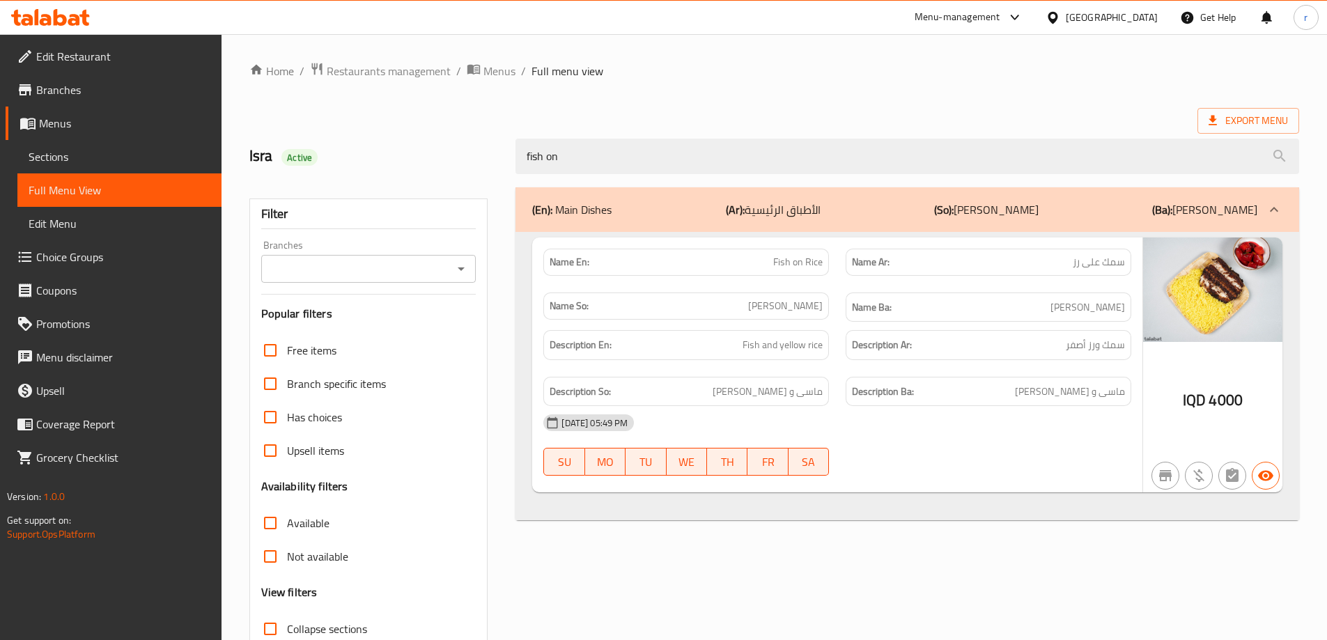
type input "fish on"
click at [874, 82] on div "Home / Restaurants management / Menus / Full menu view Export Menu Isra Active …" at bounding box center [774, 388] width 1050 height 652
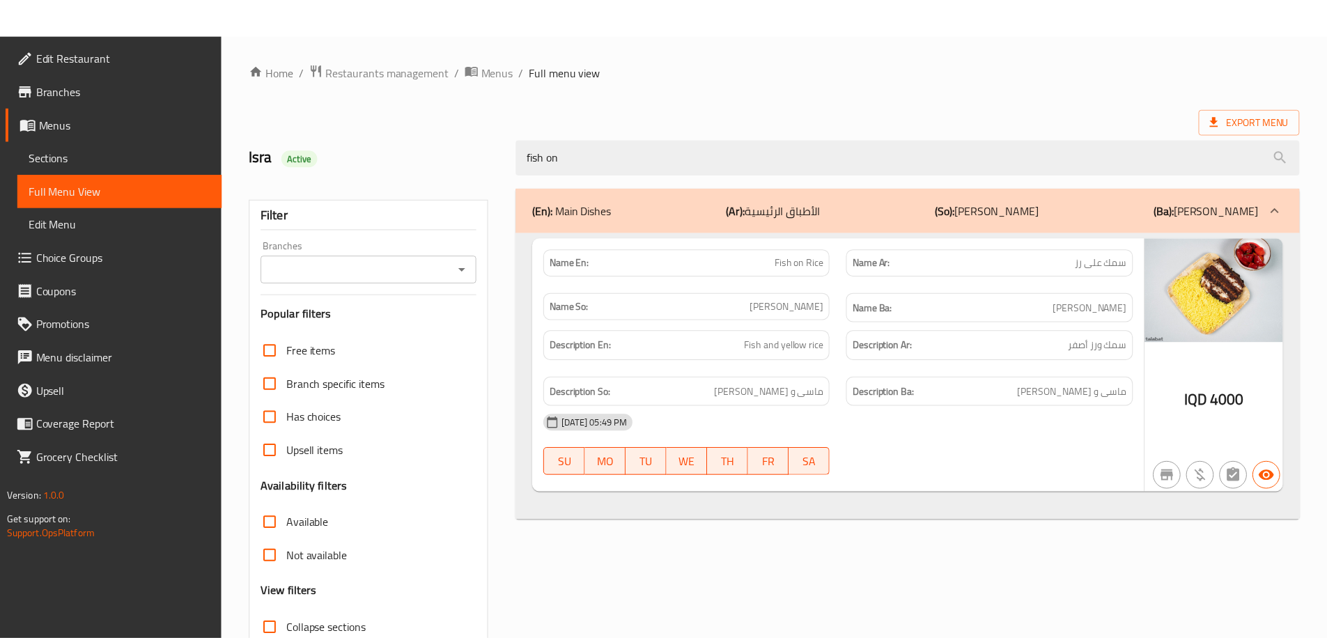
scroll to position [101, 0]
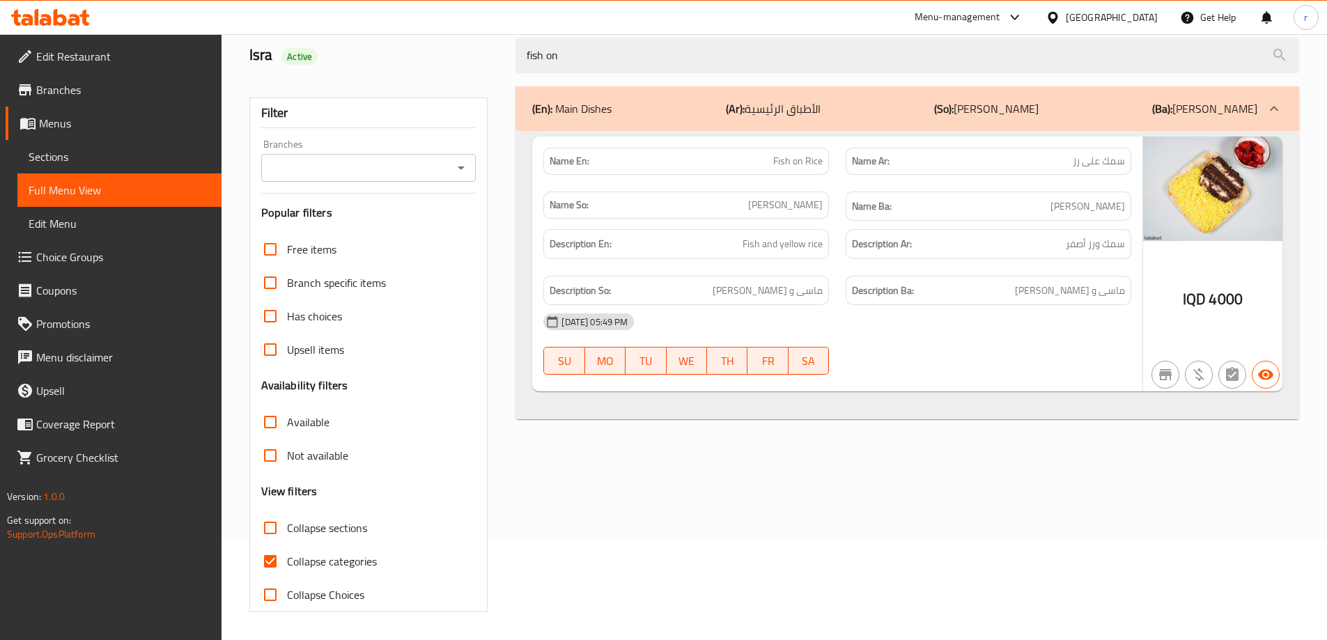
click at [133, 151] on span "Sections" at bounding box center [120, 156] width 182 height 17
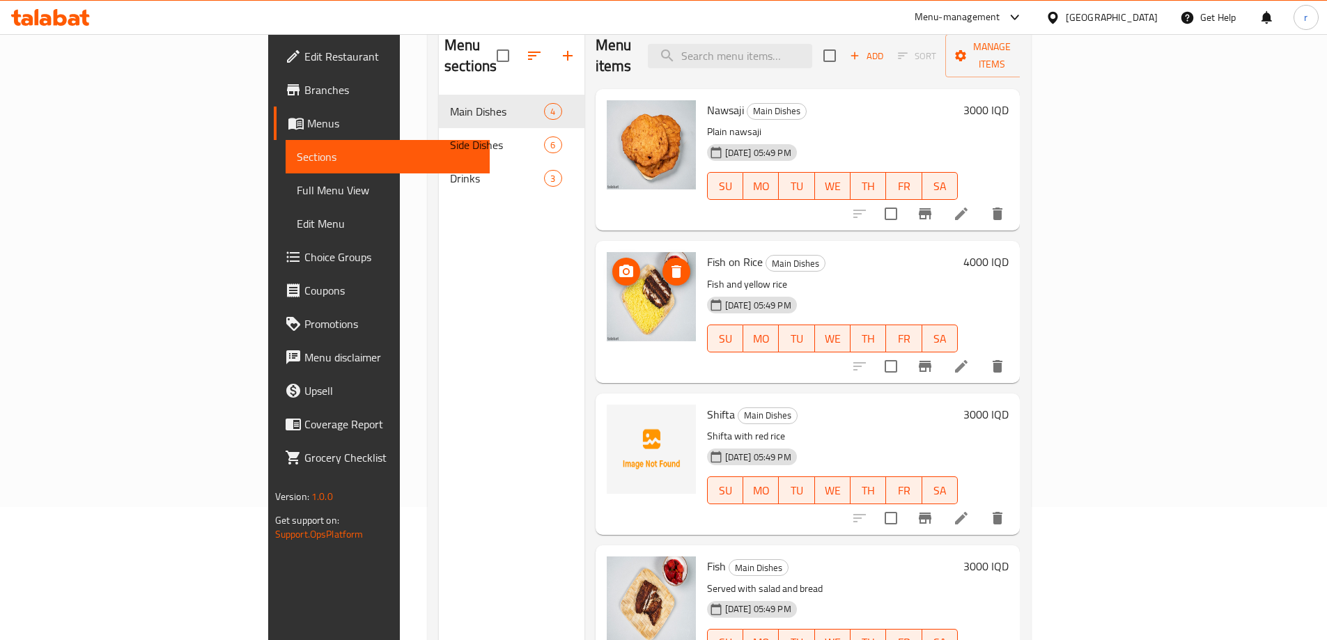
scroll to position [102, 0]
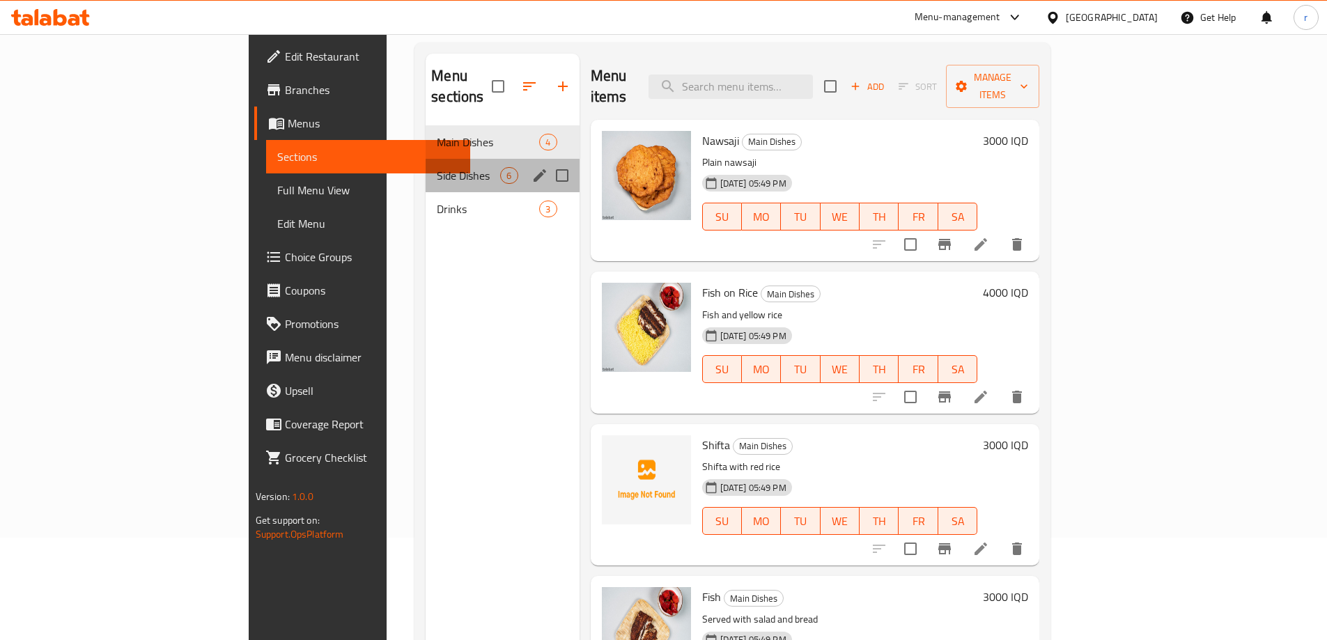
click at [437, 167] on span "Side Dishes" at bounding box center [468, 175] width 63 height 17
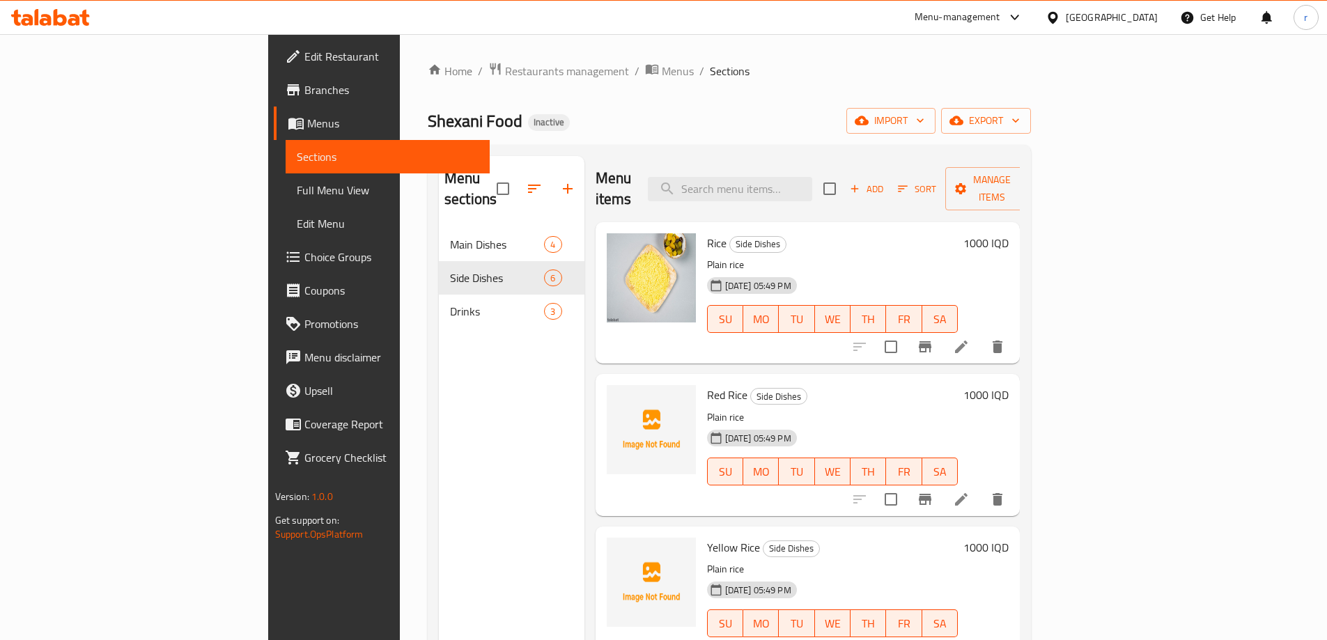
click at [440, 337] on div "Menu sections Main Dishes 4 Side Dishes 6 Drinks 3" at bounding box center [512, 476] width 146 height 640
click at [274, 42] on link "Edit Restaurant" at bounding box center [382, 56] width 216 height 33
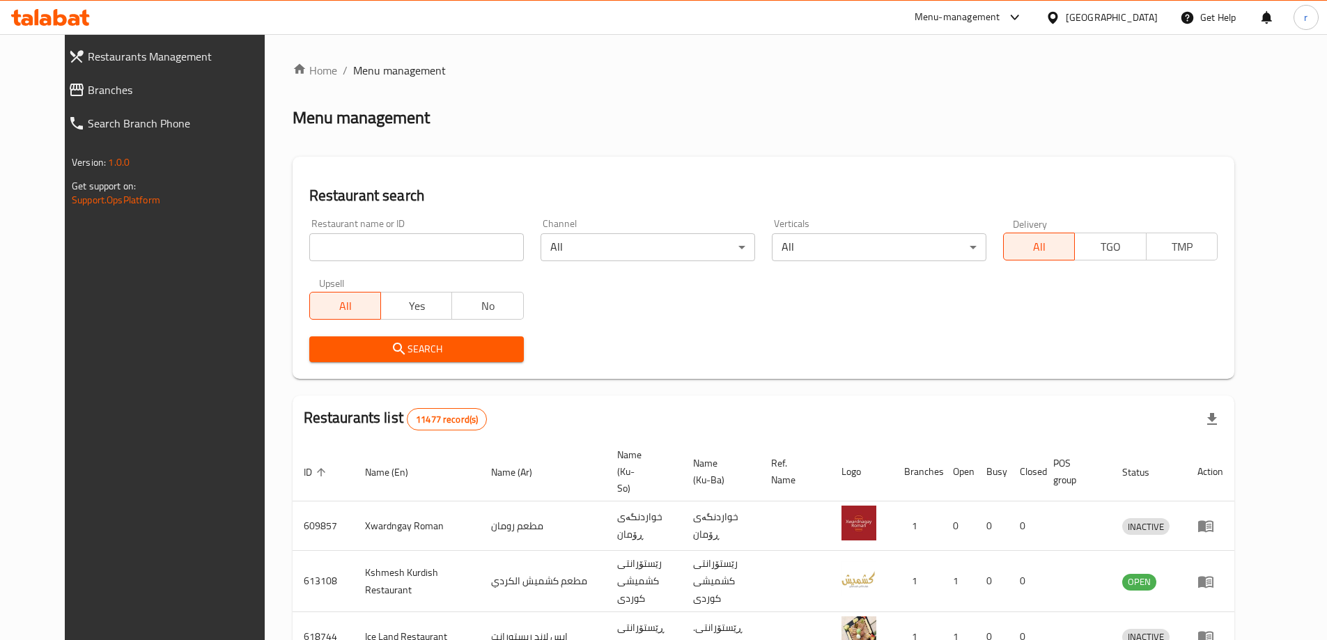
drag, startPoint x: 439, startPoint y: 236, endPoint x: 417, endPoint y: 256, distance: 30.1
click at [439, 236] on input "search" at bounding box center [416, 247] width 215 height 28
paste input "Bake House"
type input "Bake House"
click at [326, 351] on span "Search" at bounding box center [417, 349] width 192 height 17
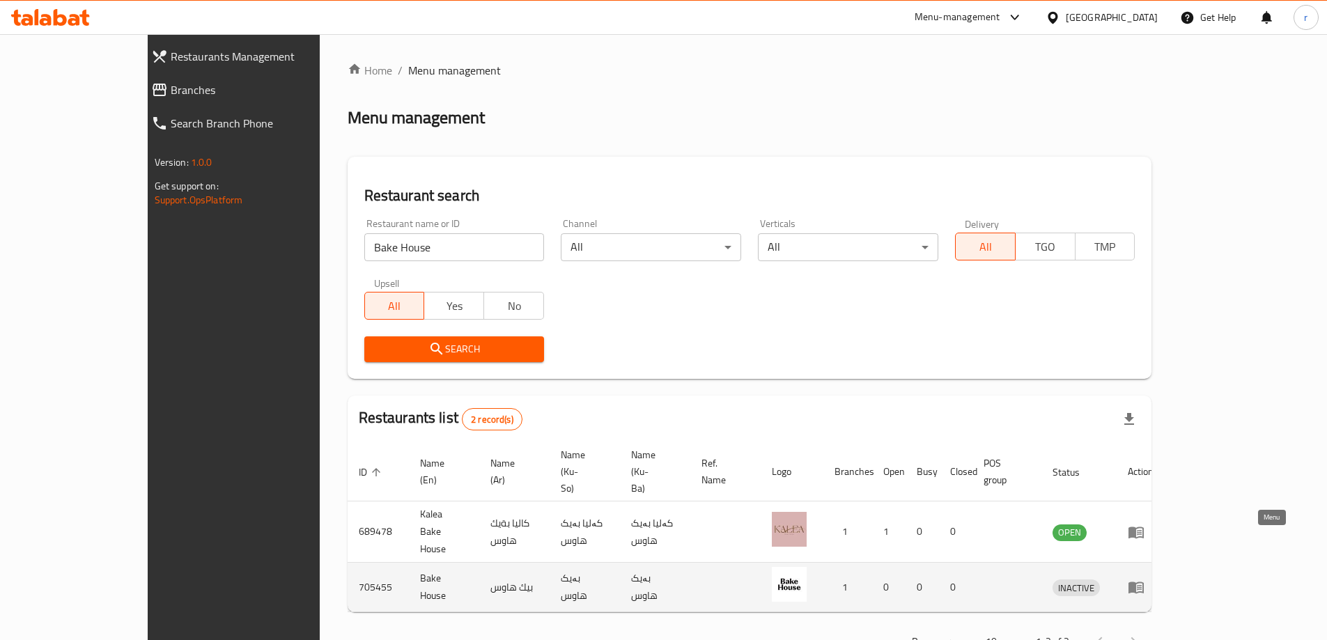
click at [1145, 579] on icon "enhanced table" at bounding box center [1136, 587] width 17 height 17
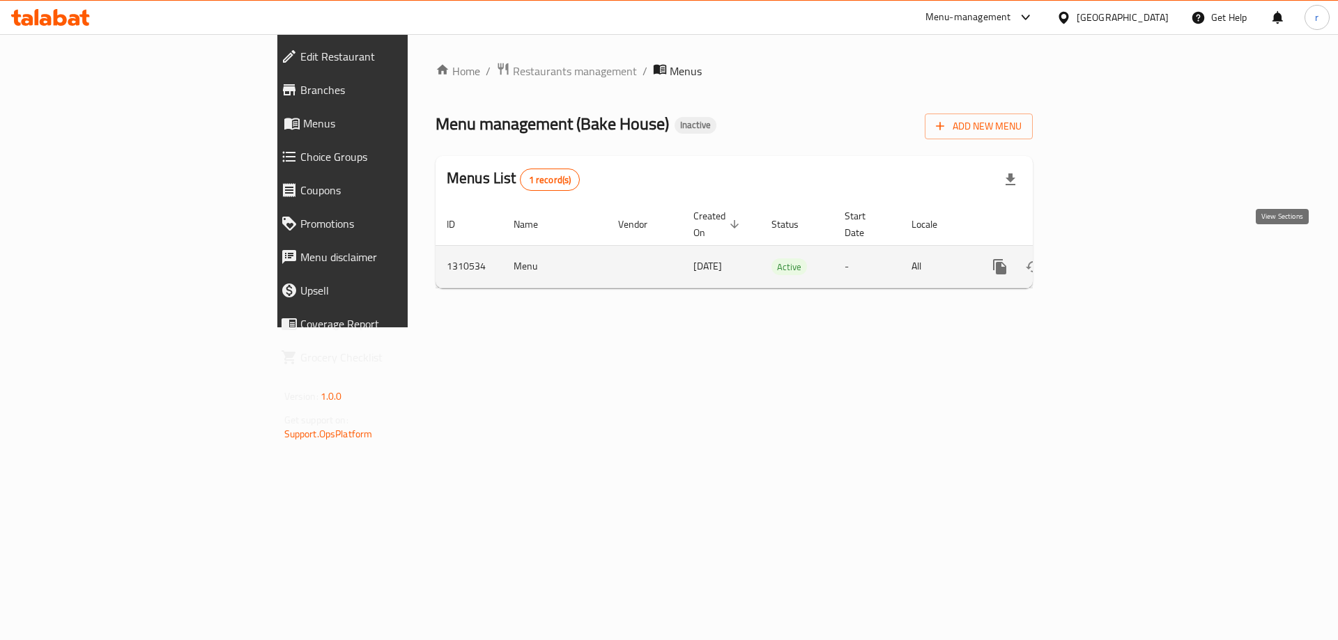
click at [1107, 261] on icon "enhanced table" at bounding box center [1100, 267] width 13 height 13
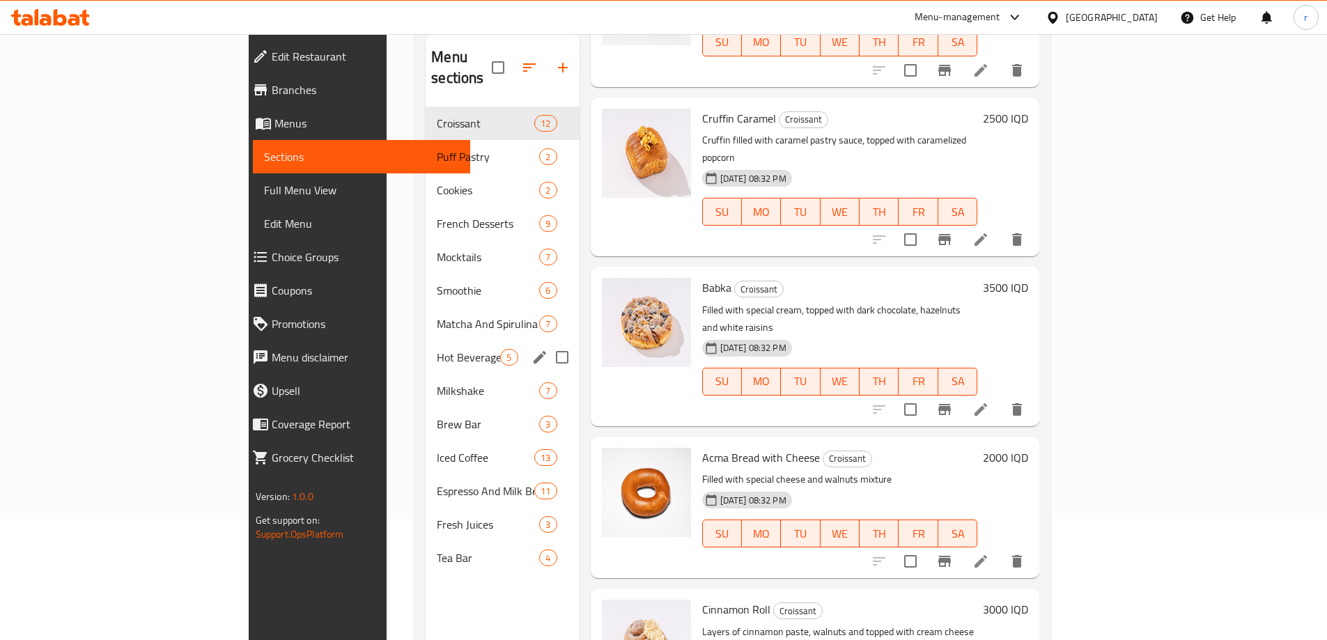
scroll to position [9, 0]
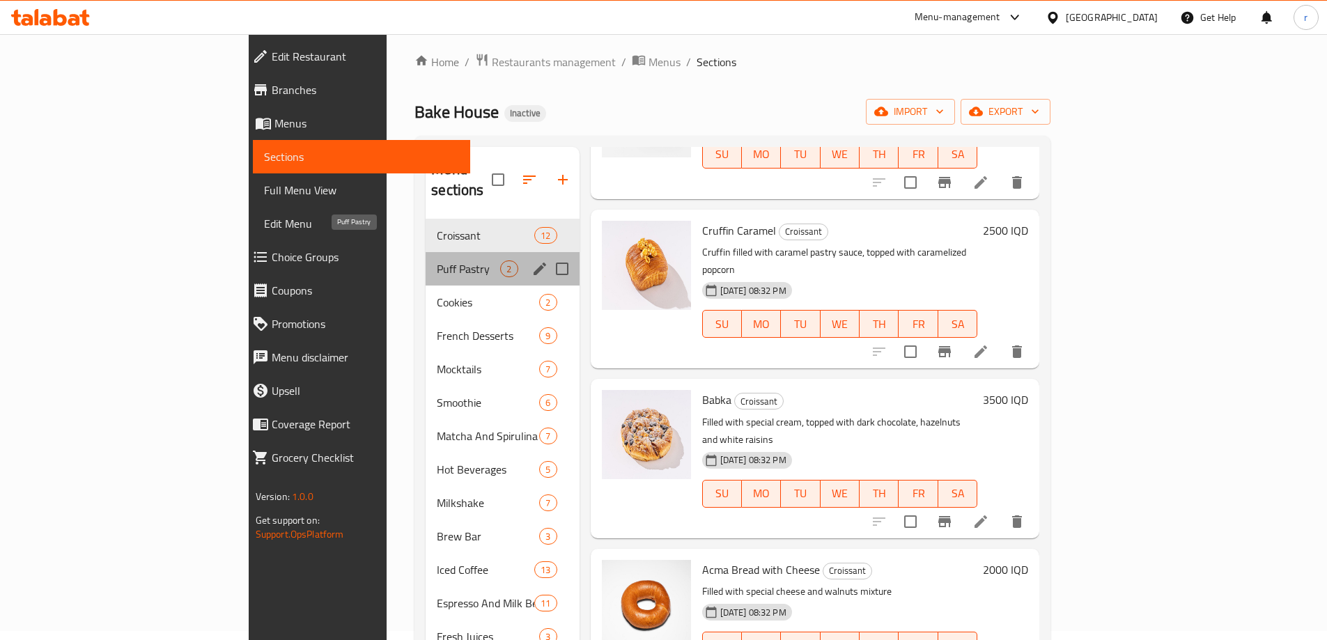
click at [437, 261] on span "Puff Pastry" at bounding box center [468, 269] width 63 height 17
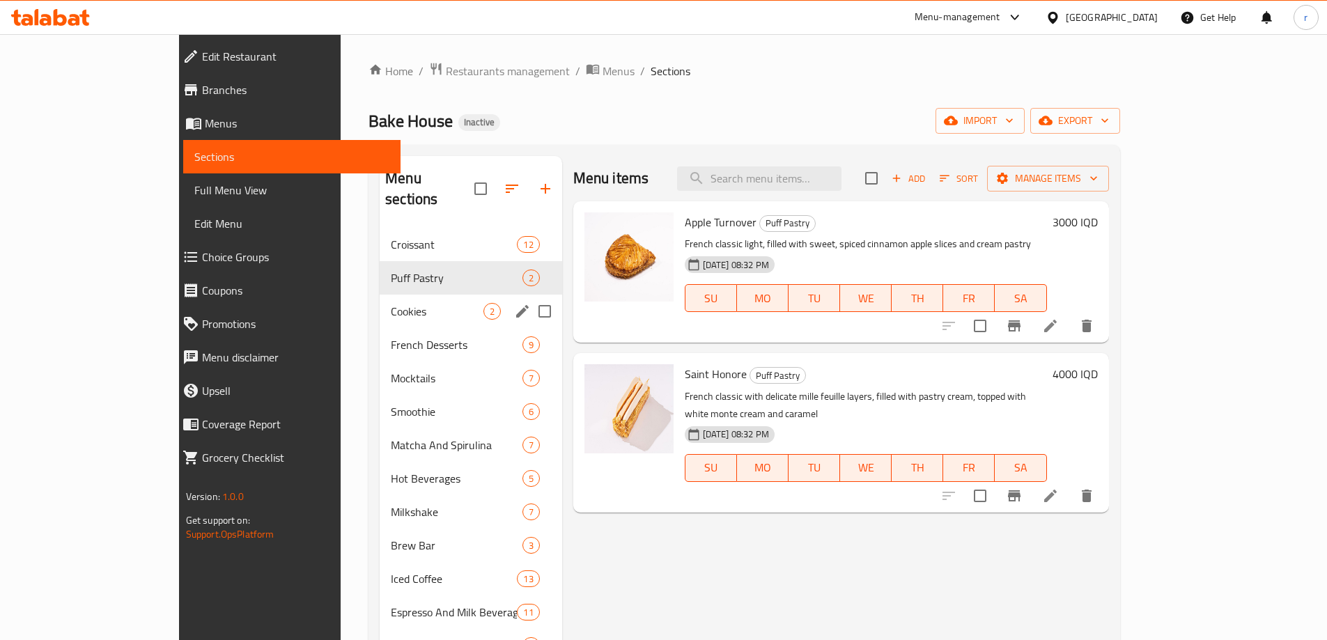
click at [429, 303] on span "Cookies" at bounding box center [437, 311] width 92 height 17
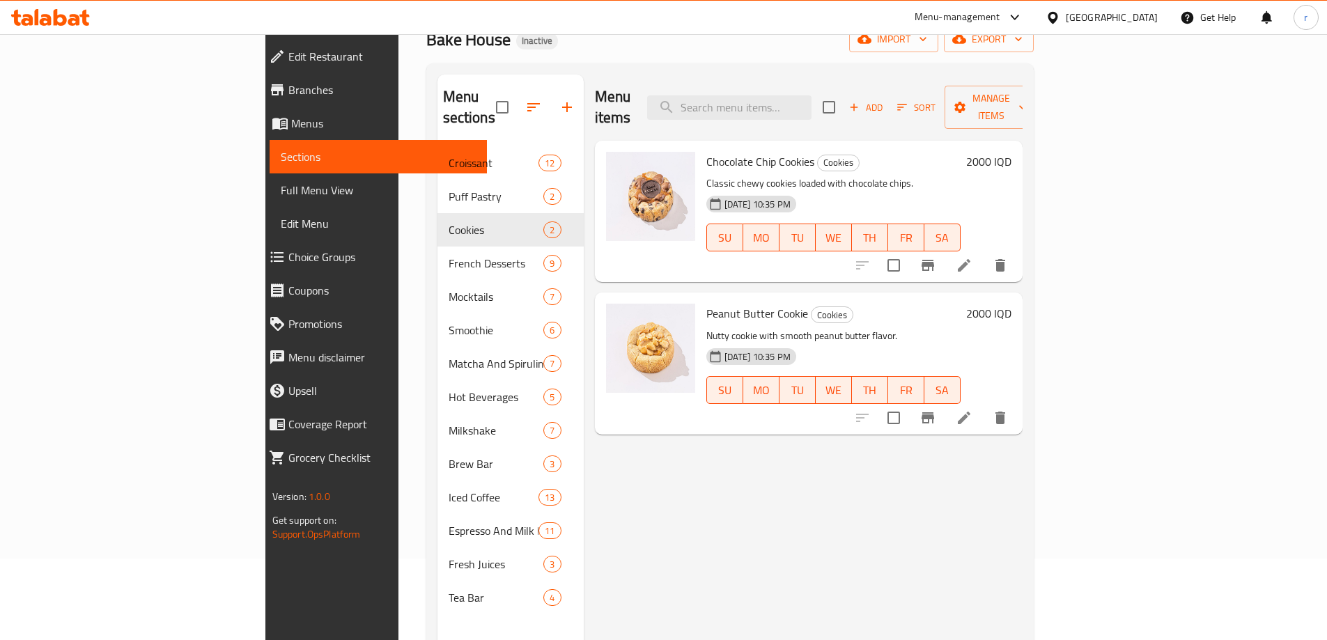
scroll to position [186, 0]
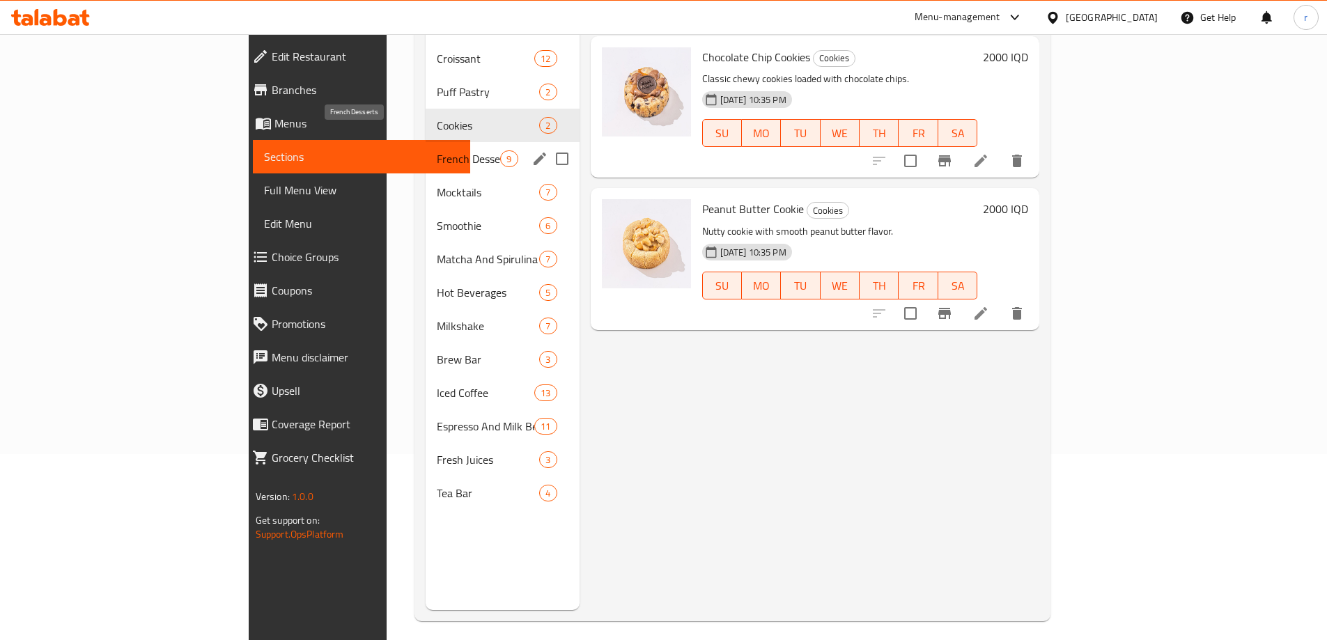
click at [437, 151] on span "French Desserts" at bounding box center [468, 159] width 63 height 17
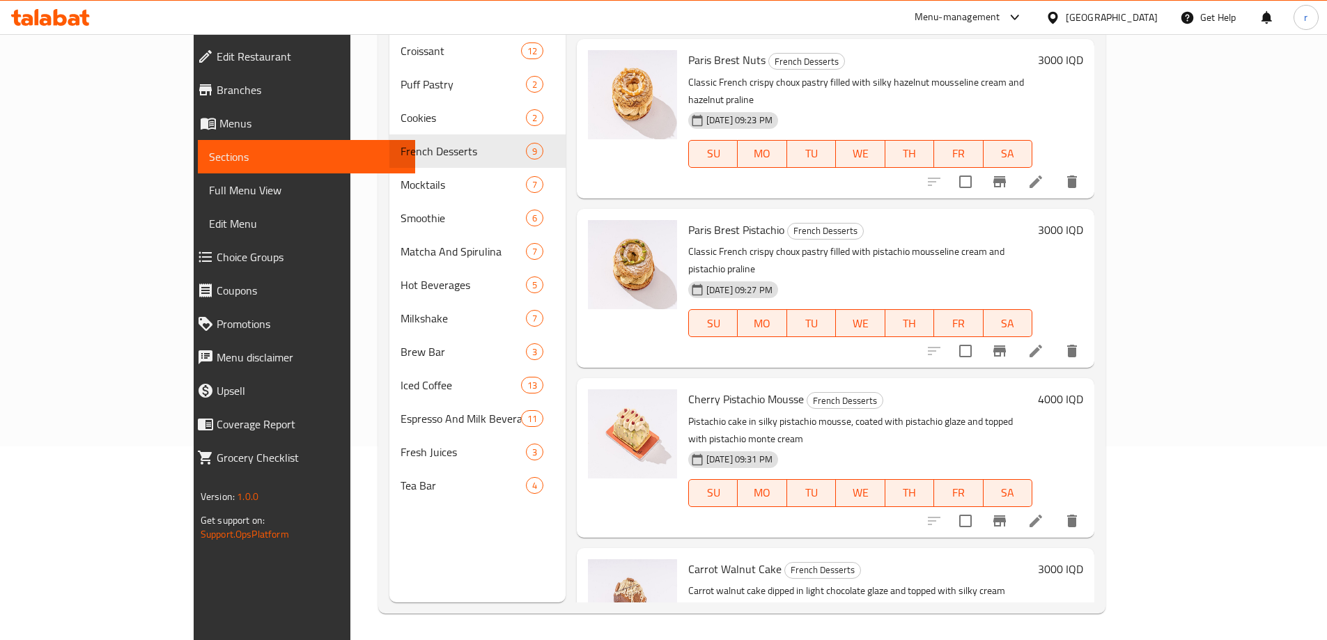
scroll to position [195, 0]
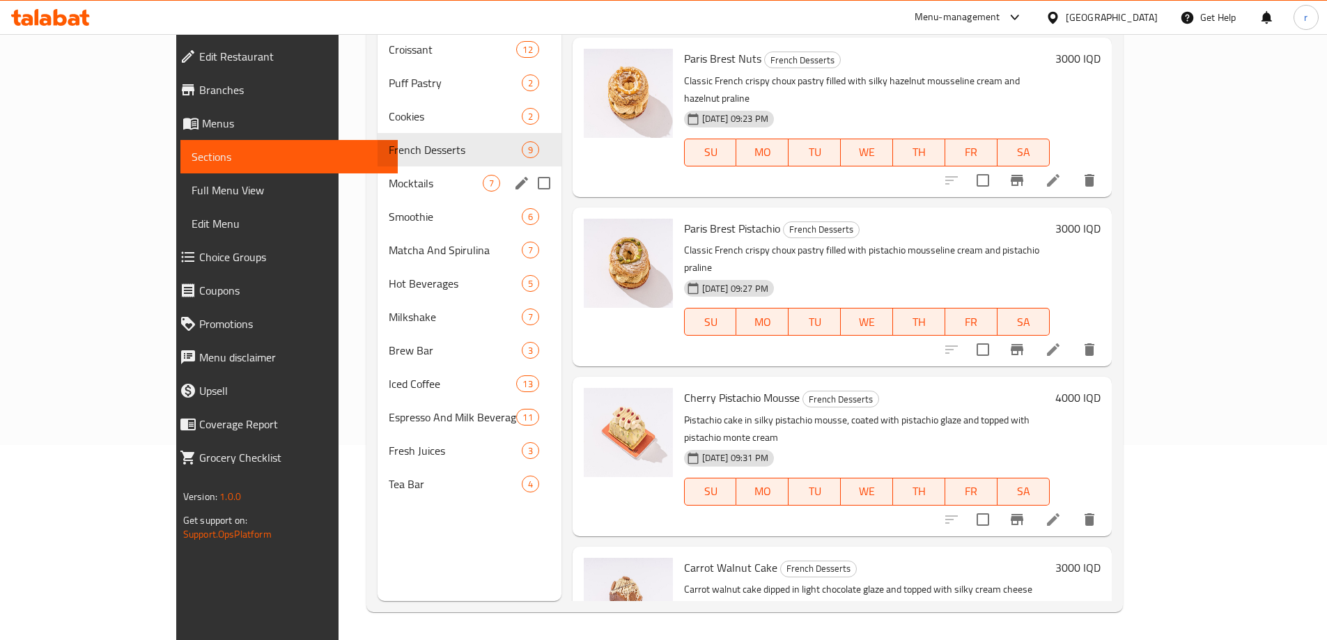
click at [389, 175] on span "Mocktails" at bounding box center [435, 183] width 93 height 17
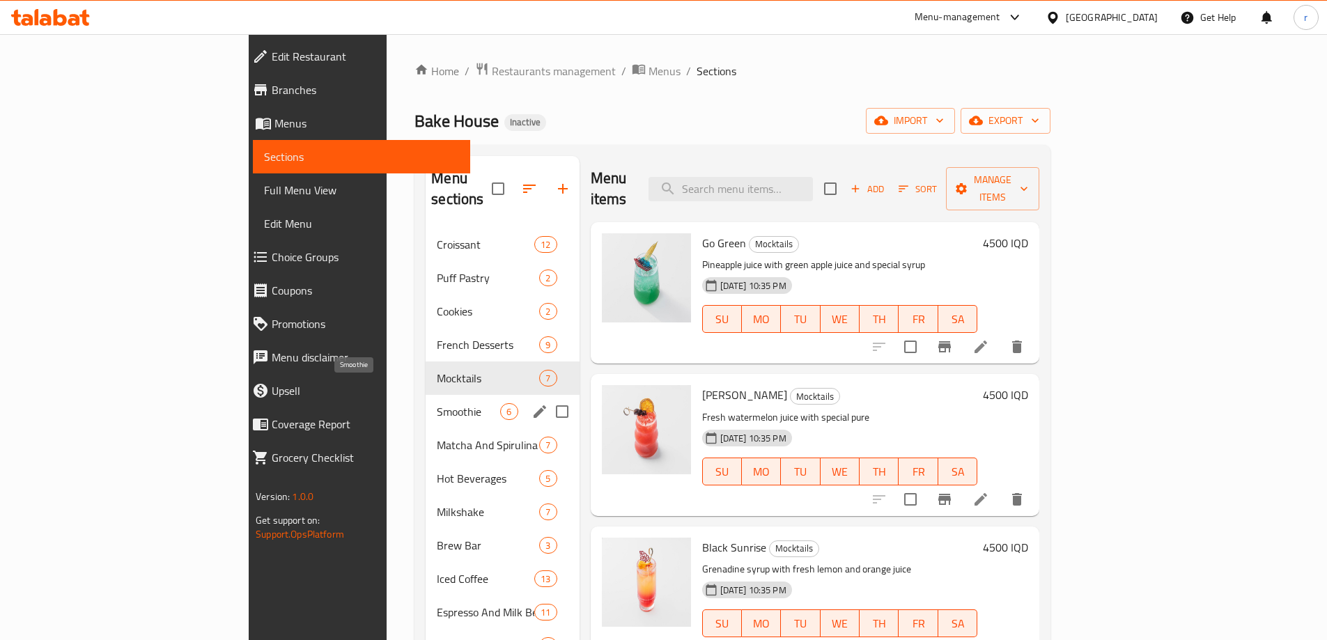
click at [437, 403] on span "Smoothie" at bounding box center [468, 411] width 63 height 17
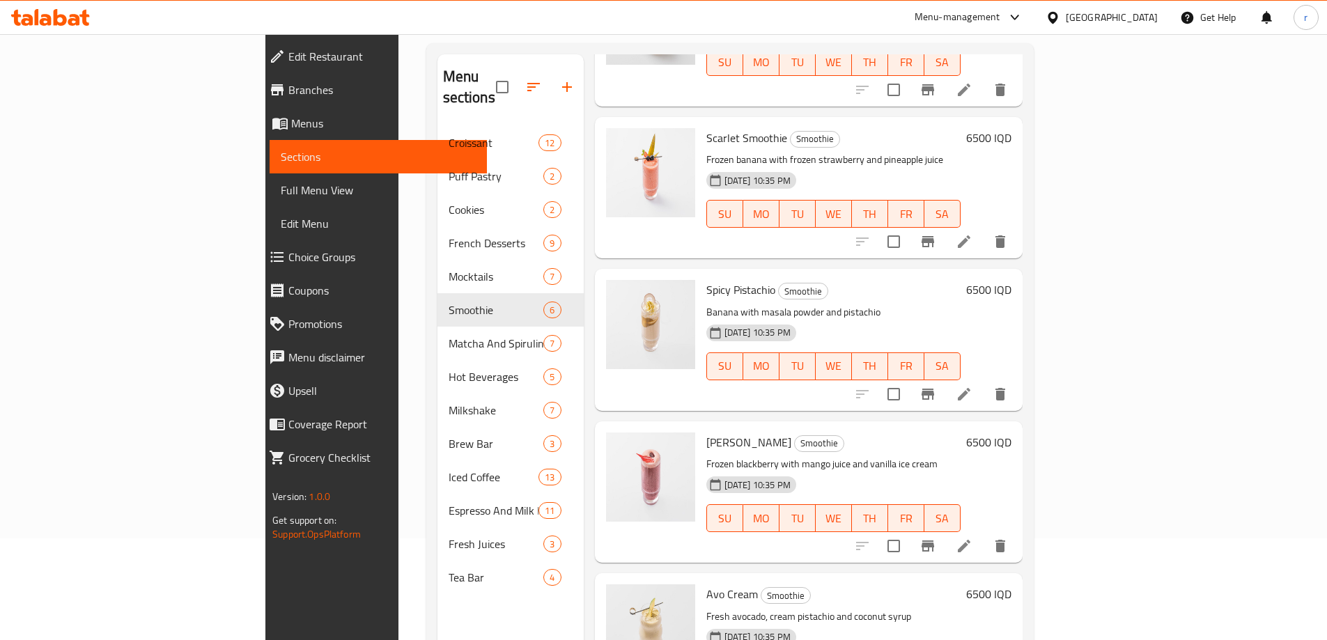
scroll to position [195, 0]
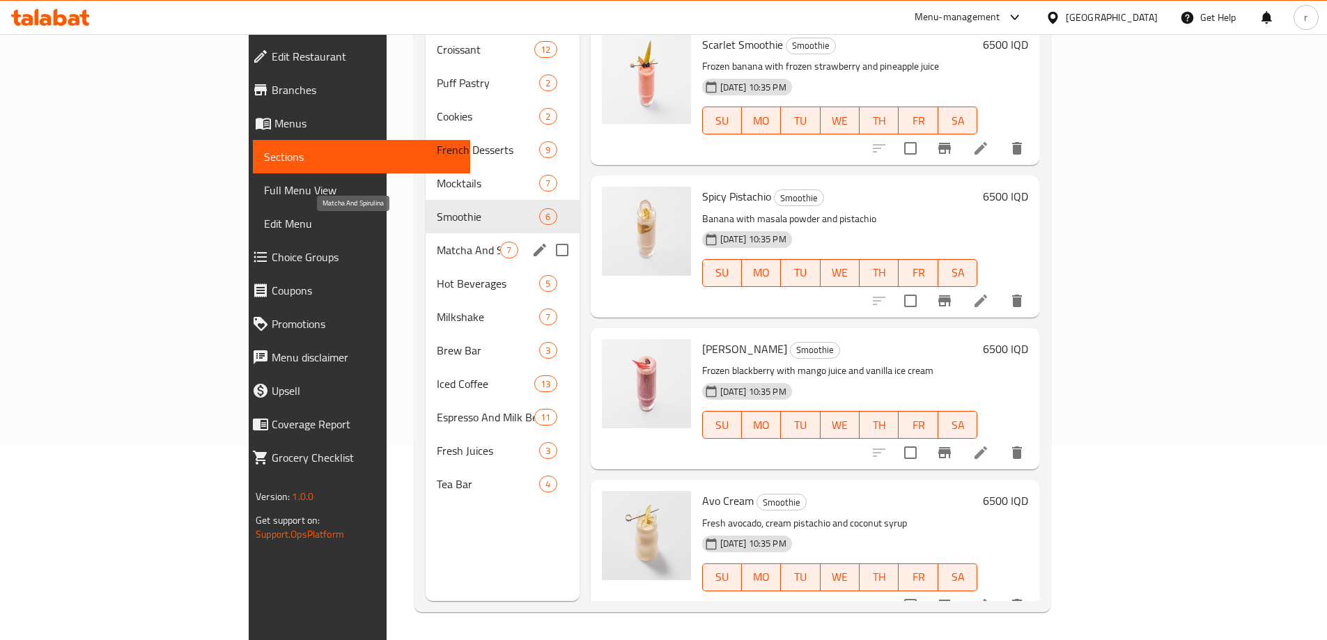
click at [437, 242] on span "Matcha And Spirulina" at bounding box center [468, 250] width 63 height 17
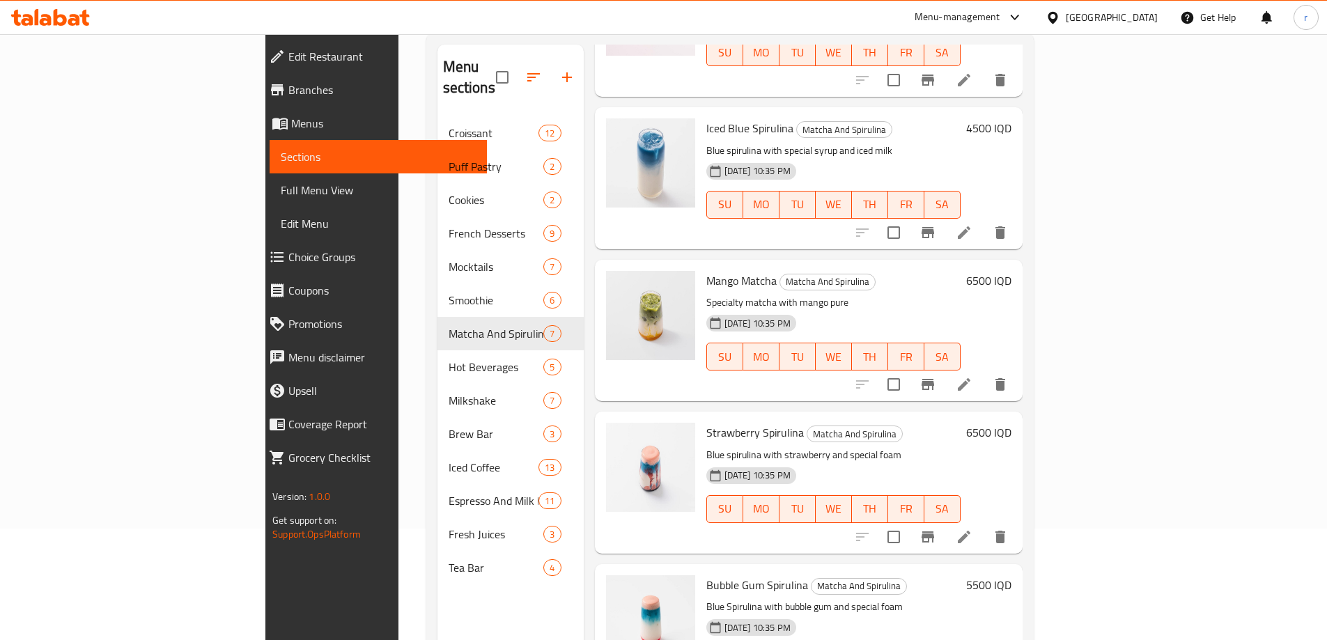
scroll to position [195, 0]
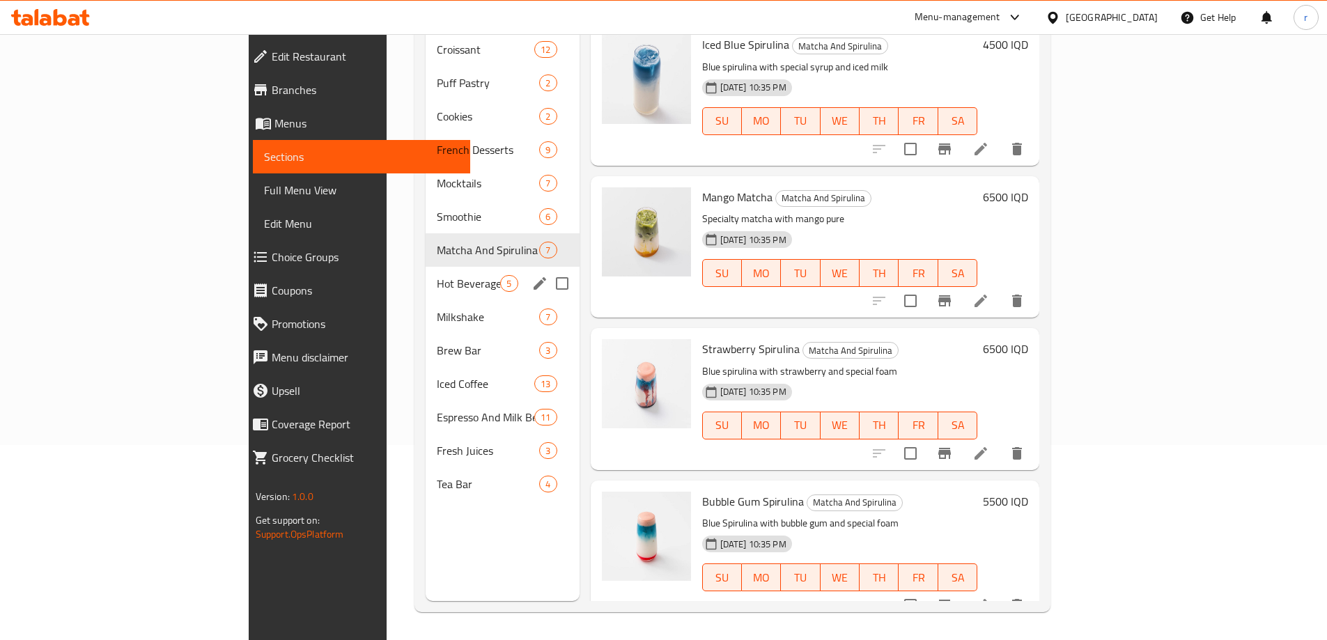
click at [426, 267] on div "Hot Beverages 5" at bounding box center [502, 283] width 153 height 33
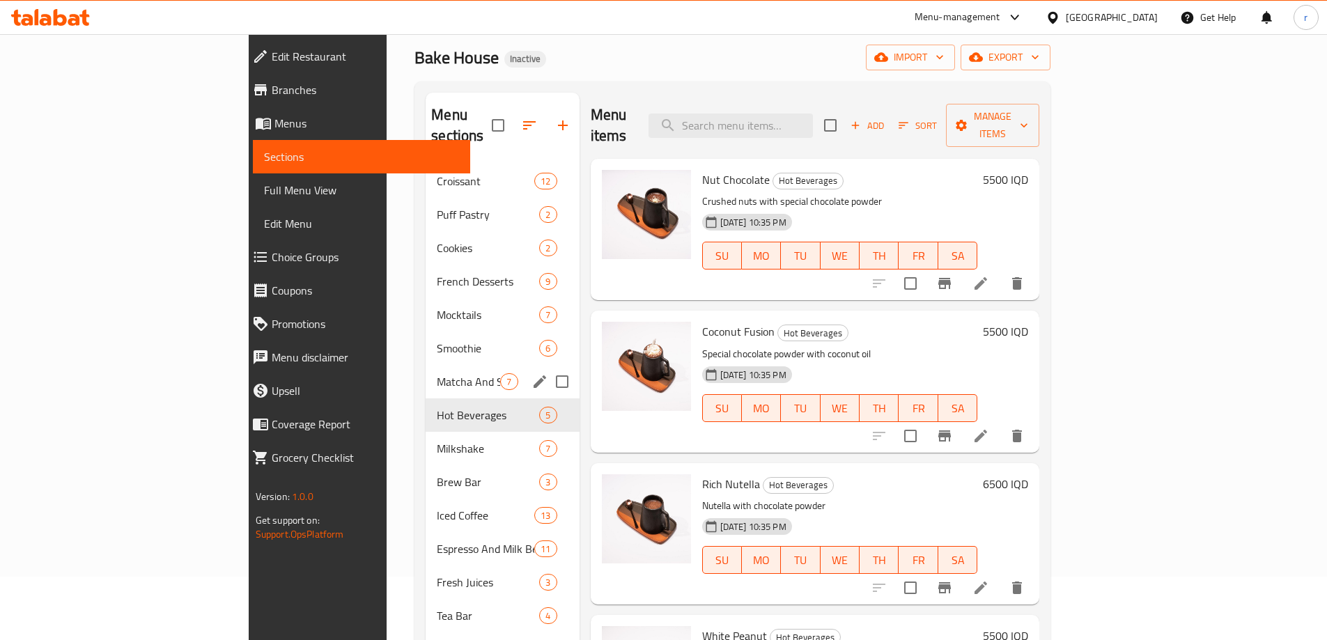
scroll to position [195, 0]
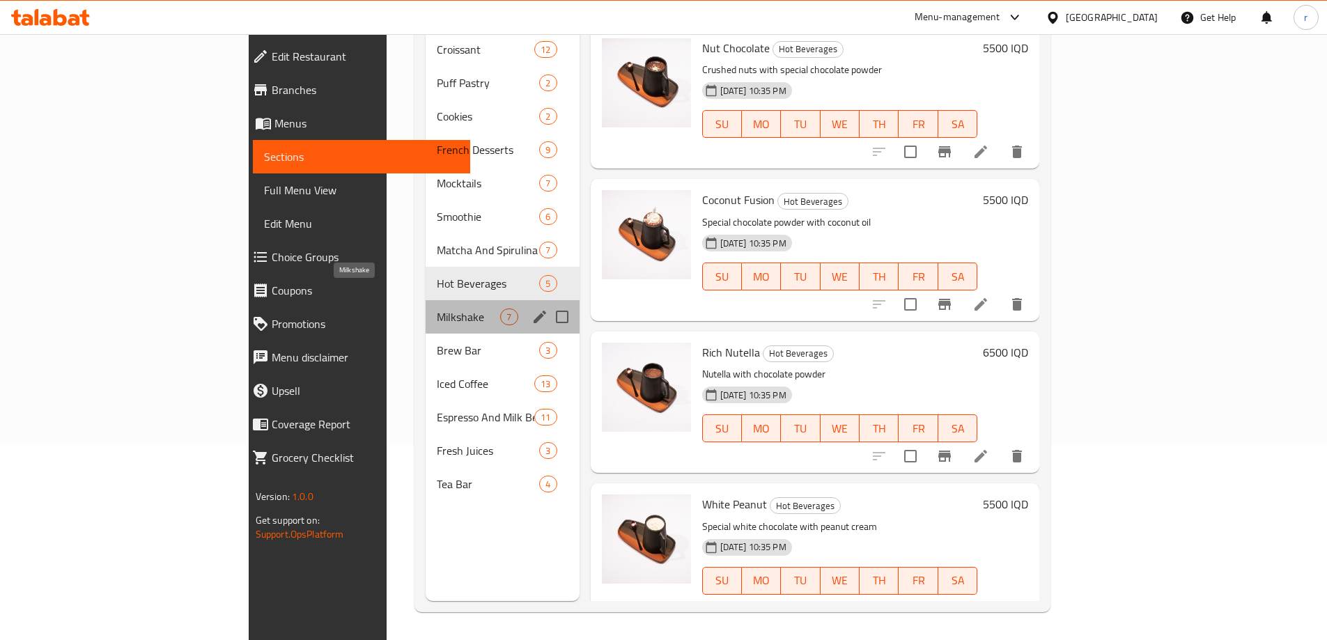
click at [437, 309] on span "Milkshake" at bounding box center [468, 317] width 63 height 17
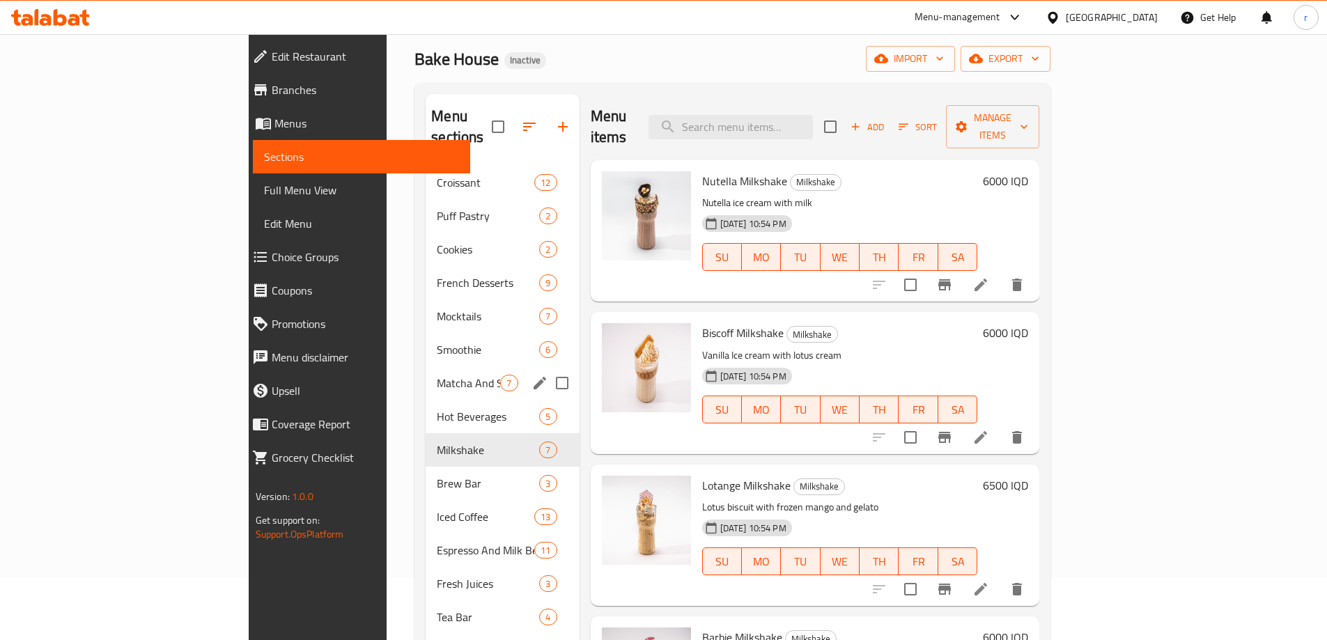
scroll to position [186, 0]
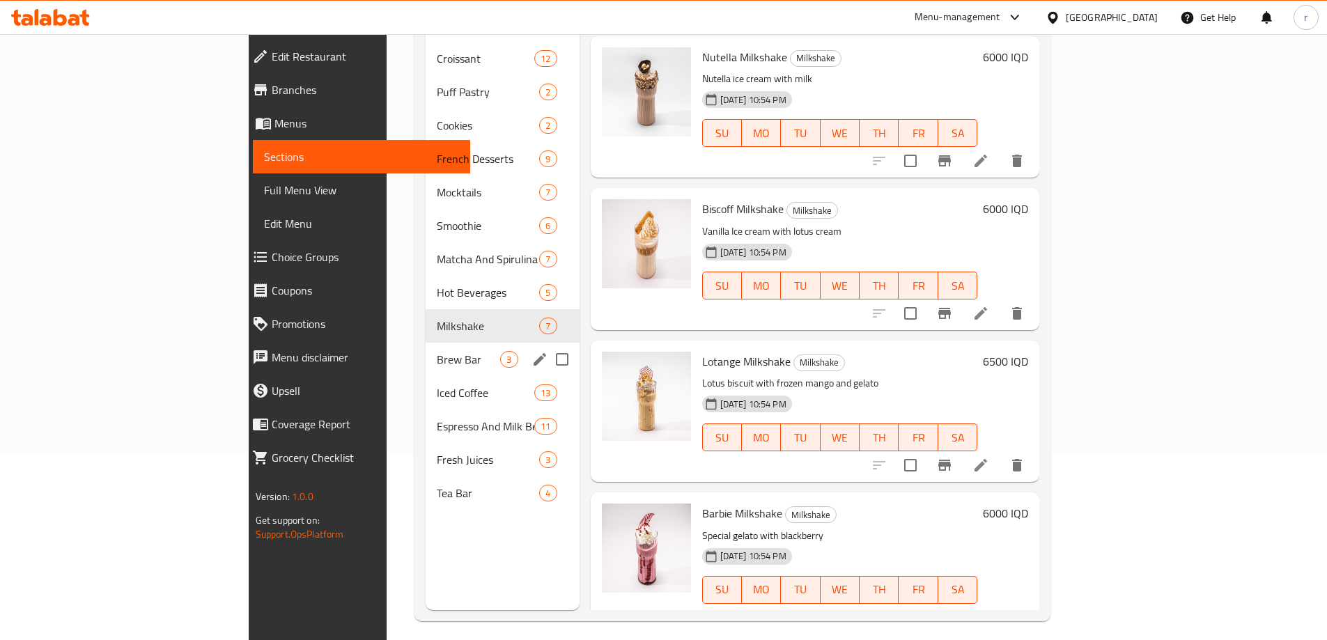
click at [437, 351] on span "Brew Bar" at bounding box center [468, 359] width 63 height 17
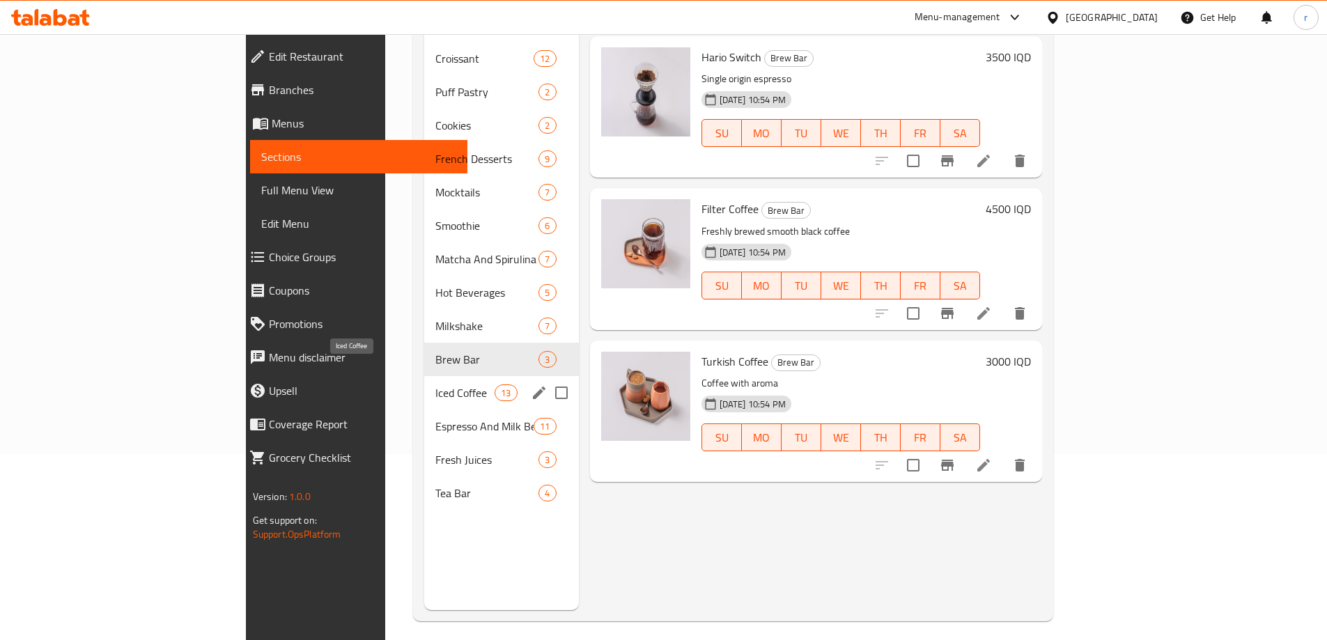
drag, startPoint x: 379, startPoint y: 377, endPoint x: 418, endPoint y: 378, distance: 39.0
click at [436, 385] on span "Iced Coffee" at bounding box center [465, 393] width 59 height 17
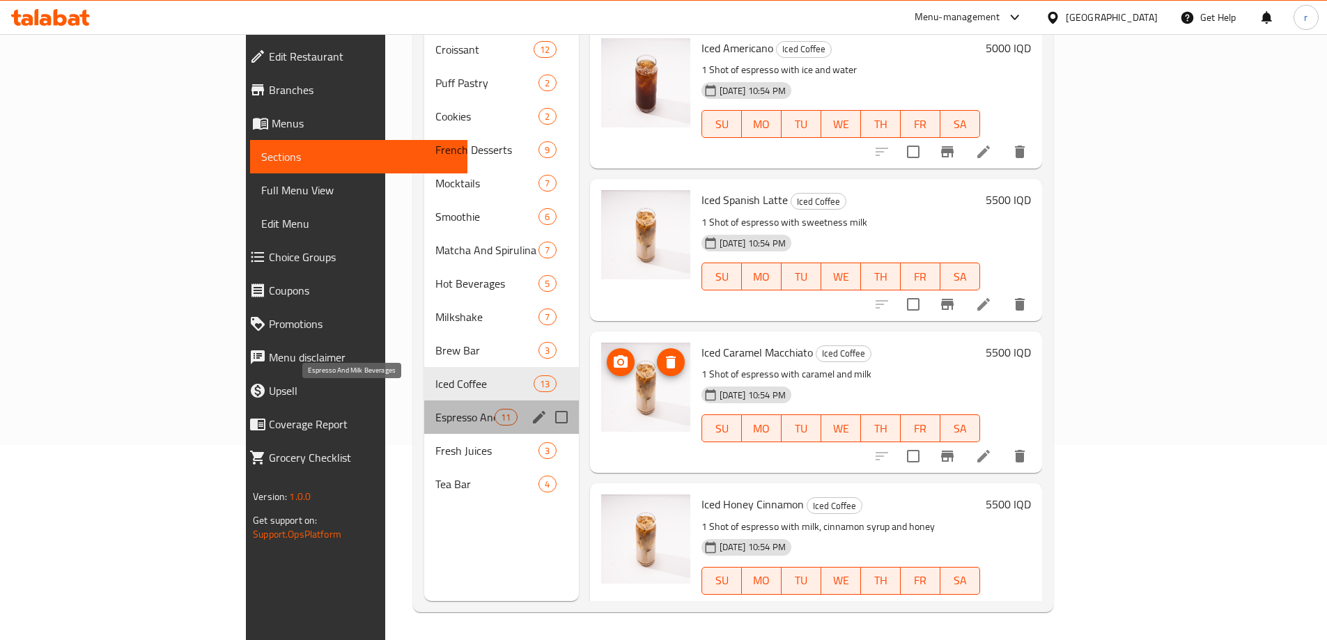
click at [436, 409] on span "Espresso And Milk Beverages" at bounding box center [465, 417] width 59 height 17
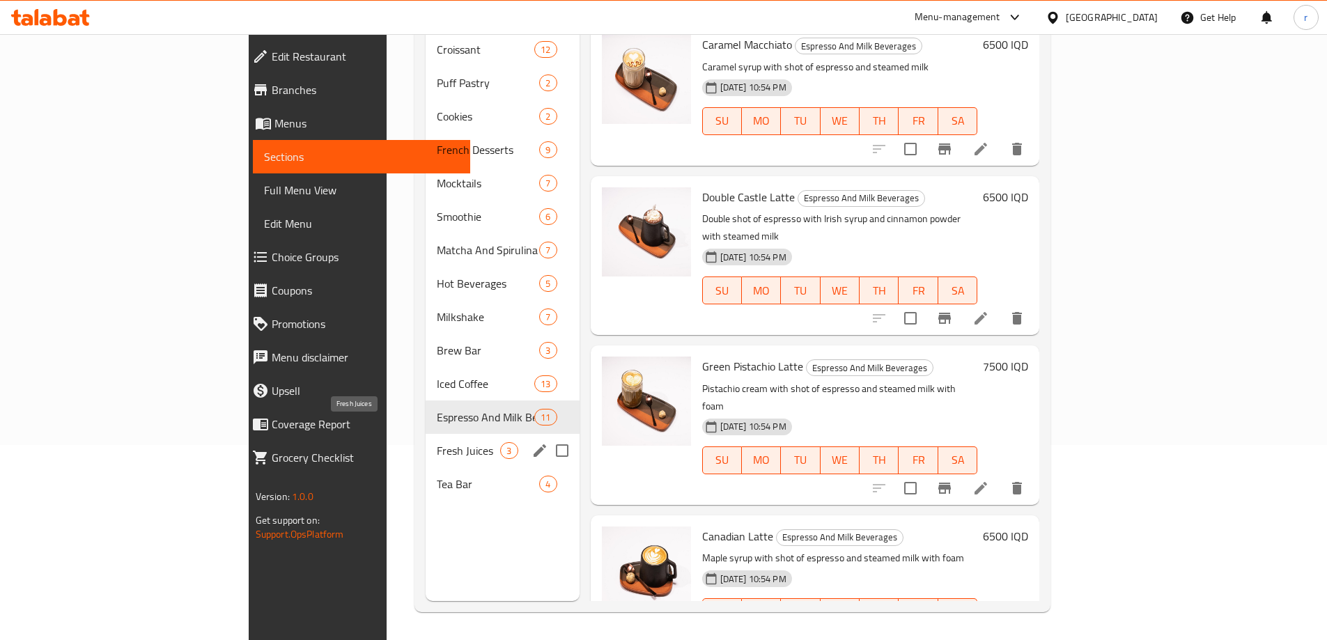
click at [437, 442] on span "Fresh Juices" at bounding box center [468, 450] width 63 height 17
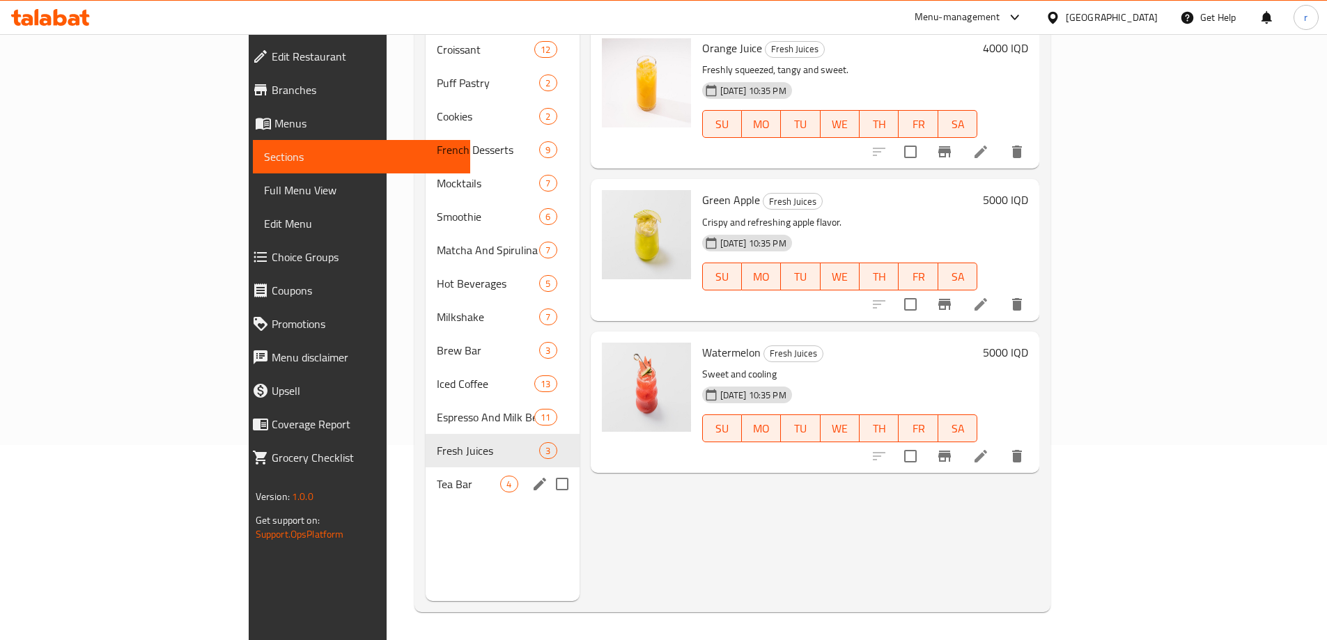
click at [426, 474] on div "Tea Bar 4" at bounding box center [502, 484] width 153 height 33
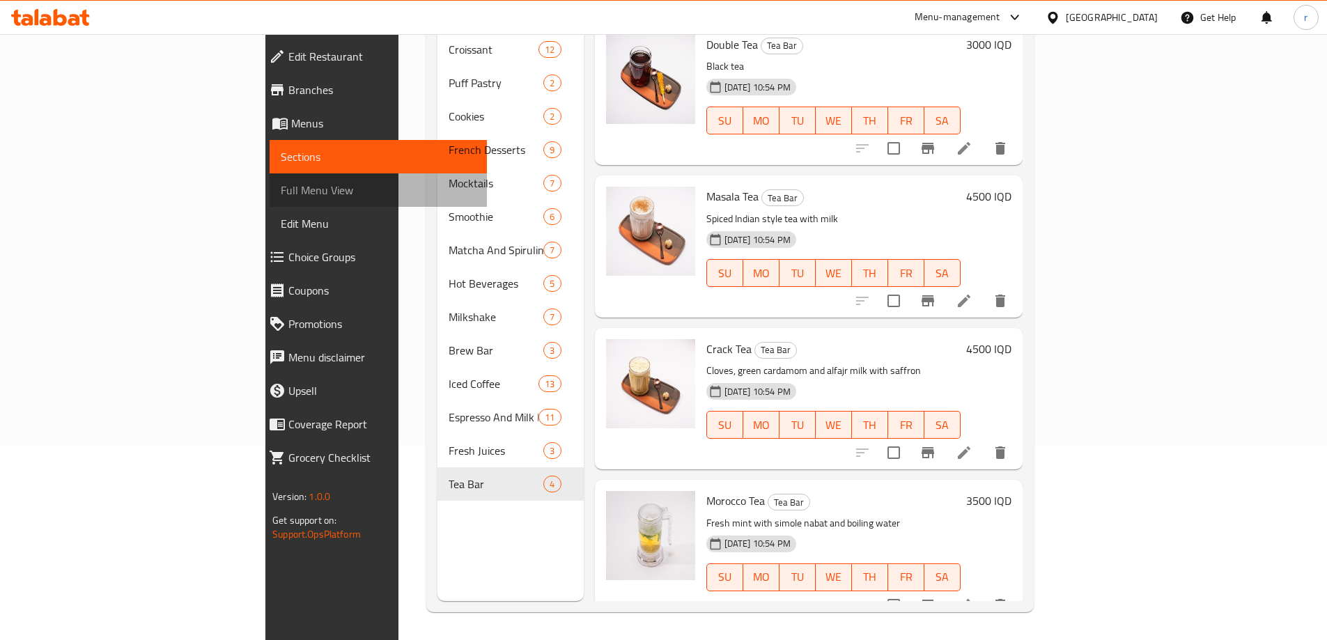
click at [270, 203] on link "Full Menu View" at bounding box center [378, 190] width 217 height 33
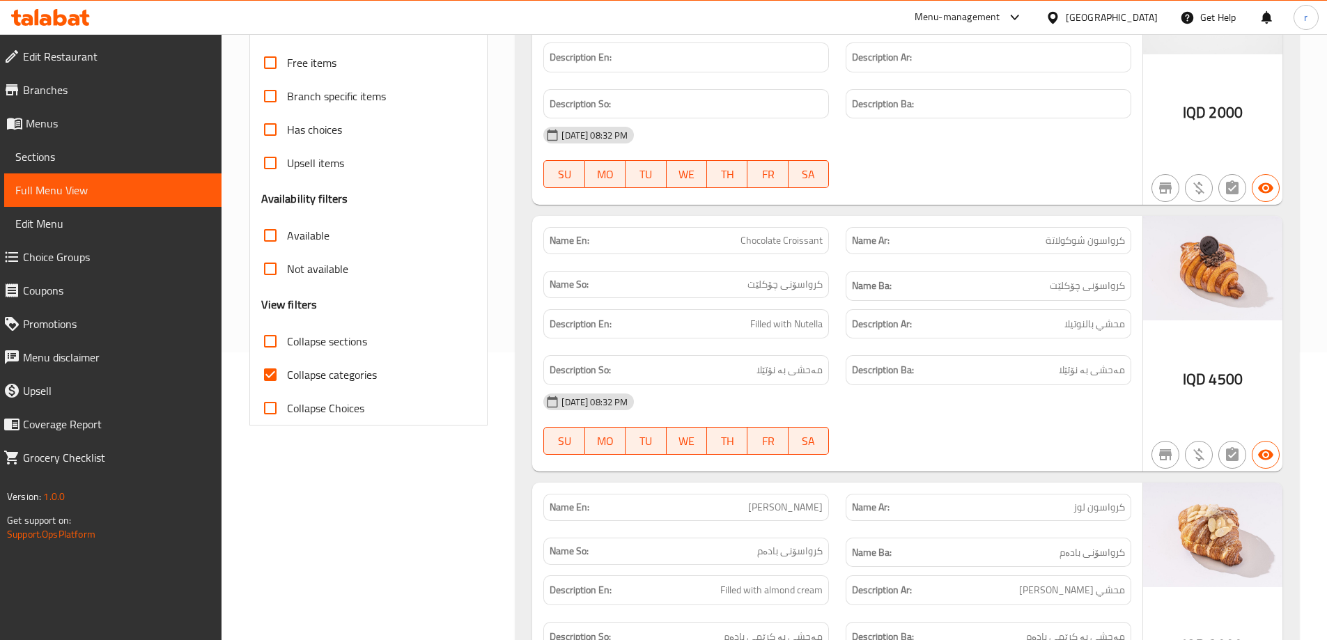
click at [279, 370] on input "Collapse categories" at bounding box center [270, 374] width 33 height 33
checkbox input "false"
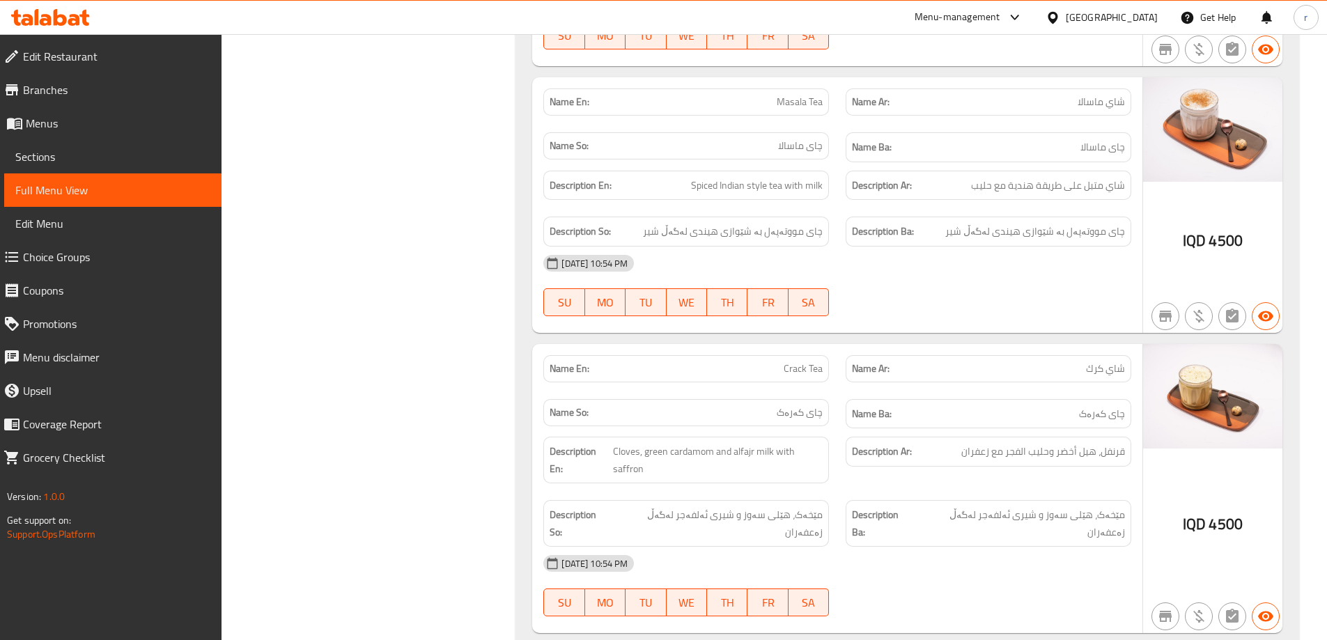
scroll to position [26310, 0]
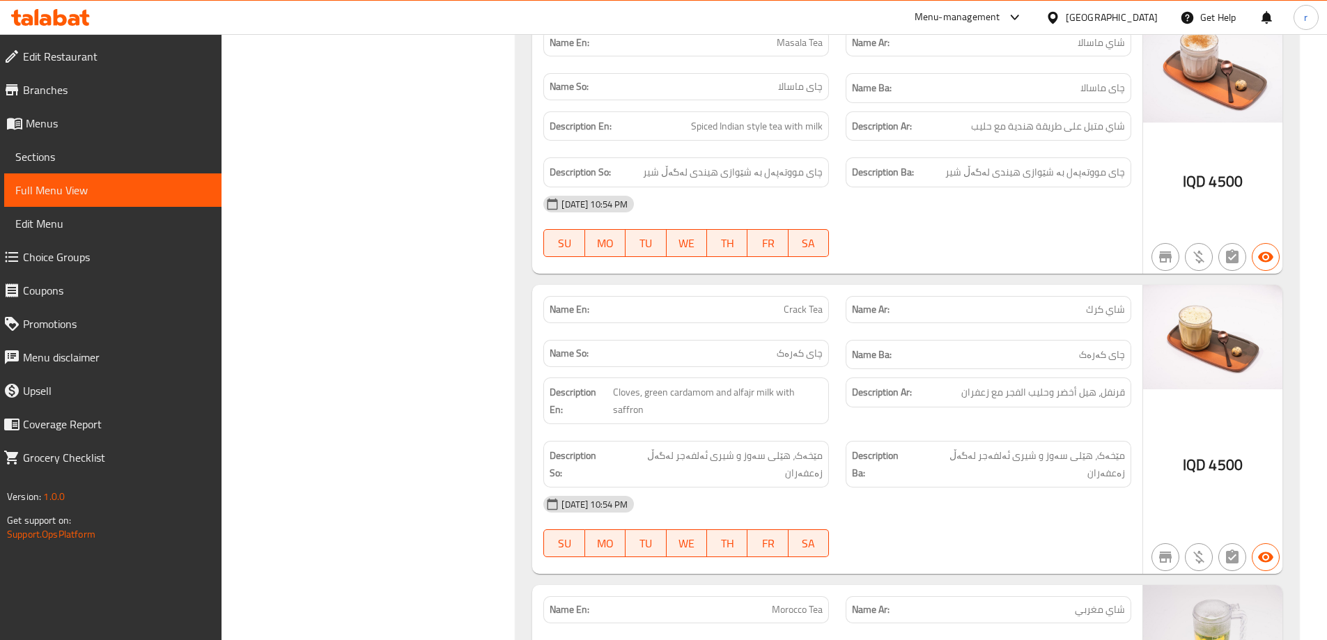
click at [117, 59] on span "Edit Restaurant" at bounding box center [116, 56] width 187 height 17
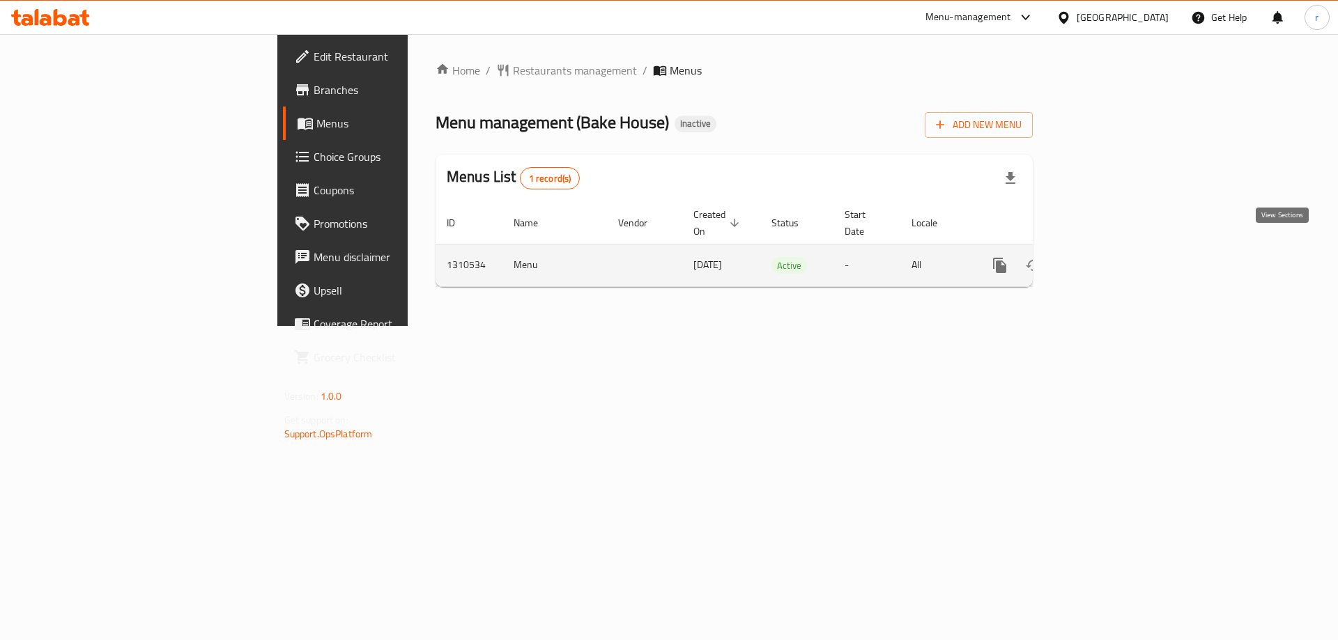
click at [1117, 259] on link "enhanced table" at bounding box center [1100, 265] width 33 height 33
click at [1109, 257] on icon "enhanced table" at bounding box center [1100, 265] width 17 height 17
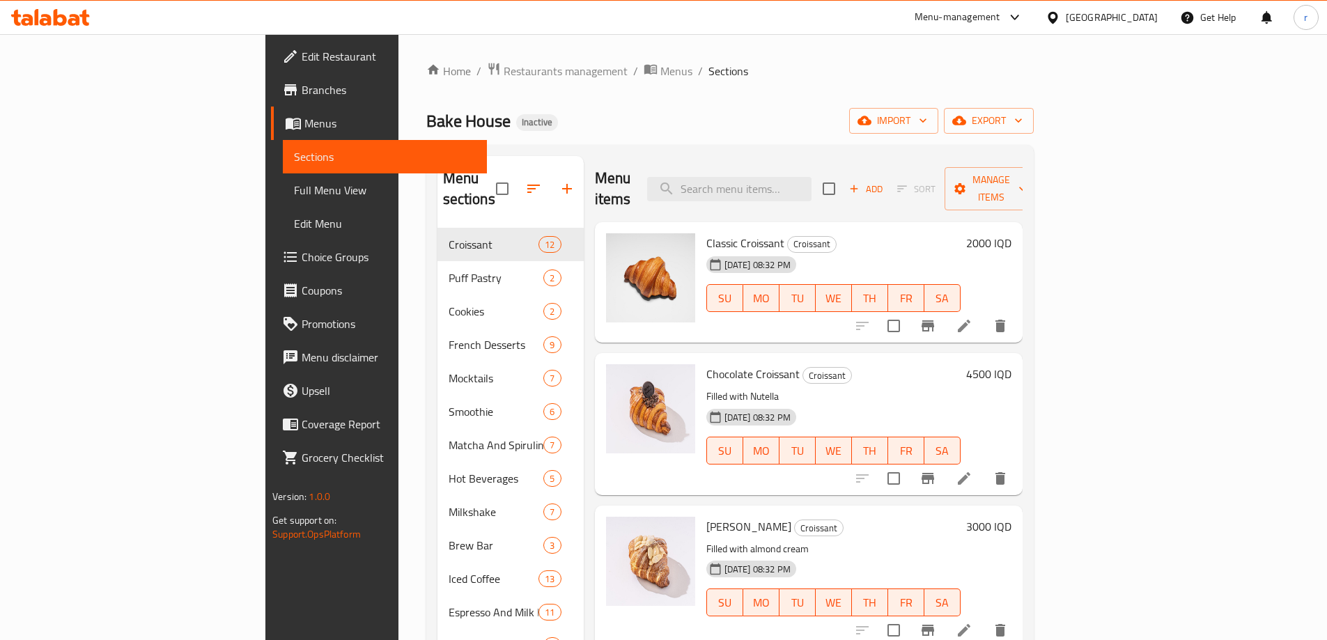
click at [294, 184] on span "Full Menu View" at bounding box center [385, 190] width 182 height 17
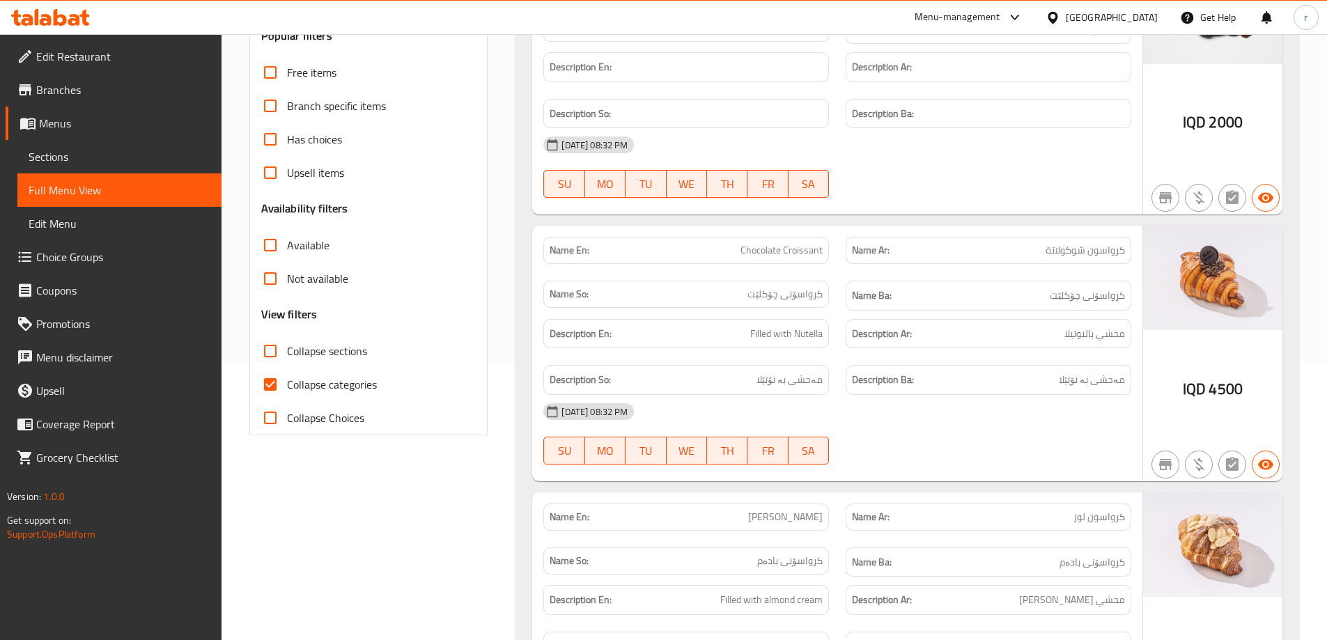
scroll to position [279, 0]
click at [268, 388] on input "Collapse categories" at bounding box center [270, 383] width 33 height 33
checkbox input "false"
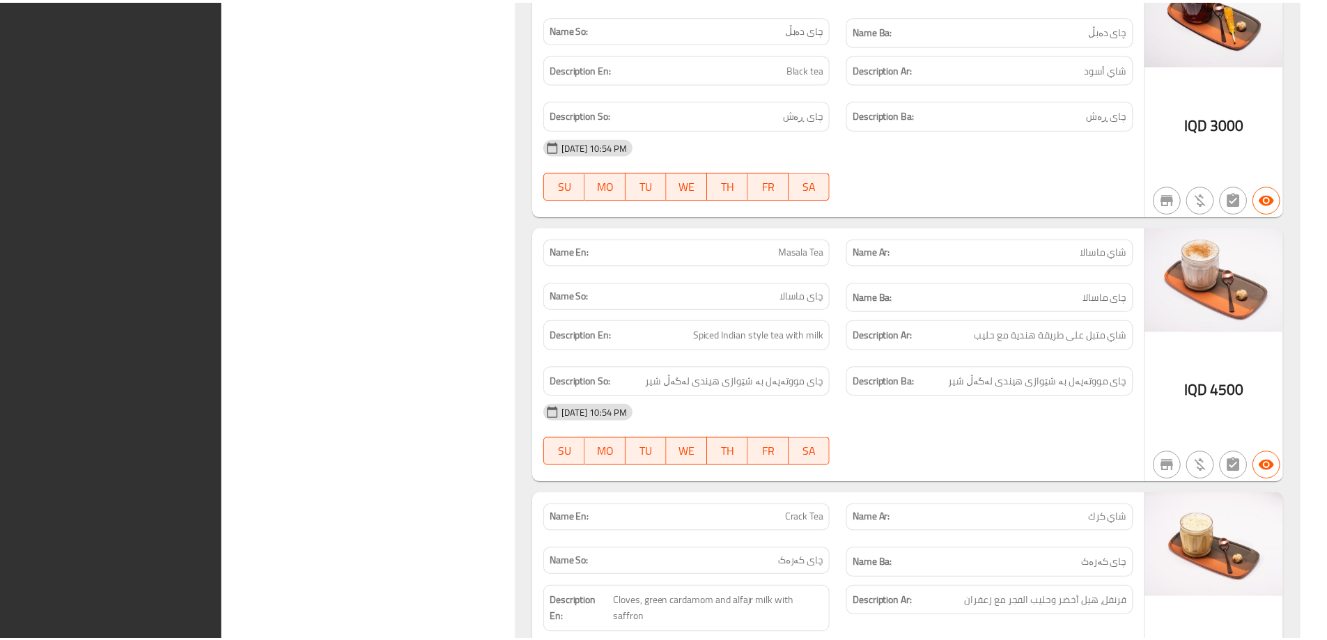
scroll to position [26157, 0]
